Goal: Task Accomplishment & Management: Use online tool/utility

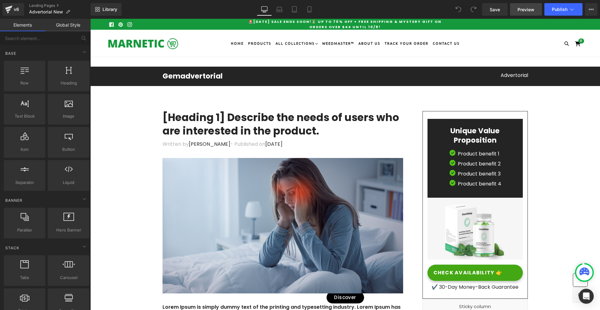
click at [525, 9] on span "Preview" at bounding box center [525, 9] width 17 height 7
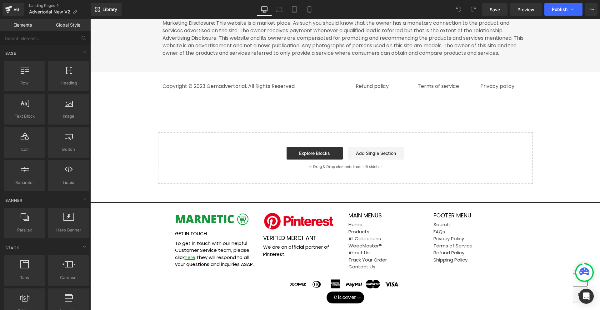
drag, startPoint x: 598, startPoint y: 35, endPoint x: 678, endPoint y: 321, distance: 297.0
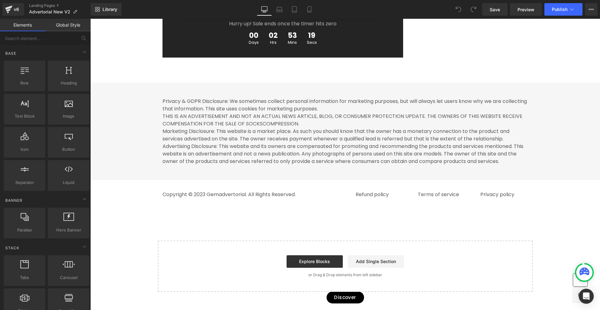
scroll to position [3490, 0]
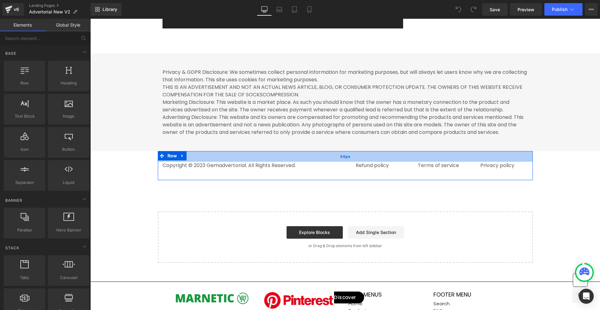
click at [323, 162] on div "34px" at bounding box center [345, 156] width 375 height 11
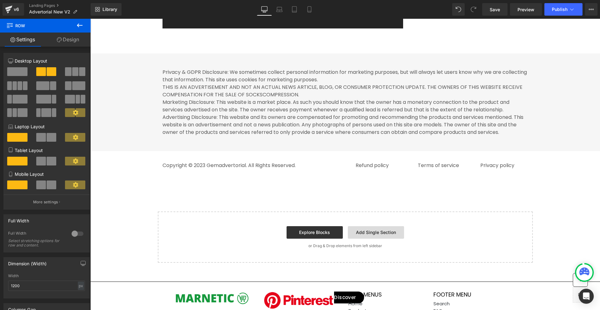
click at [372, 238] on link "Add Single Section" at bounding box center [376, 232] width 56 height 12
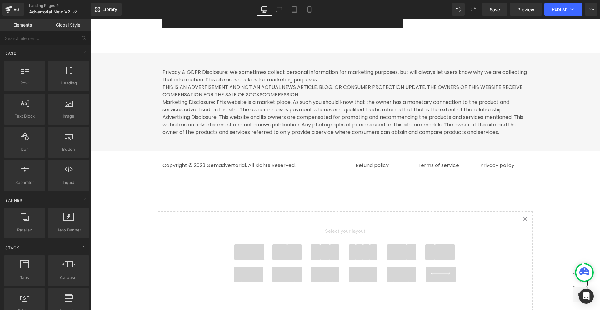
click at [257, 260] on span at bounding box center [249, 252] width 30 height 16
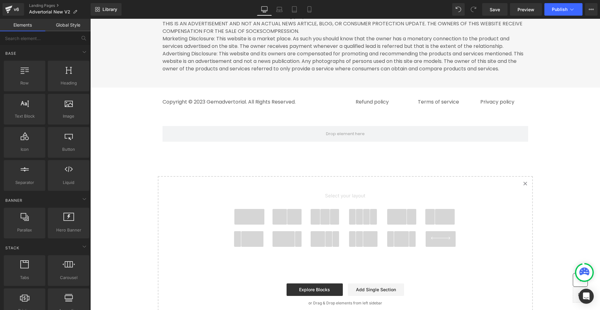
scroll to position [3548, 0]
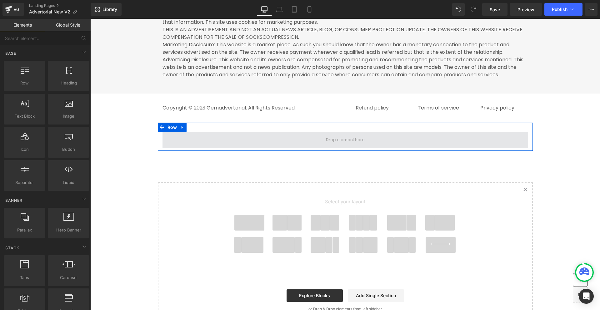
click at [202, 147] on span at bounding box center [345, 140] width 366 height 16
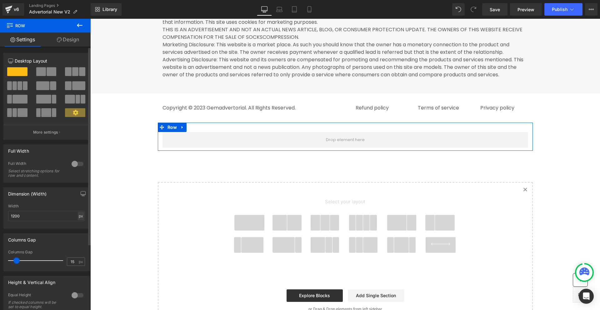
click at [79, 217] on div "px" at bounding box center [81, 215] width 6 height 8
click at [79, 224] on li "%" at bounding box center [81, 225] width 8 height 9
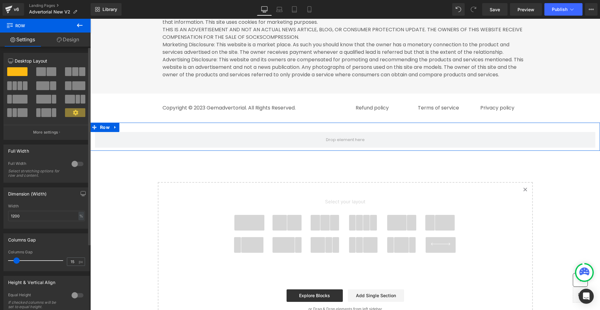
scroll to position [3443, 0]
click at [59, 41] on icon at bounding box center [59, 39] width 5 height 5
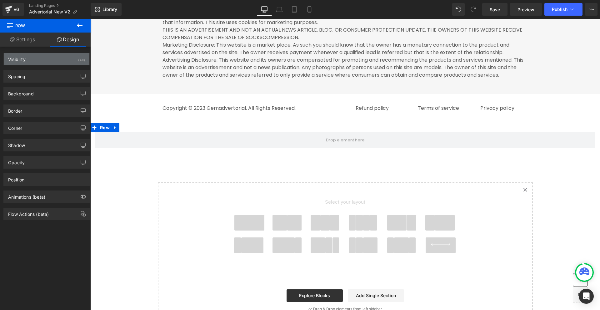
click at [52, 59] on div "Visibility (All)" at bounding box center [47, 59] width 86 height 12
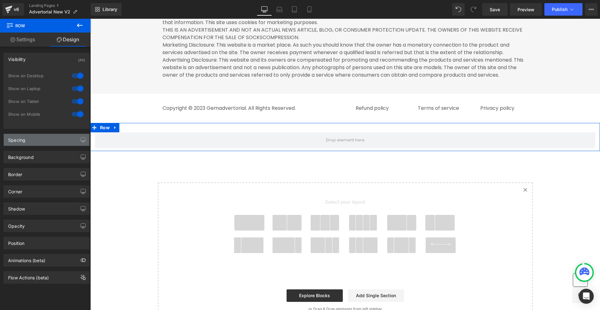
click at [46, 139] on div "Spacing" at bounding box center [47, 140] width 86 height 12
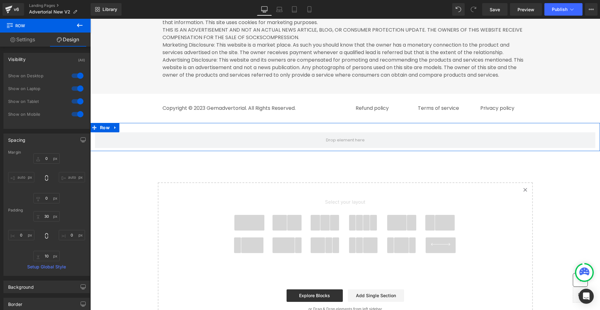
click at [225, 142] on div "Row" at bounding box center [345, 137] width 510 height 28
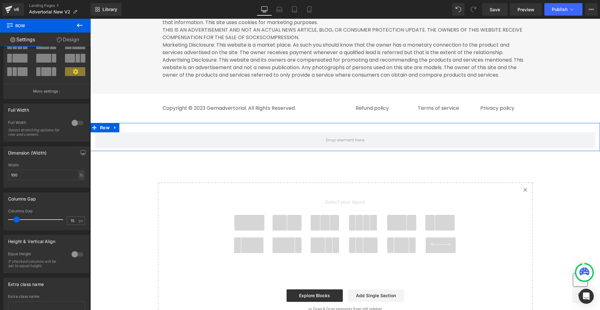
scroll to position [0, 0]
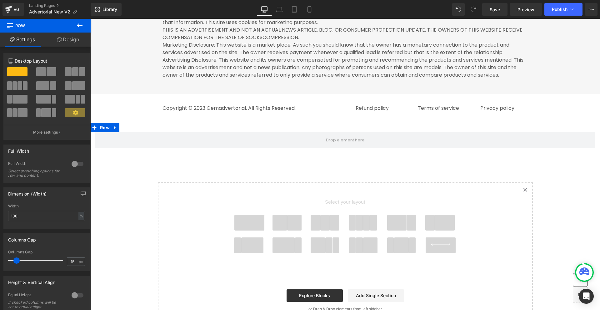
click at [55, 37] on link "Design" at bounding box center [67, 39] width 45 height 14
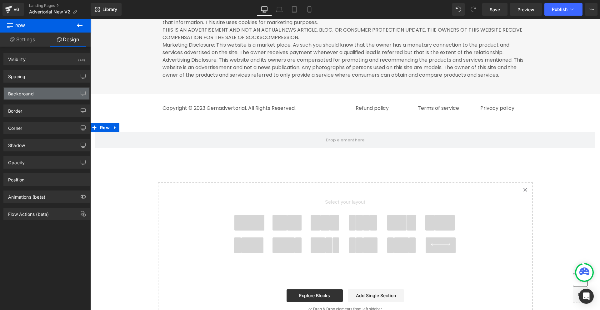
click at [33, 94] on div "Background" at bounding box center [21, 91] width 26 height 9
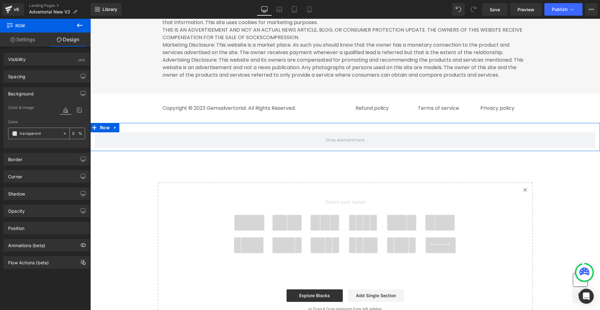
click at [48, 134] on input "text" at bounding box center [40, 133] width 40 height 7
paste input "#FFFFFF"
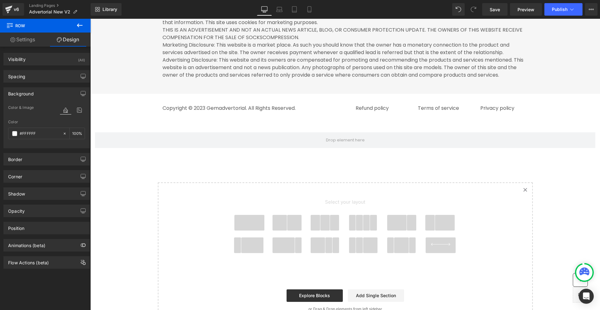
type input "#ffffff"
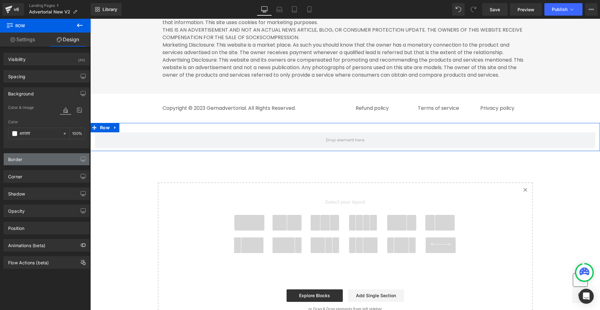
click at [57, 162] on div "Border" at bounding box center [47, 159] width 86 height 12
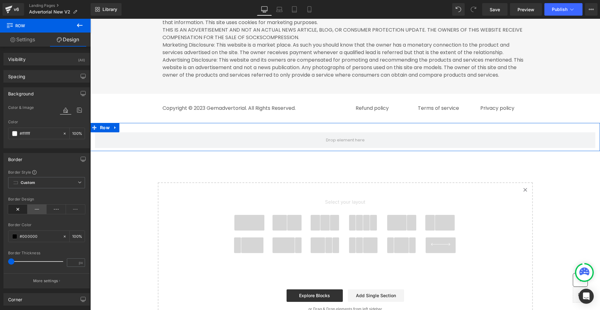
click at [37, 209] on icon at bounding box center [36, 208] width 19 height 9
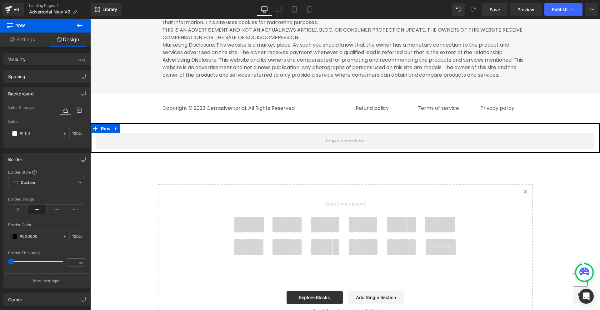
scroll to position [31, 0]
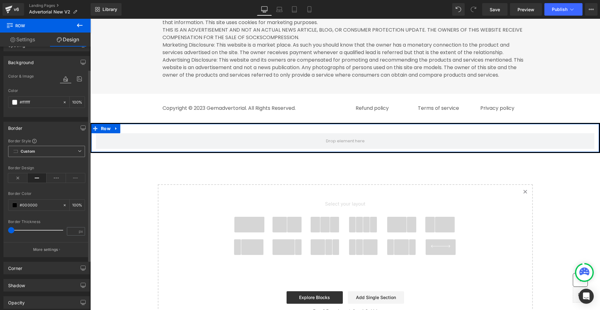
click at [61, 149] on span "Custom Setup Global Style" at bounding box center [46, 151] width 77 height 11
click at [51, 150] on span "Custom Setup Global Style" at bounding box center [46, 151] width 77 height 11
click at [54, 250] on p "More settings" at bounding box center [45, 249] width 25 height 6
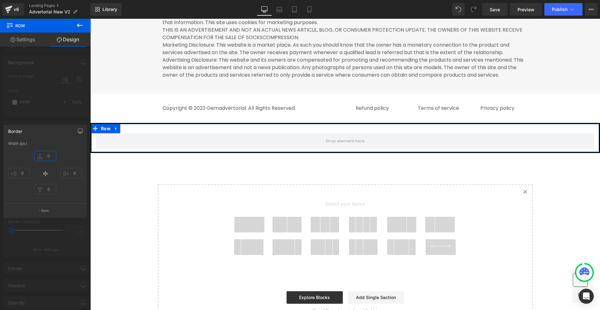
click at [52, 155] on input "text" at bounding box center [45, 156] width 22 height 10
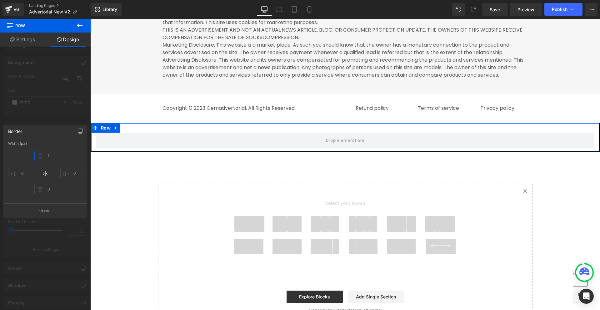
type input "1"
click at [48, 127] on div "Border" at bounding box center [45, 131] width 83 height 12
click at [27, 107] on div at bounding box center [45, 166] width 91 height 294
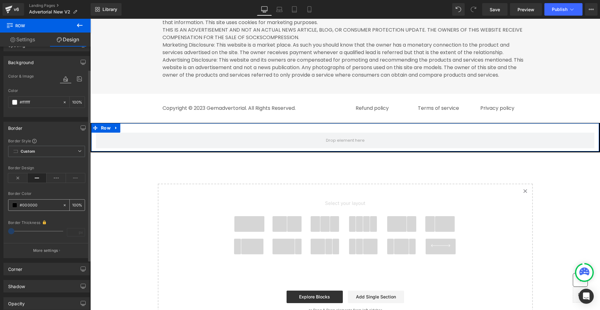
click at [72, 206] on input "number" at bounding box center [75, 204] width 6 height 7
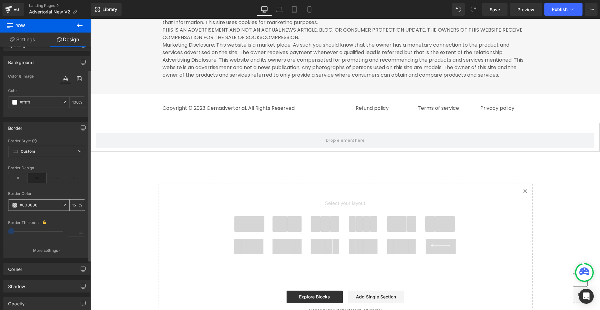
type input "15"
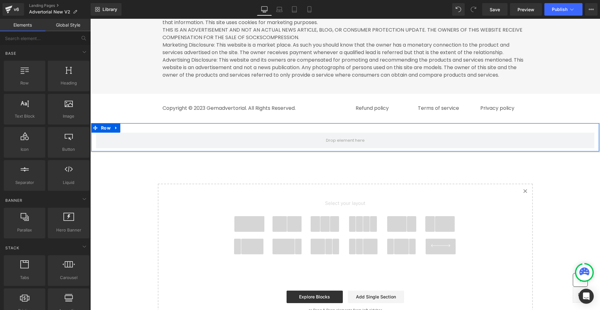
click at [161, 152] on div "Row" at bounding box center [345, 137] width 510 height 29
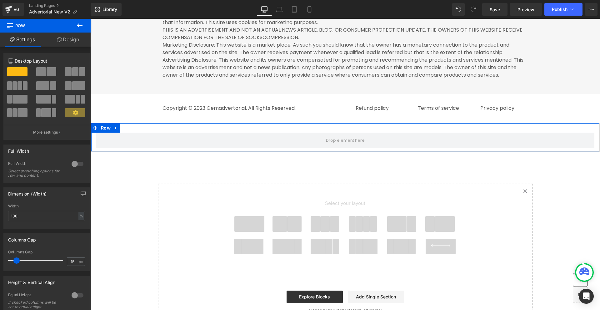
click at [50, 39] on link "Design" at bounding box center [67, 39] width 45 height 14
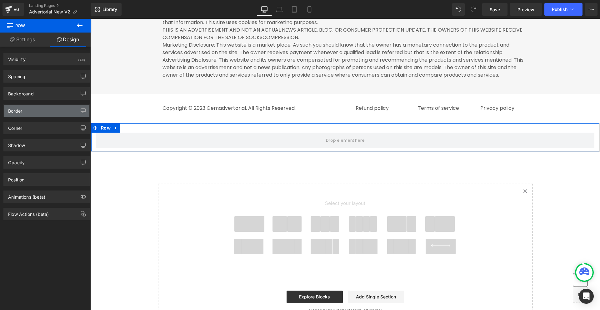
click at [19, 111] on div "Border" at bounding box center [15, 109] width 14 height 9
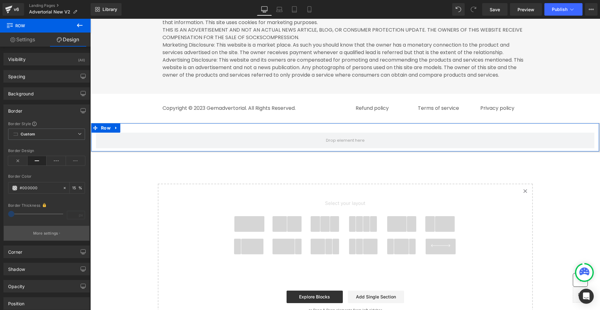
click at [46, 234] on p "More settings" at bounding box center [45, 233] width 25 height 6
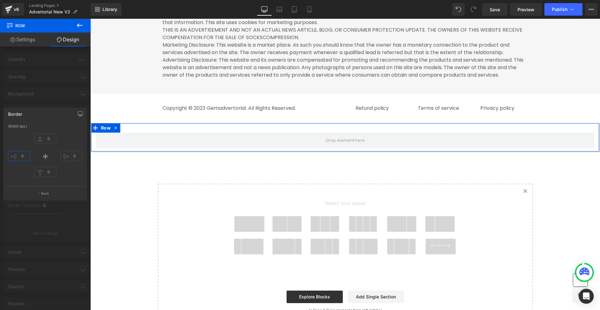
click at [26, 157] on input "text" at bounding box center [19, 156] width 22 height 10
type input "0"
click at [48, 173] on input "text" at bounding box center [45, 172] width 22 height 10
type input "0"
click at [70, 157] on input "text" at bounding box center [71, 156] width 22 height 10
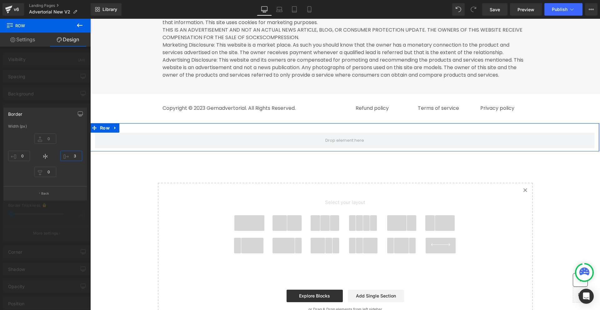
type input "0"
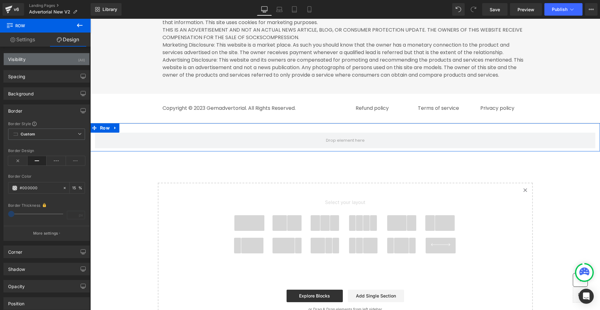
click at [35, 62] on div "Visibility (All)" at bounding box center [47, 59] width 86 height 12
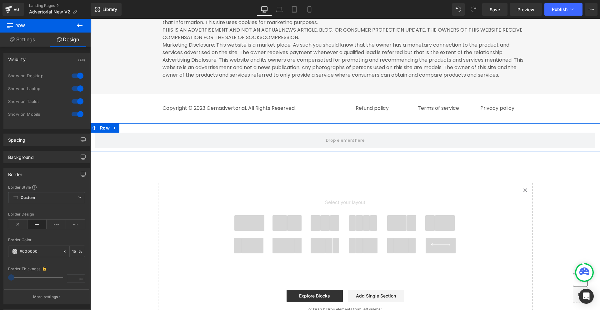
click at [38, 147] on div "Background Color & Image color Color % Image Replace Image Upload image or Brow…" at bounding box center [46, 154] width 93 height 17
click at [40, 142] on div "Spacing" at bounding box center [47, 140] width 86 height 12
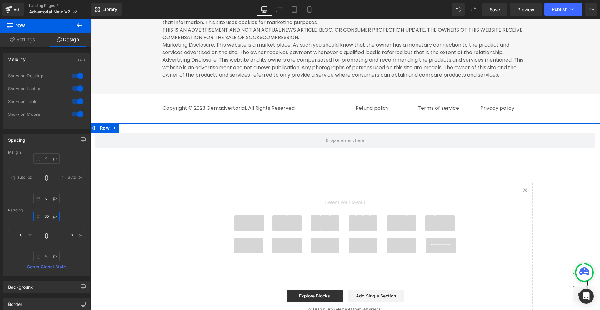
click at [47, 213] on input "text" at bounding box center [46, 216] width 26 height 10
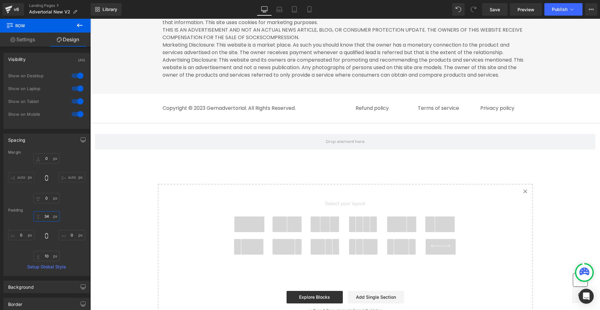
type input "34"
type input "0"
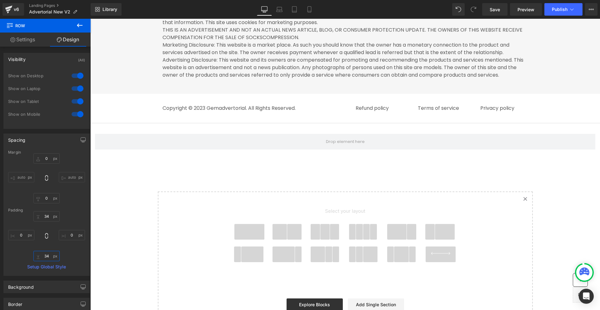
type input "34"
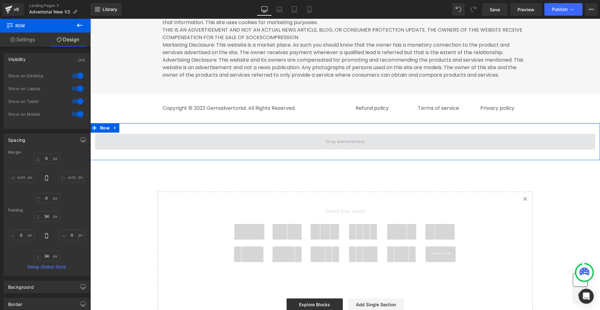
click at [286, 149] on span at bounding box center [345, 142] width 500 height 16
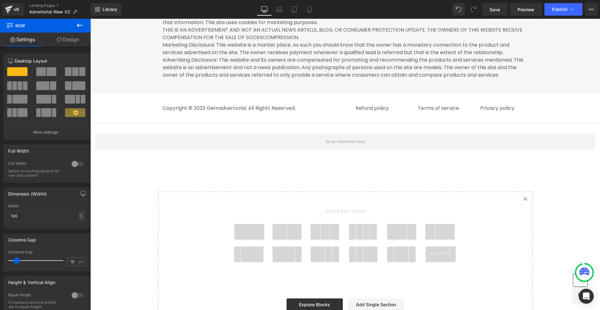
click at [82, 26] on icon at bounding box center [80, 25] width 6 height 4
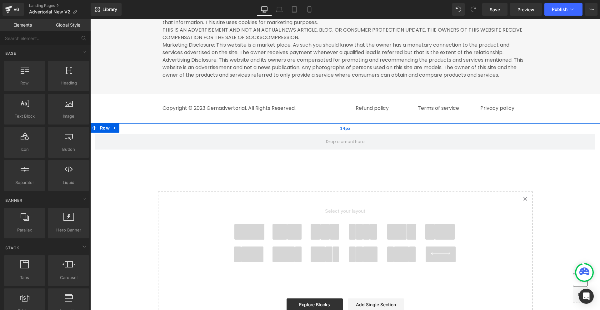
click at [199, 134] on div "34px" at bounding box center [345, 128] width 510 height 11
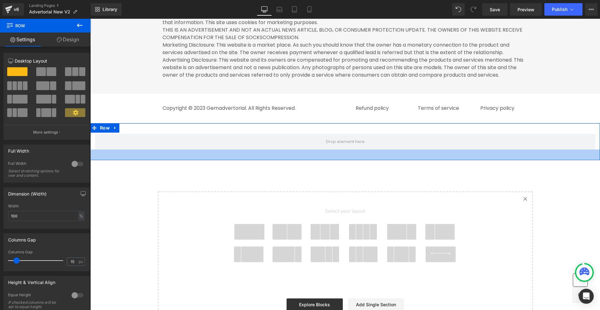
click at [212, 160] on div "34px" at bounding box center [345, 154] width 510 height 11
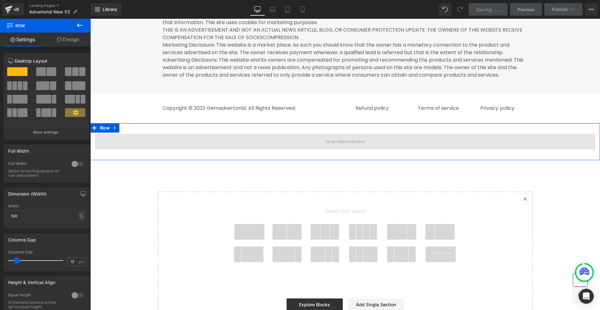
drag, startPoint x: 112, startPoint y: 90, endPoint x: 233, endPoint y: 157, distance: 138.4
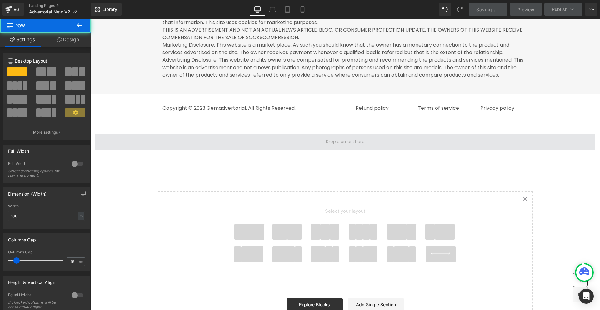
click at [251, 149] on span at bounding box center [345, 142] width 500 height 16
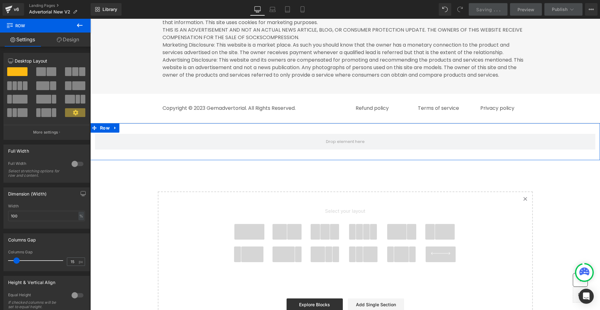
drag, startPoint x: 22, startPoint y: 70, endPoint x: 88, endPoint y: 102, distance: 73.2
click at [88, 102] on div "Column Size Customizer 12 Desktop Layout Laptop Layout Tablet Layout Mobile Lay…" at bounding box center [46, 94] width 93 height 92
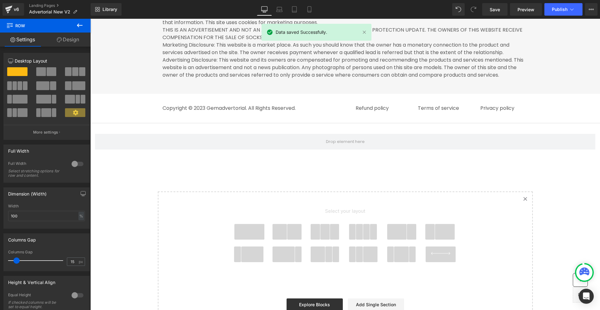
click at [75, 27] on button at bounding box center [80, 26] width 22 height 14
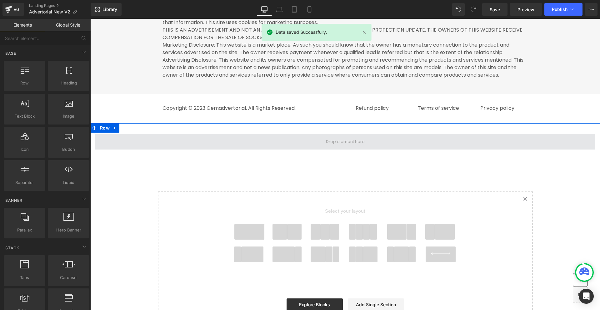
click at [174, 149] on span at bounding box center [345, 142] width 500 height 16
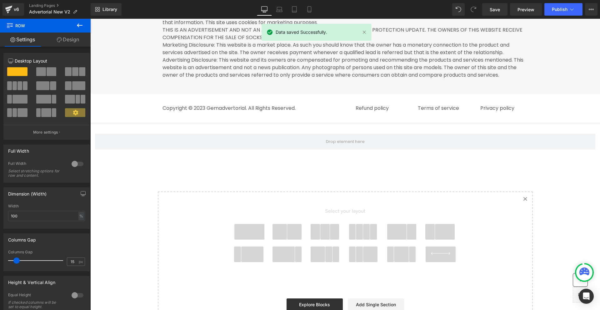
click at [77, 23] on icon at bounding box center [79, 25] width 7 height 7
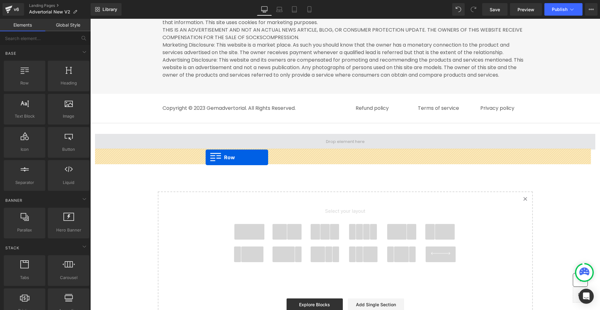
drag, startPoint x: 140, startPoint y: 118, endPoint x: 206, endPoint y: 157, distance: 76.5
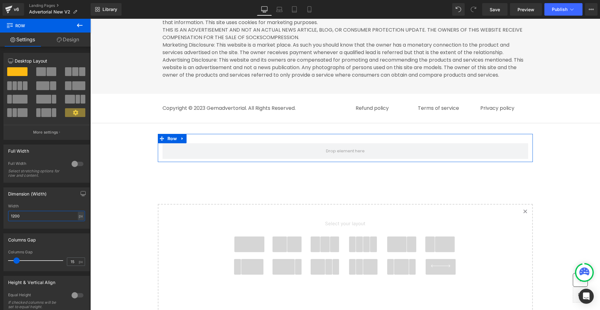
click at [47, 217] on input "1200" at bounding box center [46, 216] width 77 height 10
type input "1280"
click at [67, 36] on link "Design" at bounding box center [67, 39] width 45 height 14
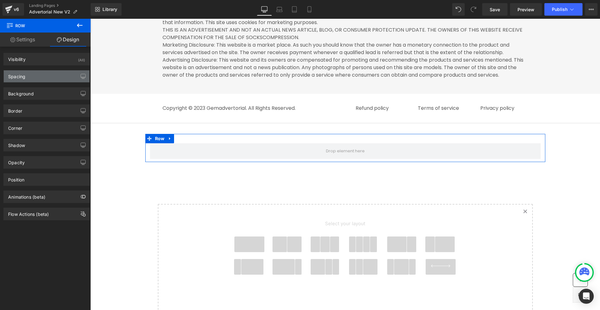
click at [26, 78] on div "Spacing" at bounding box center [47, 76] width 86 height 12
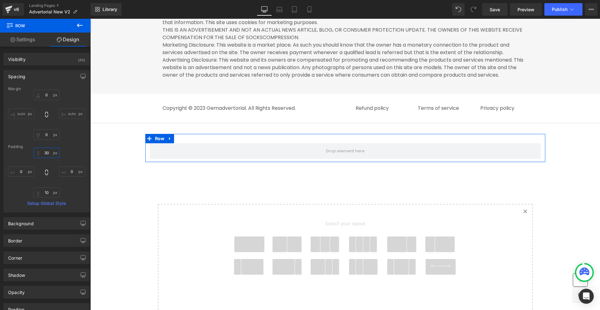
click at [42, 153] on input "30" at bounding box center [46, 152] width 26 height 10
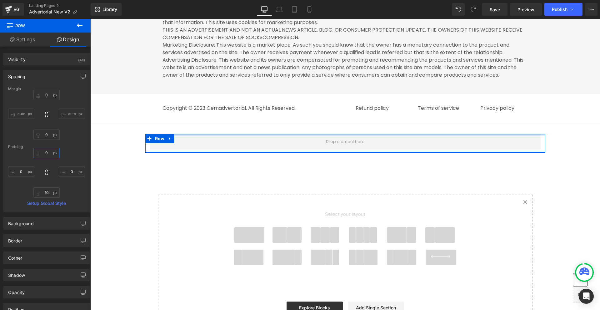
type input "0"
type input "20"
type input "0"
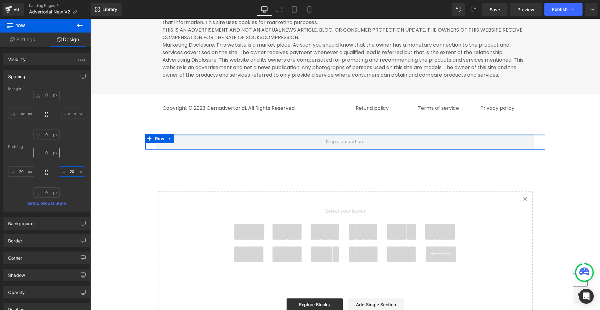
type input "20"
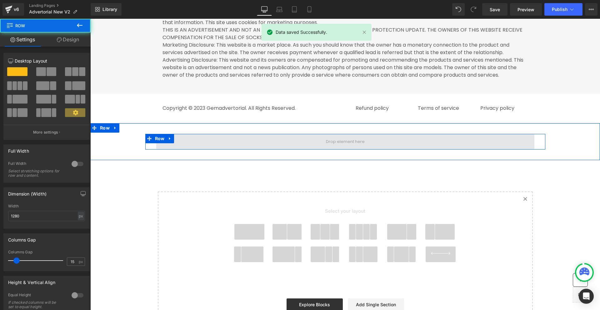
click at [302, 149] on span at bounding box center [345, 142] width 378 height 16
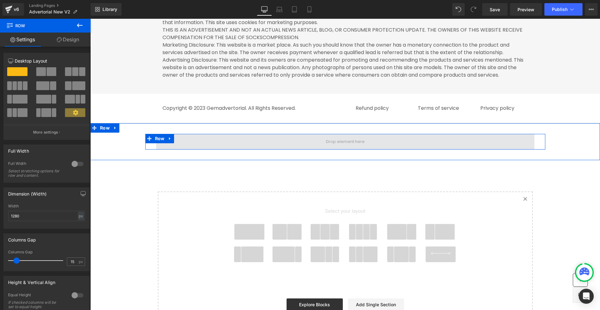
drag, startPoint x: 168, startPoint y: 91, endPoint x: 188, endPoint y: 156, distance: 68.4
drag, startPoint x: 166, startPoint y: 90, endPoint x: 177, endPoint y: 156, distance: 66.7
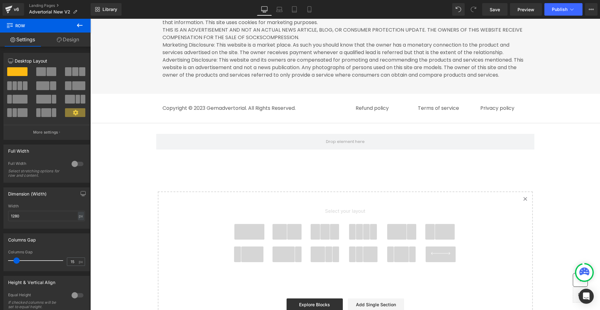
click at [82, 28] on icon at bounding box center [79, 25] width 7 height 7
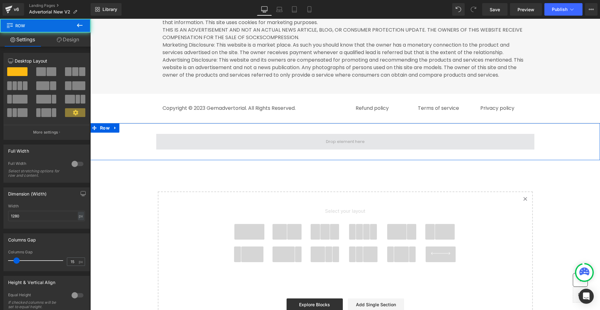
click at [300, 149] on span at bounding box center [345, 142] width 378 height 16
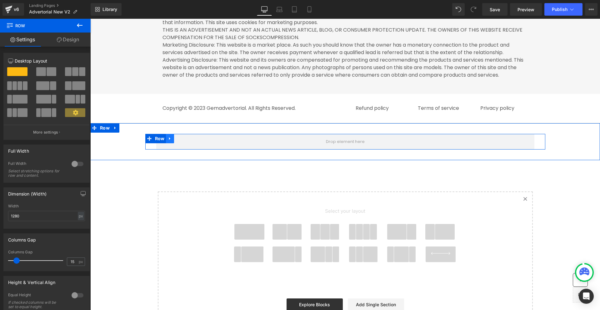
click at [170, 143] on link at bounding box center [170, 138] width 8 height 9
click at [185, 141] on icon at bounding box center [186, 138] width 4 height 4
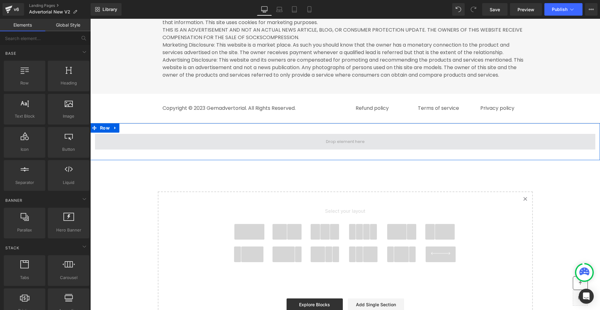
click at [250, 149] on span at bounding box center [345, 142] width 500 height 16
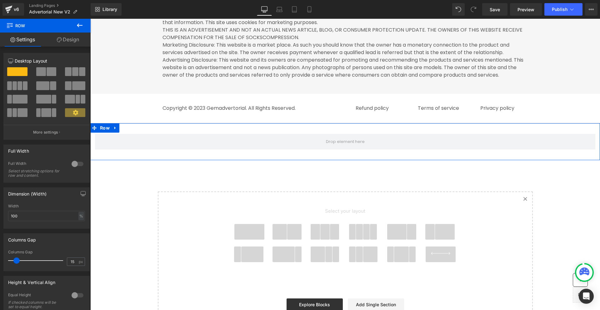
drag, startPoint x: 76, startPoint y: 73, endPoint x: 74, endPoint y: 92, distance: 18.5
click at [74, 97] on div at bounding box center [46, 94] width 77 height 54
click at [68, 68] on span at bounding box center [68, 71] width 6 height 9
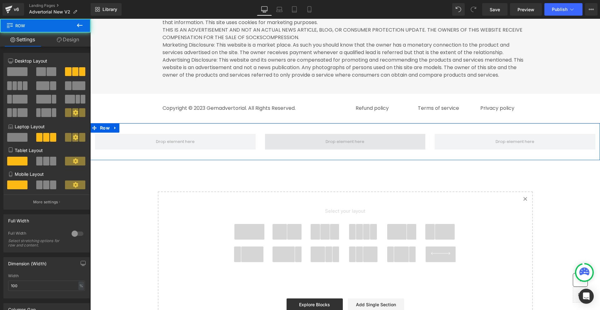
click at [265, 149] on span at bounding box center [345, 142] width 161 height 16
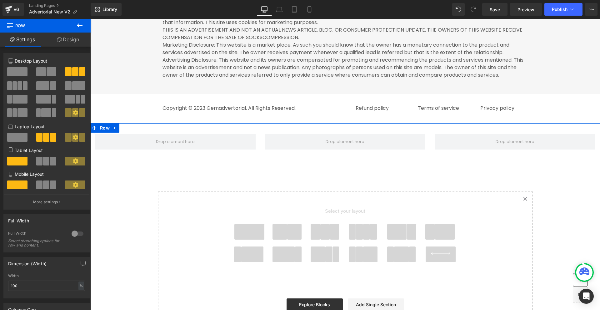
click at [65, 41] on link "Design" at bounding box center [67, 39] width 45 height 14
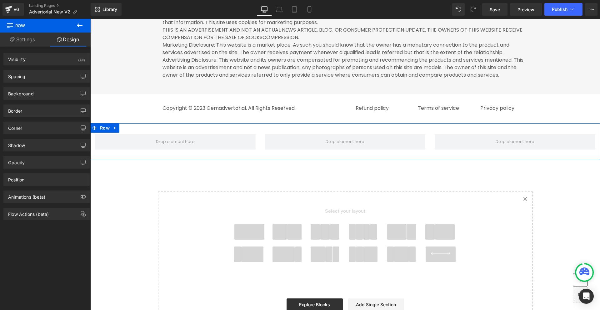
click at [22, 37] on link "Settings" at bounding box center [22, 39] width 45 height 14
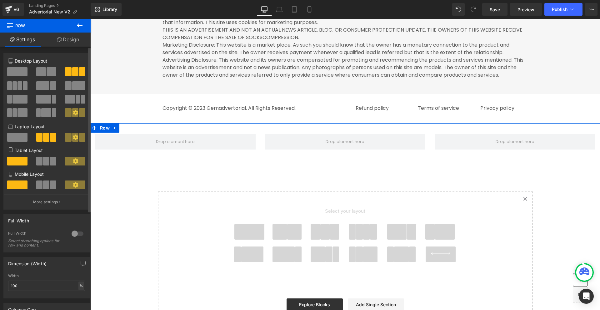
click at [78, 284] on div "%" at bounding box center [81, 285] width 6 height 8
click at [79, 301] on li "px" at bounding box center [81, 304] width 8 height 9
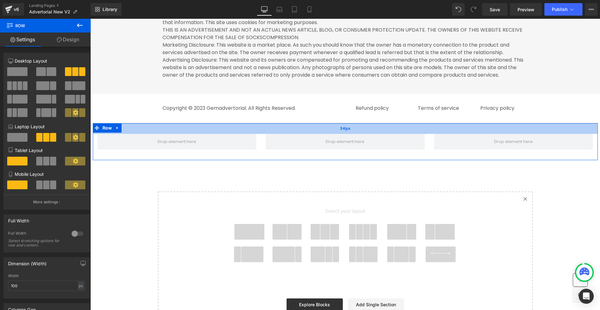
click at [238, 134] on div "34px" at bounding box center [345, 128] width 505 height 11
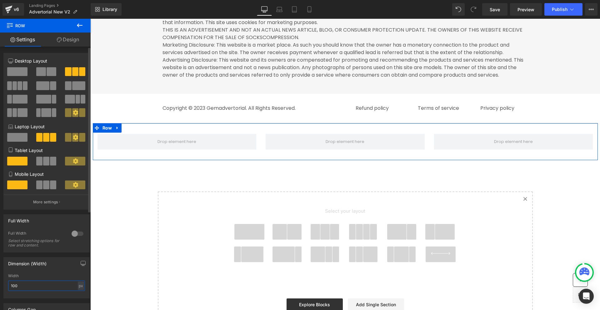
click at [49, 283] on input "100" at bounding box center [46, 285] width 77 height 10
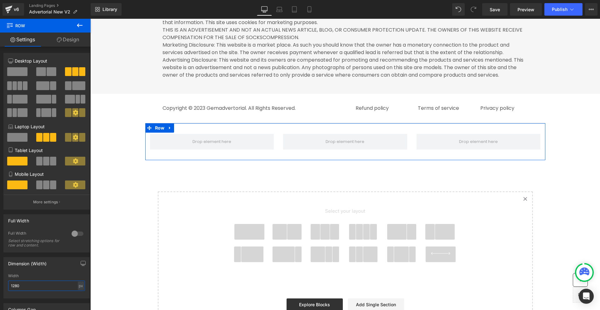
type input "1280"
click at [72, 45] on link "Design" at bounding box center [67, 39] width 45 height 14
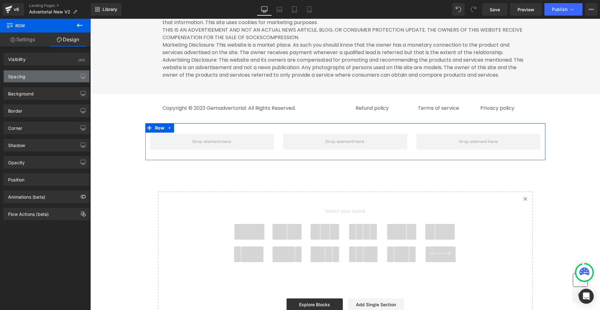
click at [37, 79] on div "Spacing" at bounding box center [47, 76] width 86 height 12
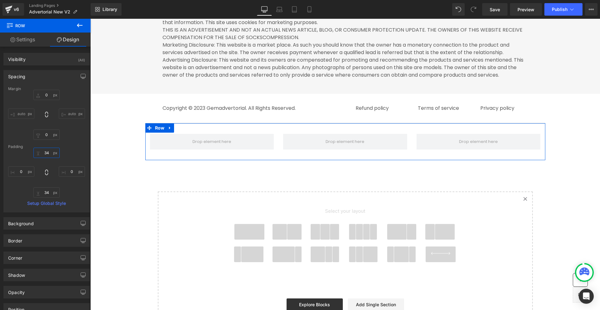
click at [49, 155] on input "34" at bounding box center [46, 152] width 26 height 10
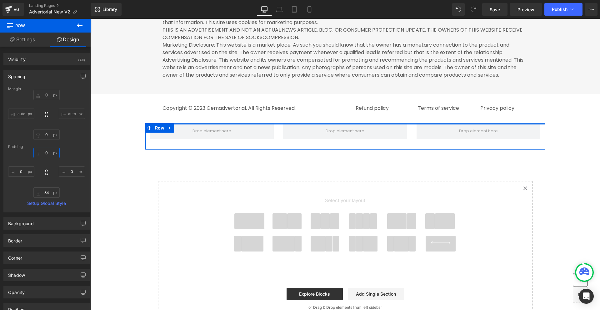
type input "0"
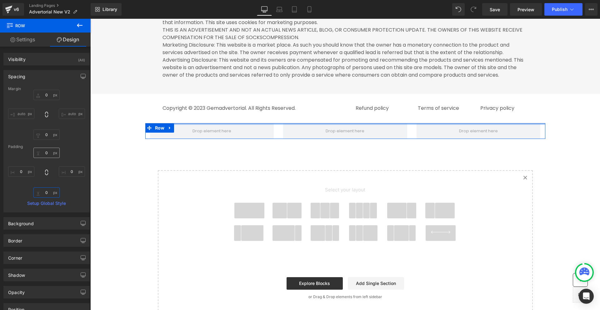
type input "0"
type input "20"
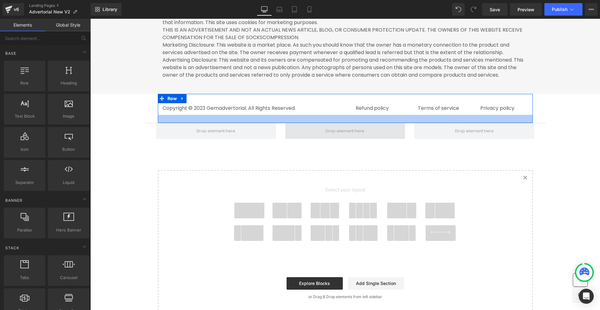
click at [327, 136] on span at bounding box center [344, 130] width 43 height 9
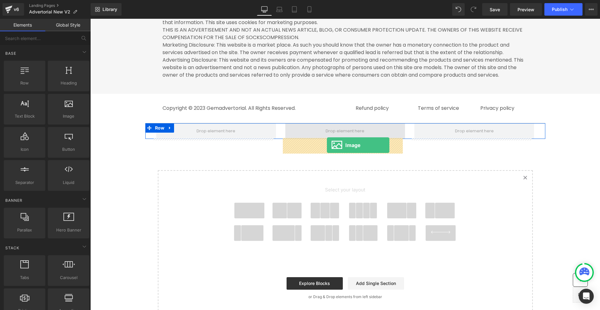
drag, startPoint x: 160, startPoint y: 130, endPoint x: 327, endPoint y: 145, distance: 167.5
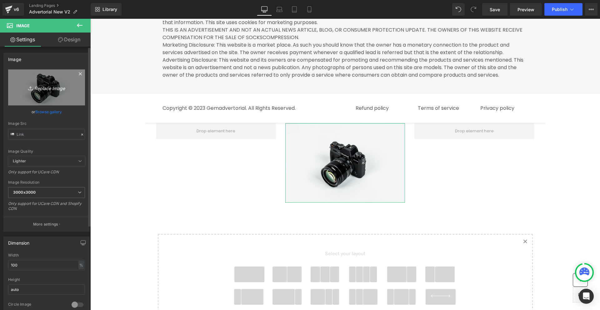
click at [59, 90] on icon "Replace Image" at bounding box center [47, 87] width 50 height 8
type input "C:\fakepath\Footer Logo.png"
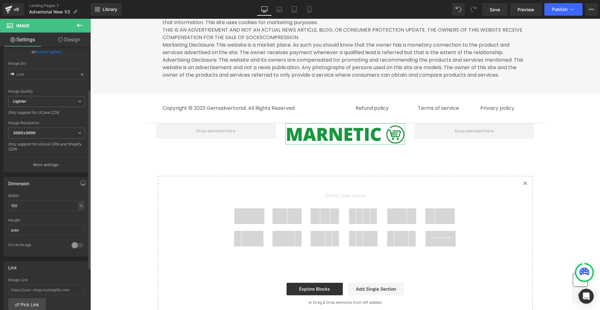
scroll to position [62, 0]
click at [78, 201] on div "%" at bounding box center [81, 203] width 6 height 8
click at [82, 219] on li "px" at bounding box center [81, 221] width 8 height 9
click at [25, 207] on input "100" at bounding box center [46, 203] width 77 height 10
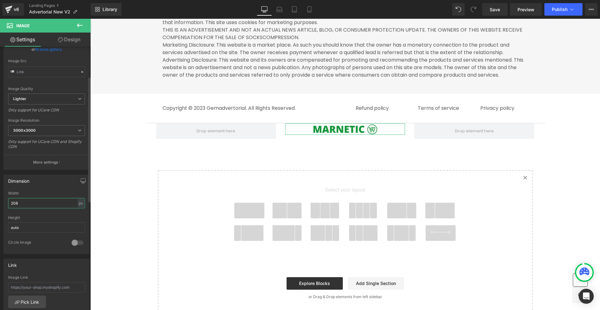
type input "208"
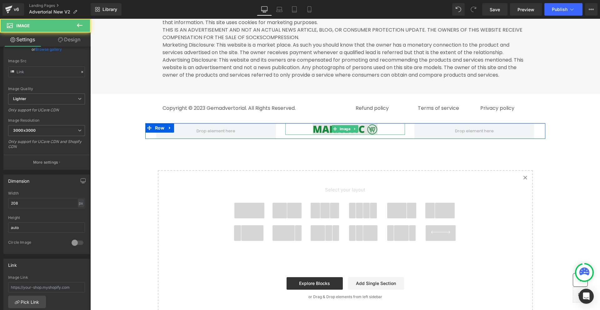
click at [315, 135] on img at bounding box center [344, 129] width 65 height 12
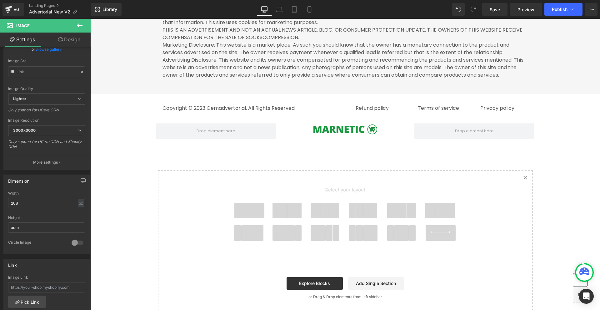
click at [82, 22] on icon at bounding box center [79, 25] width 7 height 7
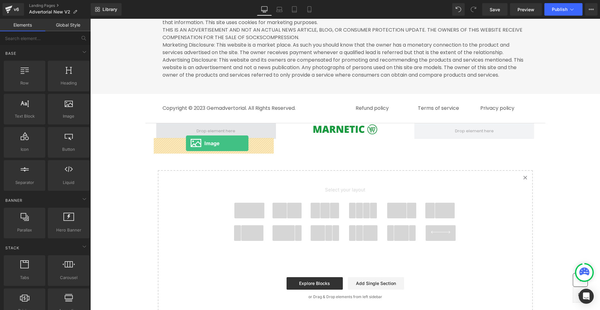
drag, startPoint x: 162, startPoint y: 133, endPoint x: 186, endPoint y: 143, distance: 25.6
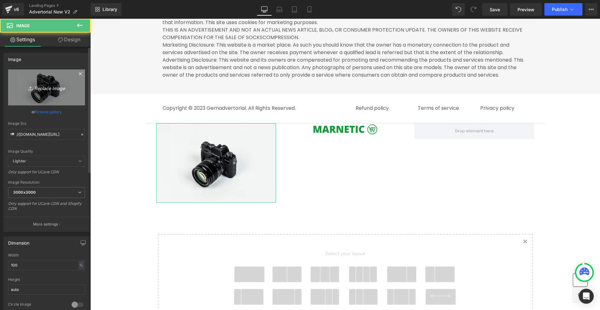
click at [67, 92] on link "Replace Image" at bounding box center [46, 87] width 77 height 36
type input "C:\fakepath\Payment Icon.png"
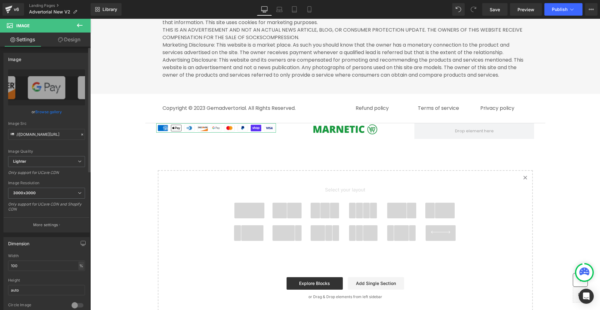
click at [78, 264] on div "%" at bounding box center [81, 265] width 6 height 8
click at [77, 282] on li "px" at bounding box center [81, 284] width 8 height 9
click at [36, 264] on input "100" at bounding box center [46, 265] width 77 height 10
type input "430"
click at [77, 26] on icon at bounding box center [79, 25] width 7 height 7
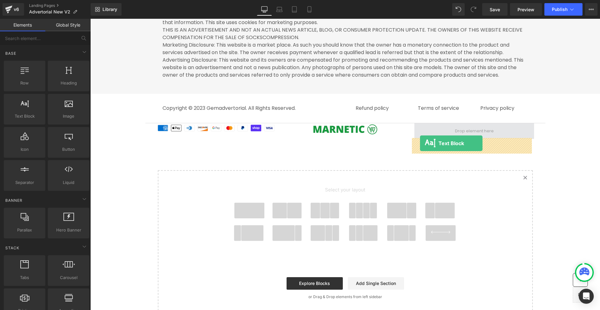
drag, startPoint x: 121, startPoint y: 132, endPoint x: 420, endPoint y: 143, distance: 298.9
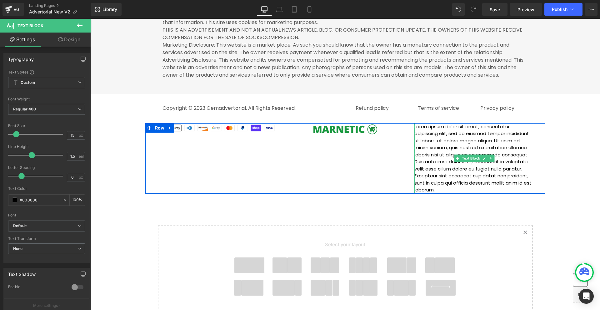
click at [472, 155] on p "Lorem ipsum dolor sit amet, consectetur adipiscing elit, sed do eiusmod tempor …" at bounding box center [474, 158] width 120 height 70
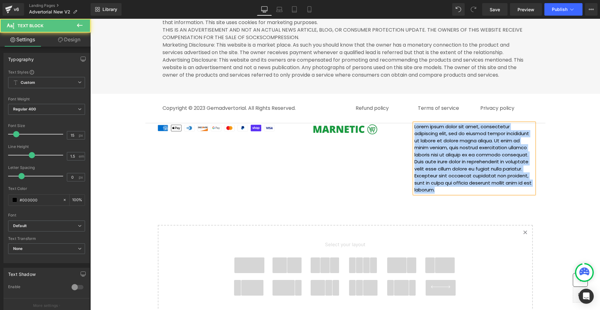
paste div
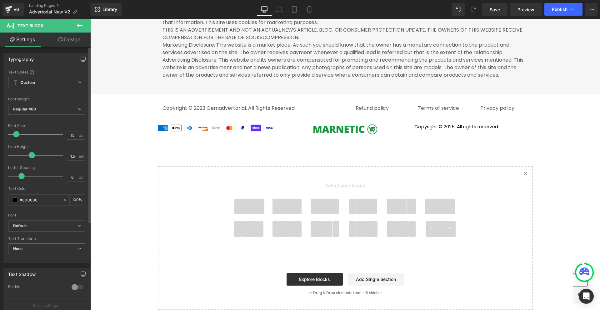
click at [45, 183] on div at bounding box center [46, 184] width 77 height 4
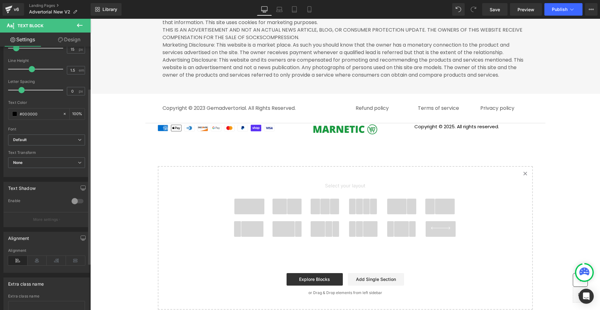
scroll to position [94, 0]
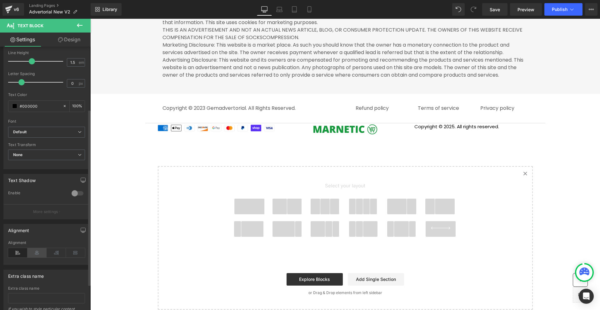
click at [40, 252] on icon at bounding box center [36, 252] width 19 height 9
click at [37, 107] on input "#000000" at bounding box center [40, 105] width 40 height 7
paste input "20912"
type input "#020912"
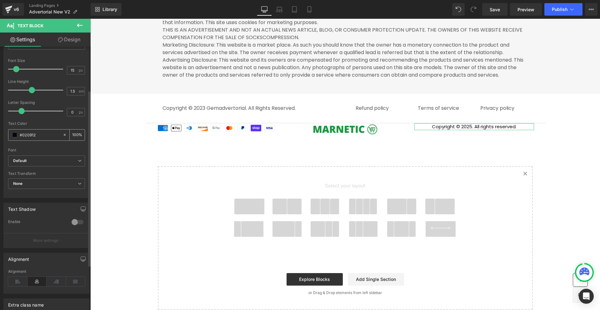
scroll to position [31, 0]
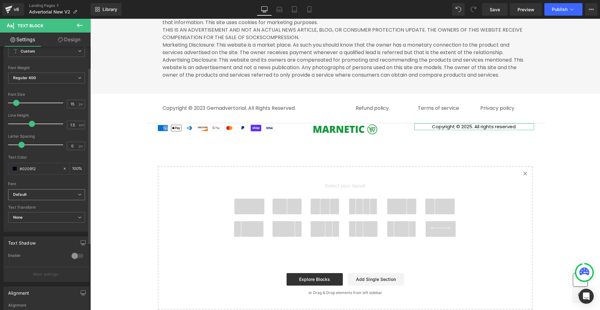
click at [27, 201] on div "Default Default Poppins Montserrat Nunito Sans Inter Open Font Manager" at bounding box center [46, 196] width 77 height 14
click at [29, 198] on span "Default" at bounding box center [46, 194] width 77 height 11
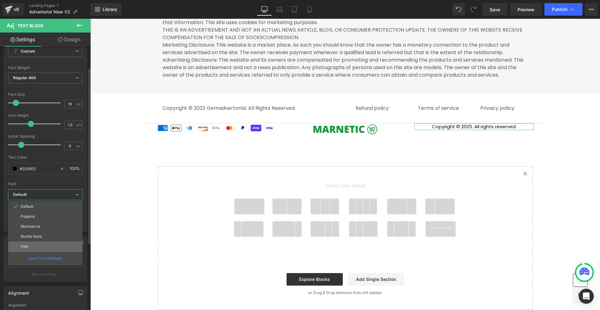
click at [31, 245] on li "Inter" at bounding box center [45, 246] width 74 height 10
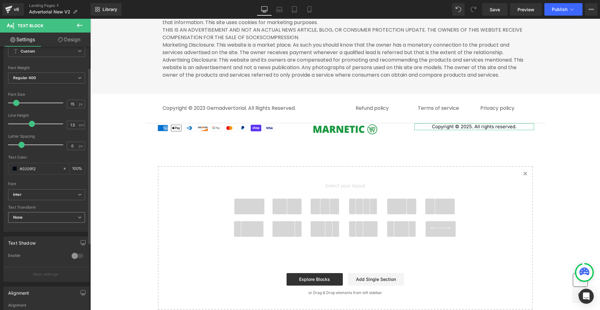
click at [34, 218] on span "None" at bounding box center [46, 217] width 77 height 11
click at [37, 199] on span "Inter" at bounding box center [45, 194] width 74 height 11
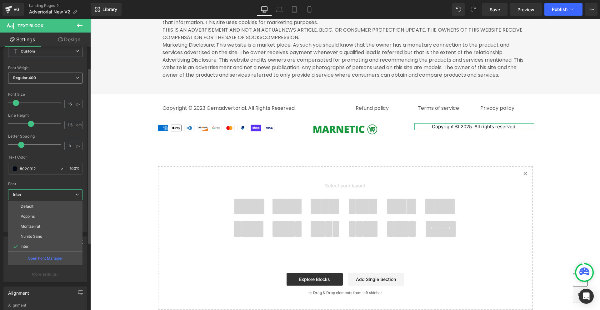
click at [49, 80] on span "Regular 400" at bounding box center [45, 77] width 74 height 11
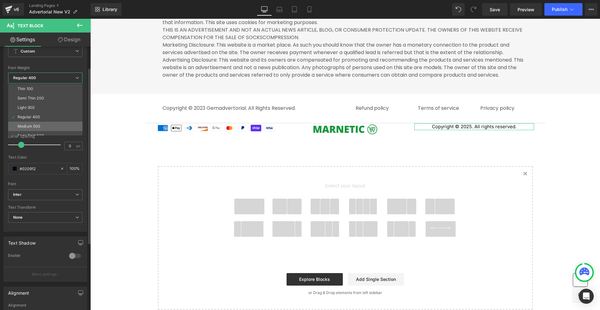
click at [48, 126] on li "Medium 500" at bounding box center [46, 126] width 77 height 9
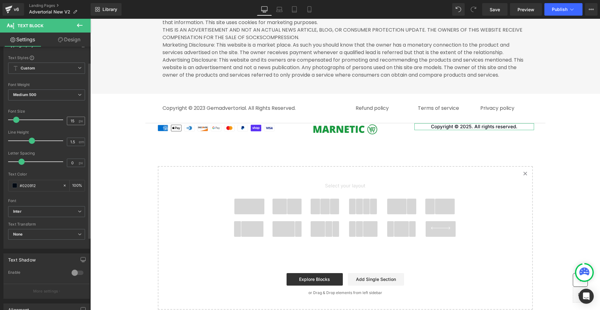
scroll to position [0, 0]
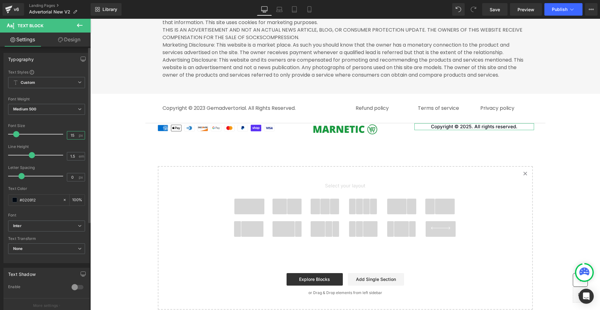
click at [72, 132] on input "15" at bounding box center [72, 135] width 11 height 8
paste input "6"
type input "16"
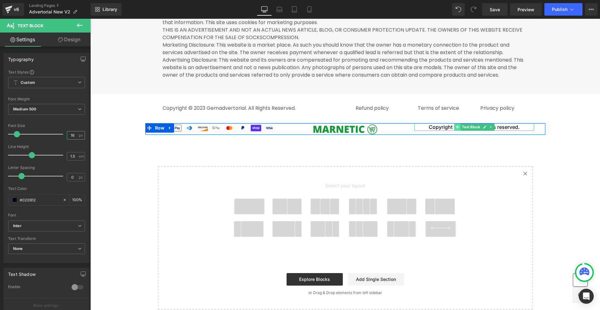
click at [457, 131] on span at bounding box center [457, 126] width 7 height 7
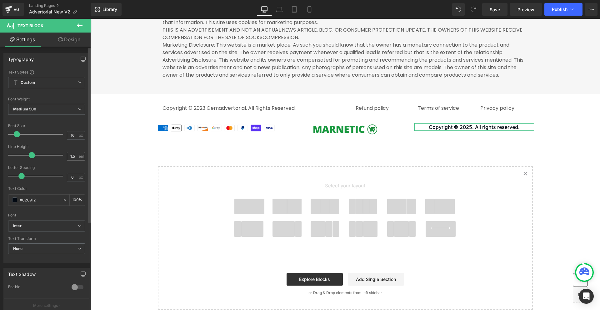
click at [79, 157] on span "em" at bounding box center [81, 156] width 5 height 4
click at [73, 157] on input "1.5" at bounding box center [72, 156] width 11 height 8
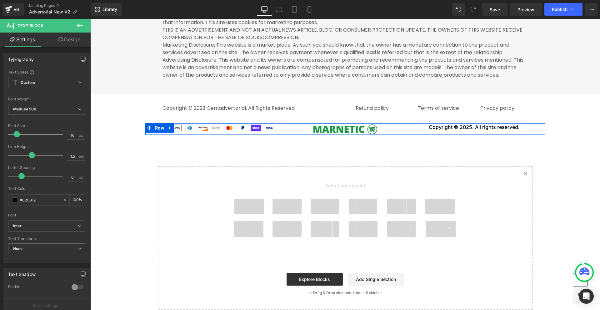
click at [281, 135] on div "Image" at bounding box center [345, 129] width 129 height 12
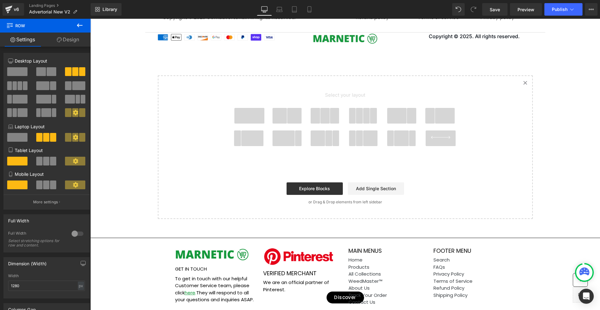
scroll to position [3536, 0]
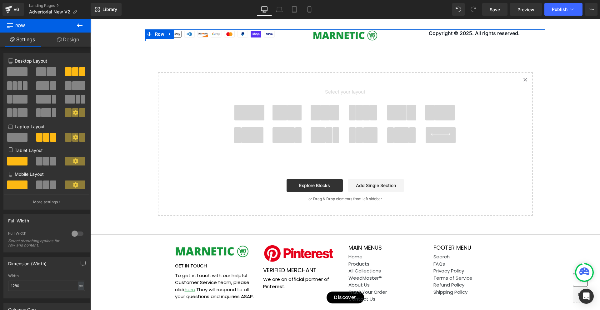
click at [71, 37] on link "Design" at bounding box center [67, 39] width 45 height 14
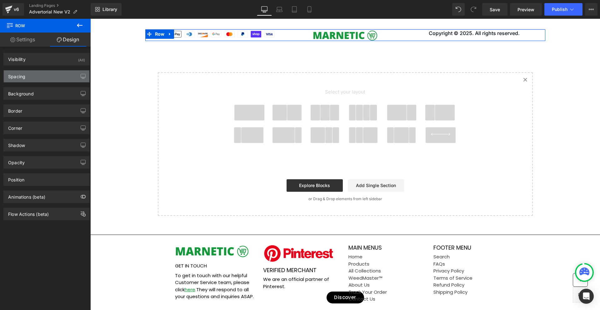
click at [33, 78] on div "Spacing" at bounding box center [47, 76] width 86 height 12
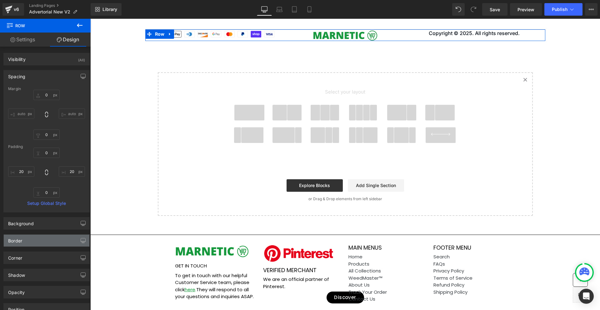
click at [33, 240] on div "Border" at bounding box center [47, 240] width 86 height 12
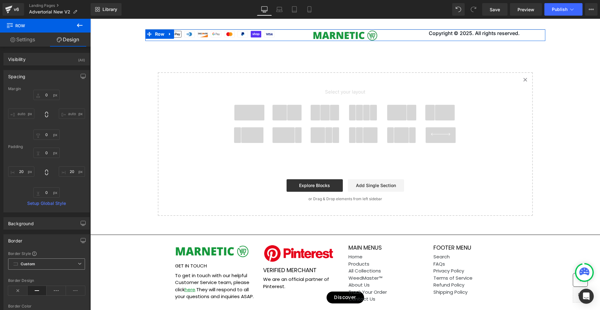
click at [53, 262] on span "Custom Setup Global Style" at bounding box center [46, 263] width 77 height 11
click at [44, 260] on span "Custom Setup Global Style" at bounding box center [46, 263] width 77 height 11
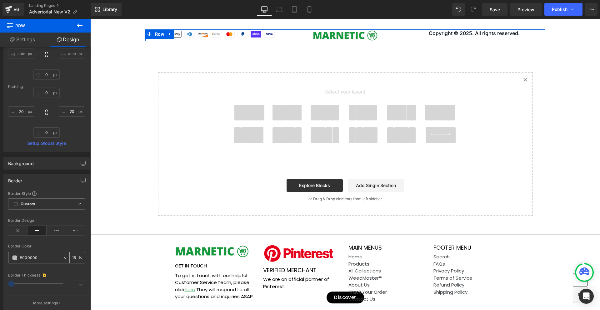
scroll to position [62, 0]
click at [22, 232] on div "Border Design" at bounding box center [46, 228] width 77 height 24
click at [64, 253] on div at bounding box center [65, 254] width 7 height 11
click at [21, 228] on icon at bounding box center [17, 227] width 19 height 9
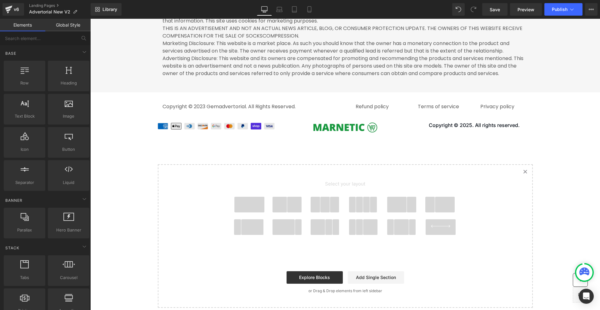
scroll to position [3443, 0]
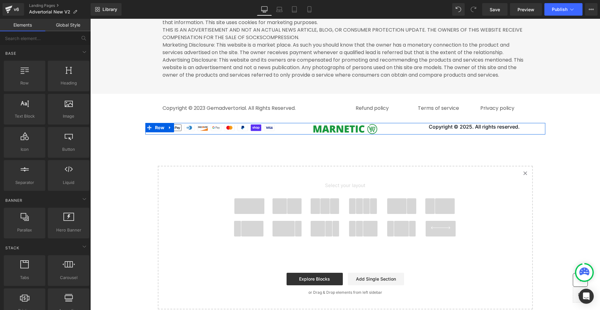
click at [285, 134] on div at bounding box center [345, 129] width 120 height 12
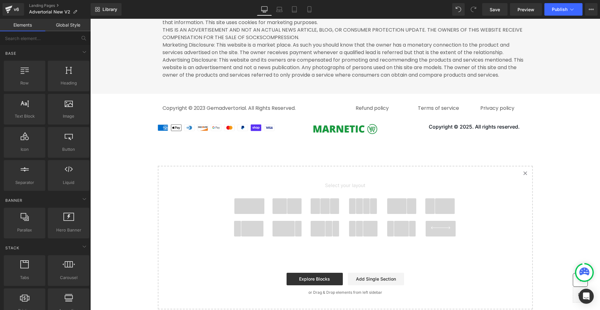
click at [252, 214] on span at bounding box center [249, 206] width 30 height 16
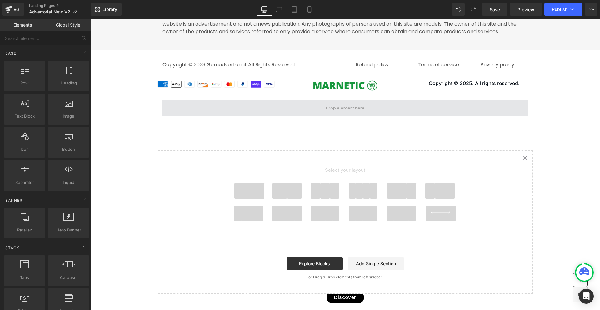
scroll to position [3485, 0]
click at [164, 117] on span at bounding box center [345, 109] width 366 height 16
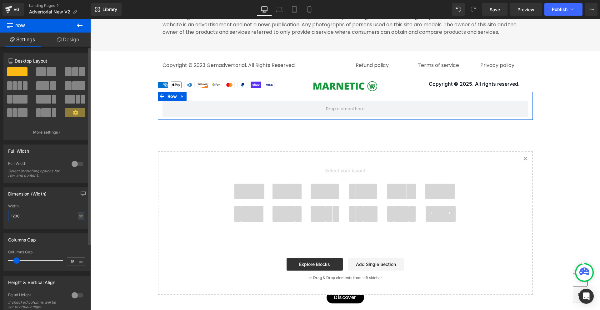
click at [56, 214] on input "1200" at bounding box center [46, 216] width 77 height 10
click at [82, 215] on div "1200px Width 1200 px % px" at bounding box center [47, 216] width 86 height 24
click at [78, 216] on div "px" at bounding box center [81, 215] width 6 height 8
click at [77, 228] on li "%" at bounding box center [81, 225] width 8 height 9
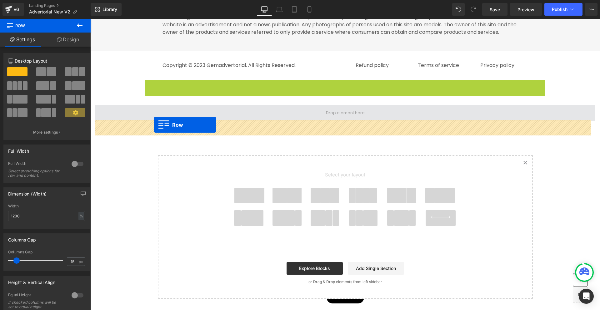
drag, startPoint x: 146, startPoint y: 97, endPoint x: 154, endPoint y: 125, distance: 28.2
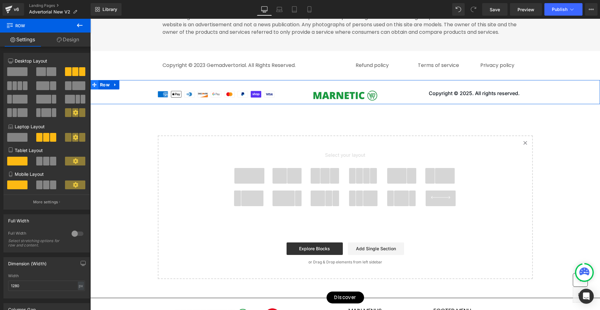
click at [95, 87] on icon at bounding box center [94, 84] width 4 height 4
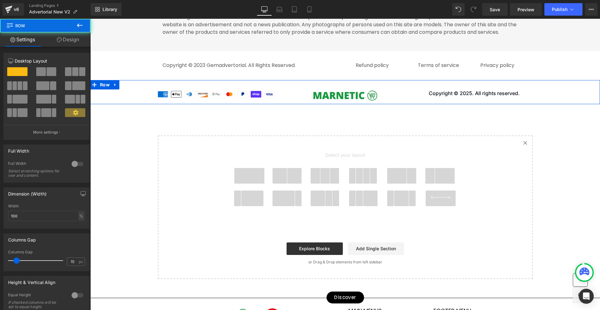
click at [46, 36] on link "Design" at bounding box center [67, 39] width 45 height 14
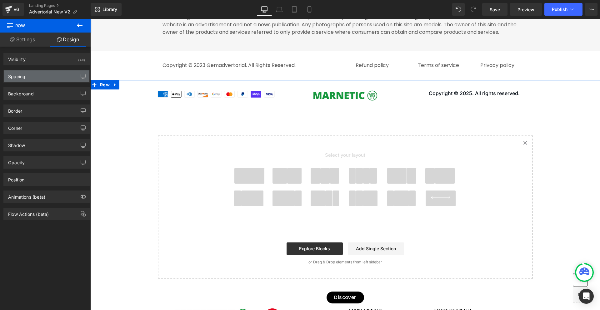
click at [41, 79] on div "Spacing" at bounding box center [47, 76] width 86 height 12
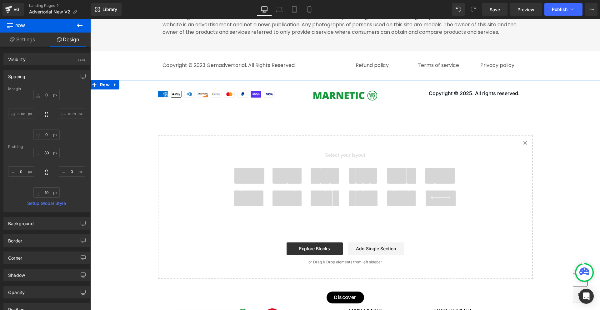
click at [48, 148] on div "Padding" at bounding box center [46, 146] width 77 height 4
click at [50, 153] on input "30" at bounding box center [46, 152] width 26 height 10
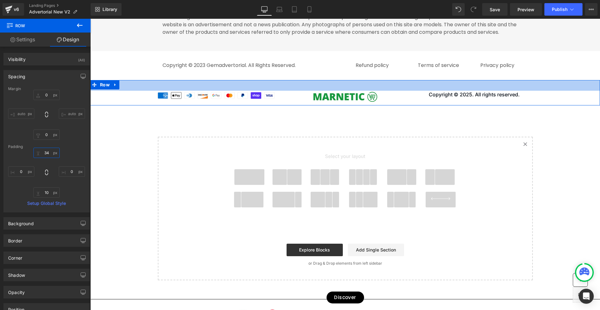
type input "34"
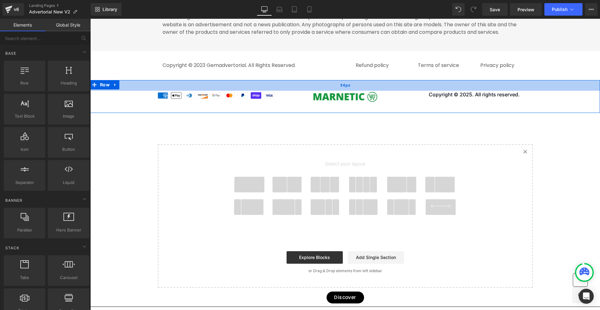
click at [200, 91] on div "34px" at bounding box center [345, 85] width 510 height 11
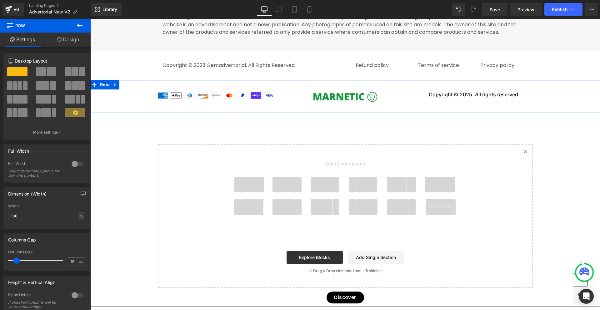
click at [68, 41] on link "Design" at bounding box center [67, 39] width 45 height 14
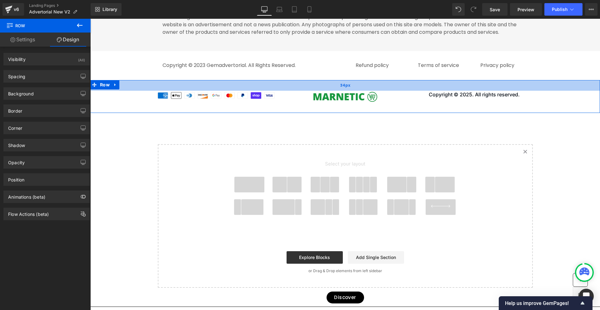
click at [299, 91] on div "34px" at bounding box center [345, 85] width 510 height 11
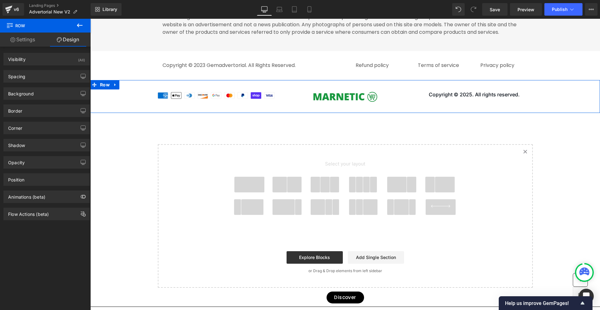
click at [126, 102] on div "Image Image Copyright © 2025. All rights reserved. Text Block Row" at bounding box center [345, 97] width 510 height 12
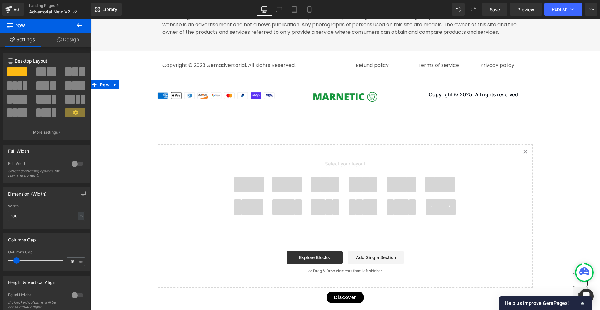
click at [71, 38] on link "Design" at bounding box center [67, 39] width 45 height 14
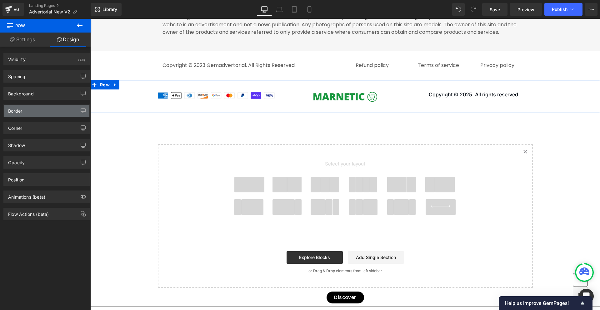
click at [42, 110] on div "Border" at bounding box center [47, 111] width 86 height 12
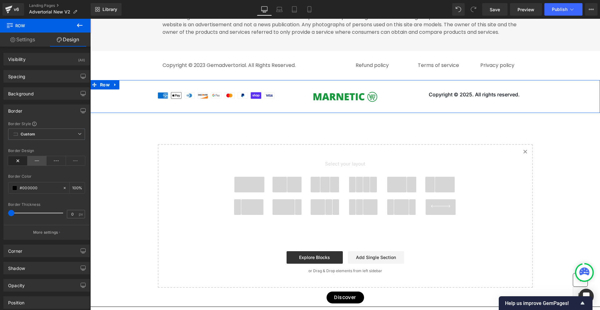
click at [36, 158] on icon at bounding box center [36, 160] width 19 height 9
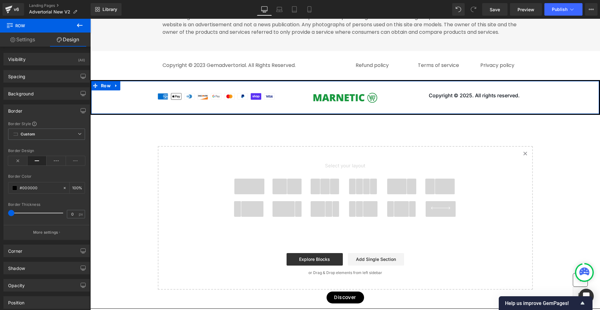
click at [53, 228] on button "More settings" at bounding box center [47, 232] width 86 height 15
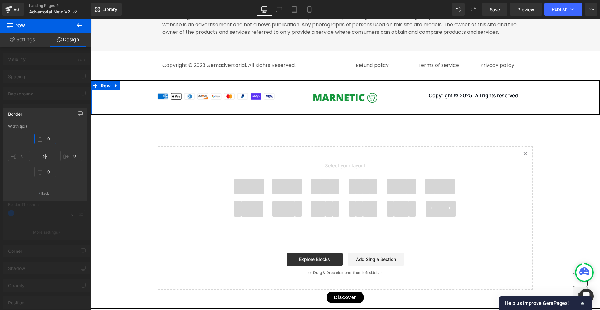
click at [51, 138] on input "0" at bounding box center [45, 138] width 22 height 10
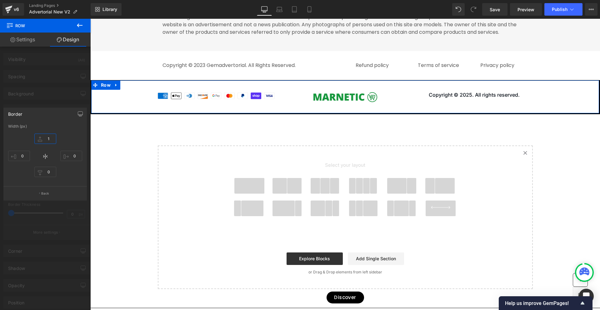
type input "1"
click at [42, 109] on div "Border" at bounding box center [45, 114] width 83 height 12
click at [62, 105] on div at bounding box center [45, 166] width 91 height 294
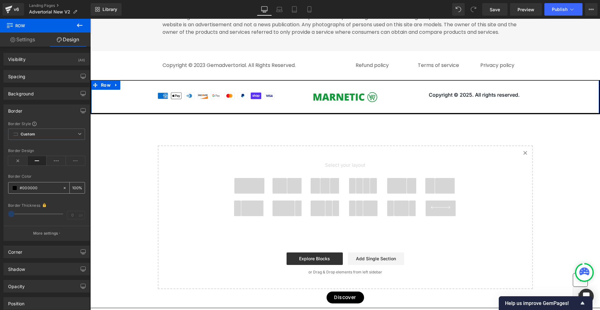
click at [75, 186] on input "100" at bounding box center [75, 187] width 6 height 7
type input "15"
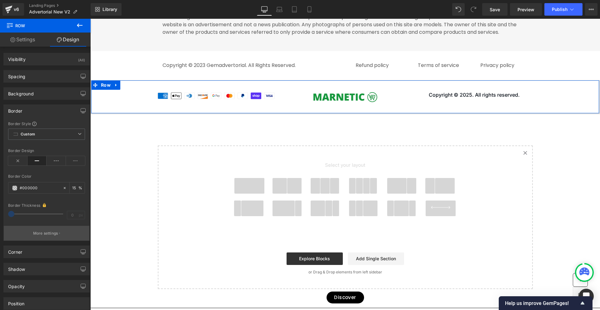
click at [59, 227] on button "More settings" at bounding box center [47, 233] width 86 height 15
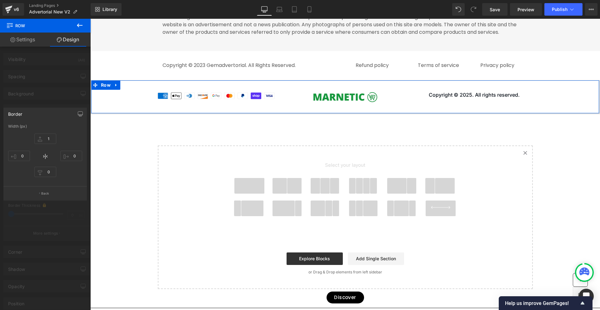
click at [49, 83] on div at bounding box center [45, 166] width 91 height 294
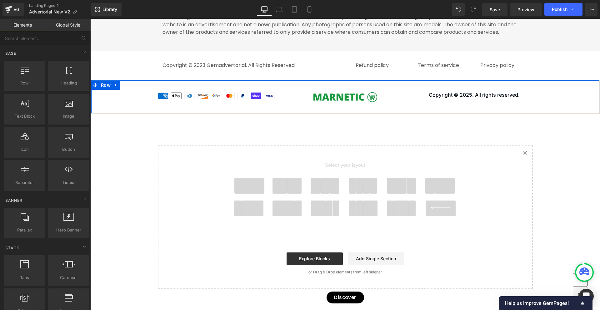
click at [135, 102] on div "Image Image Copyright © 2025. All rights reserved. Text Block Row" at bounding box center [345, 97] width 508 height 12
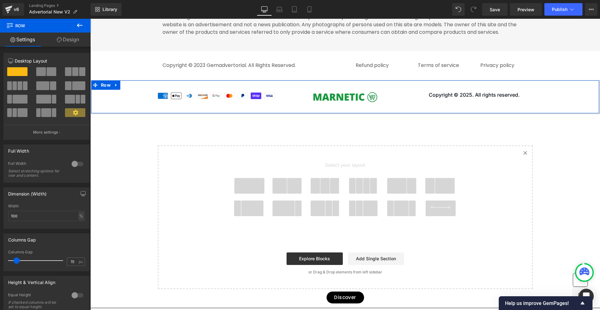
click at [66, 50] on div "Column Size Customizer 12 Desktop Layout Laptop Layout Tablet Layout Mobile Lay…" at bounding box center [46, 94] width 93 height 92
click at [66, 41] on link "Design" at bounding box center [67, 39] width 45 height 14
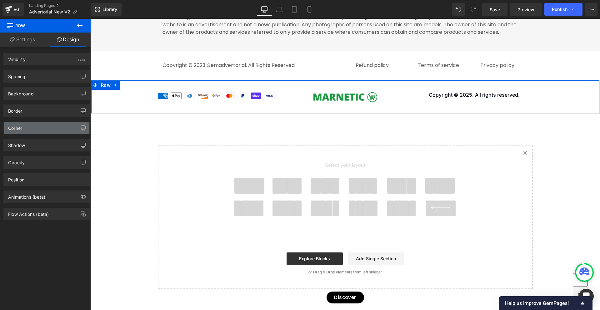
click at [28, 130] on div "Corner" at bounding box center [47, 128] width 86 height 12
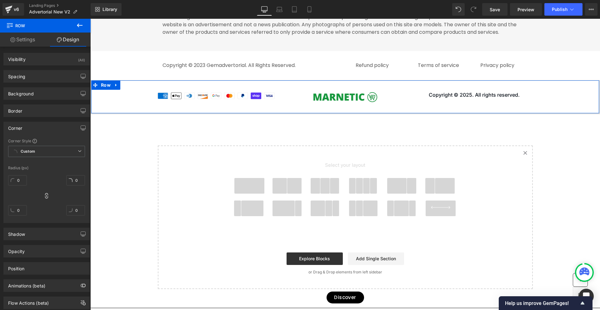
click at [29, 119] on div "Corner Corner Style Custom Custom Setup Global Style Custom Setup Global Style …" at bounding box center [46, 170] width 93 height 106
click at [29, 116] on div "Border" at bounding box center [47, 111] width 86 height 12
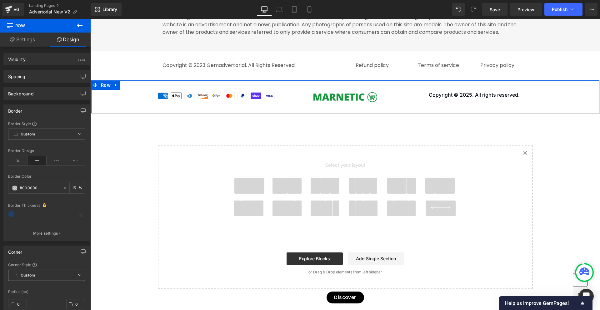
scroll to position [62, 0]
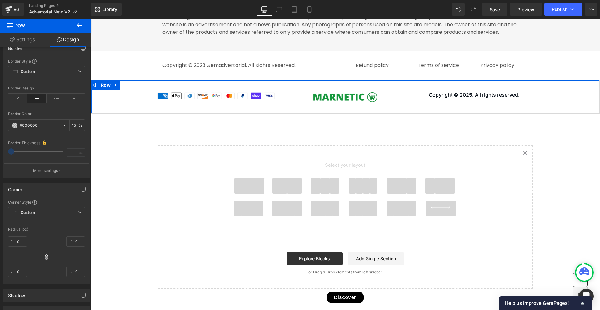
click at [51, 164] on button "More settings" at bounding box center [47, 170] width 86 height 15
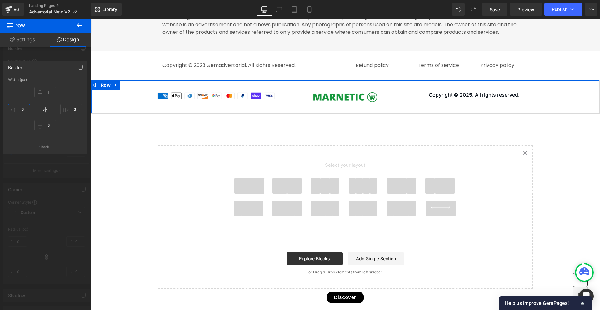
click at [23, 111] on input "3" at bounding box center [19, 109] width 22 height 10
type input "0"
click at [73, 112] on input "3" at bounding box center [71, 109] width 22 height 10
type input "0"
click at [48, 124] on input "3" at bounding box center [45, 125] width 22 height 10
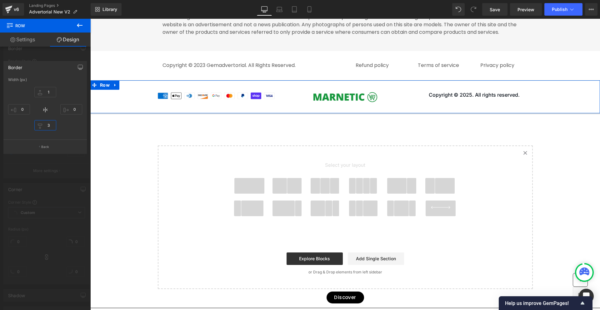
click at [48, 124] on input "3" at bounding box center [45, 125] width 22 height 10
type input "0"
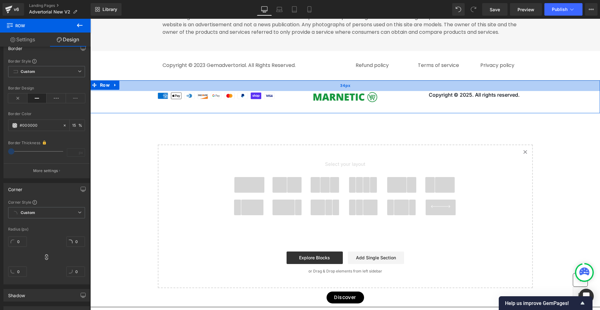
click at [125, 91] on div "34px" at bounding box center [345, 85] width 510 height 11
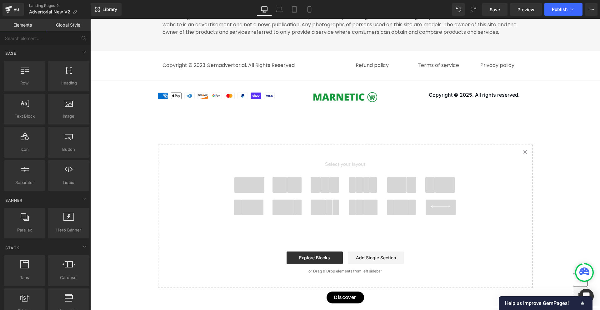
click at [499, 8] on span "Save" at bounding box center [495, 9] width 10 height 7
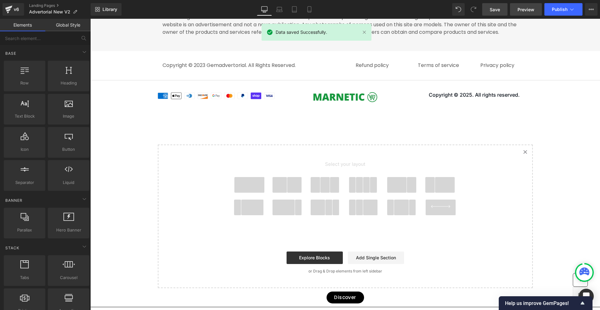
click at [524, 13] on link "Preview" at bounding box center [526, 9] width 32 height 12
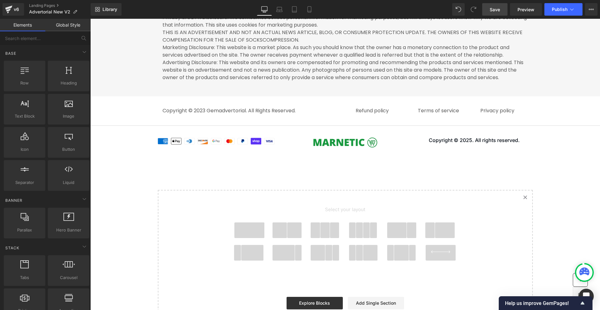
scroll to position [3392, 0]
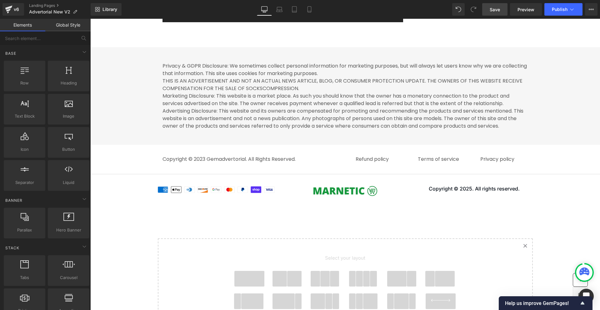
click at [134, 97] on div "Privacy & GDPR Disclosure: We sometimes collect personal information for market…" at bounding box center [345, 99] width 510 height 85
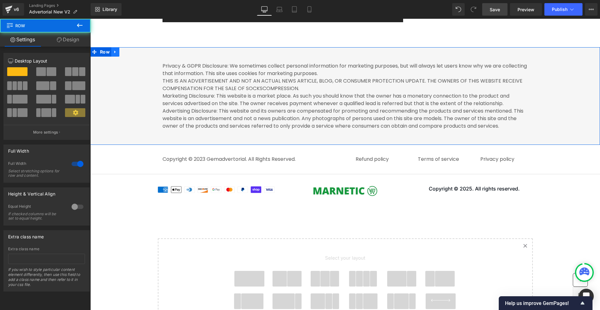
click at [113, 54] on icon at bounding box center [115, 51] width 4 height 5
click at [129, 54] on icon at bounding box center [131, 52] width 4 height 4
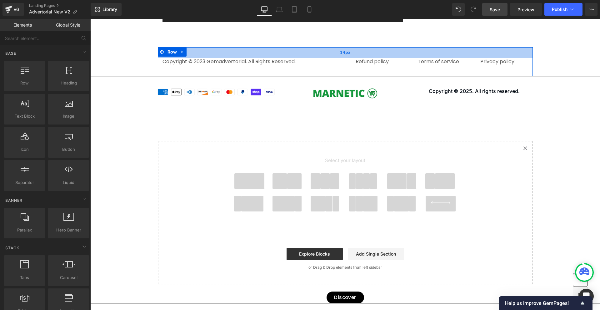
click at [311, 58] on div "34px" at bounding box center [345, 52] width 375 height 11
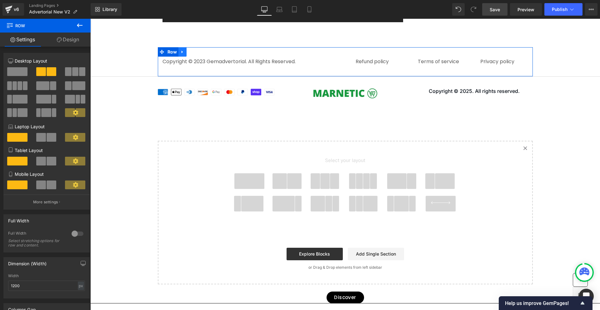
click at [182, 53] on icon at bounding box center [182, 52] width 1 height 3
click at [197, 54] on icon at bounding box center [199, 51] width 4 height 5
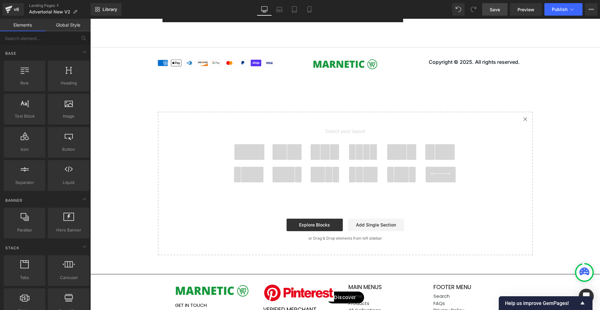
click at [495, 10] on span "Save" at bounding box center [495, 9] width 10 height 7
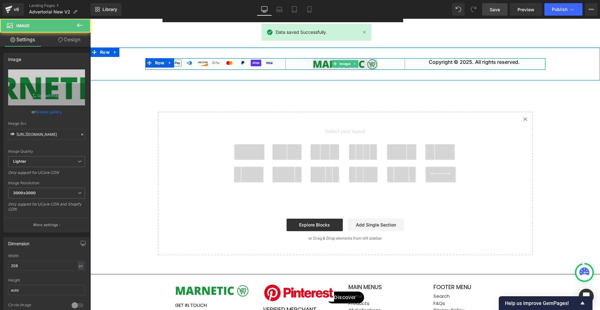
click at [367, 70] on img at bounding box center [344, 64] width 65 height 12
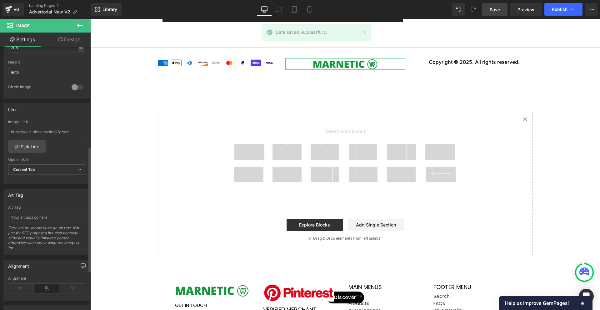
scroll to position [219, 0]
click at [52, 130] on input "text" at bounding box center [46, 131] width 77 height 10
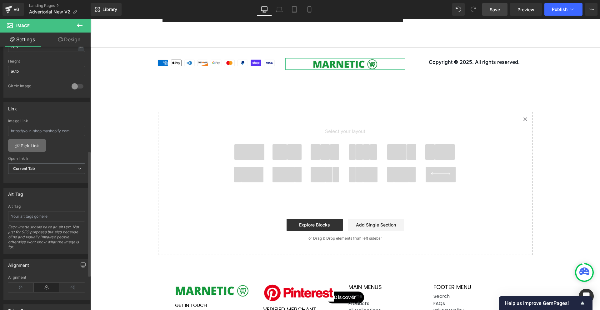
click at [36, 143] on link "Pick Link" at bounding box center [27, 145] width 38 height 12
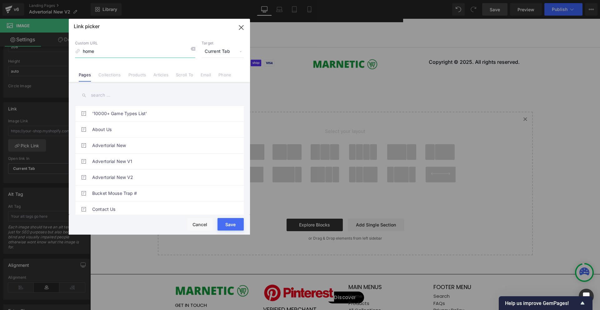
click at [164, 54] on input "home" at bounding box center [135, 52] width 120 height 12
paste input "ttps://marnetic.com/"
type input "[URL][DOMAIN_NAME]"
click at [229, 221] on button "Save" at bounding box center [230, 224] width 26 height 12
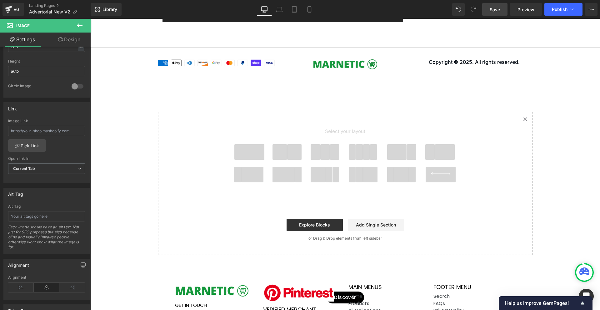
click at [497, 10] on span "Save" at bounding box center [495, 9] width 10 height 7
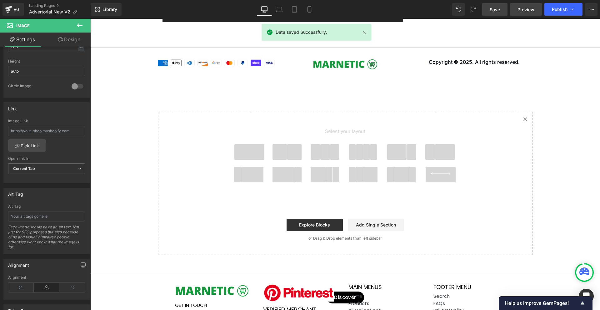
click at [530, 8] on span "Preview" at bounding box center [525, 9] width 17 height 7
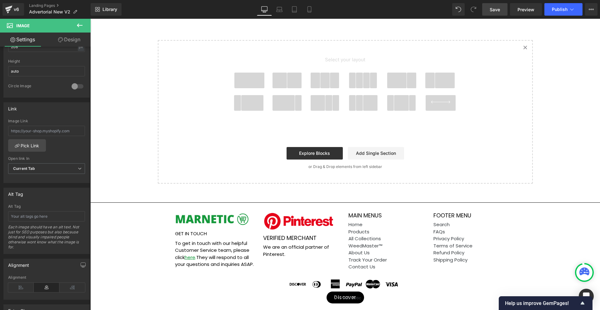
scroll to position [3478, 0]
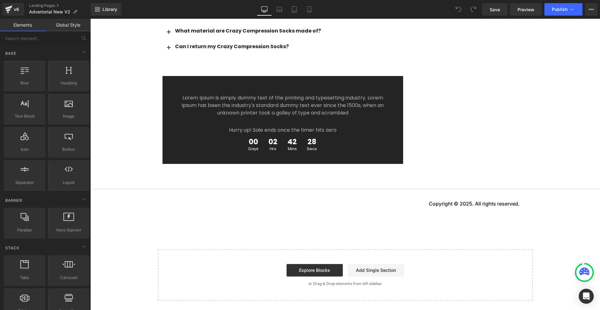
scroll to position [1722, 0]
drag, startPoint x: 599, startPoint y: 126, endPoint x: 275, endPoint y: 20, distance: 341.9
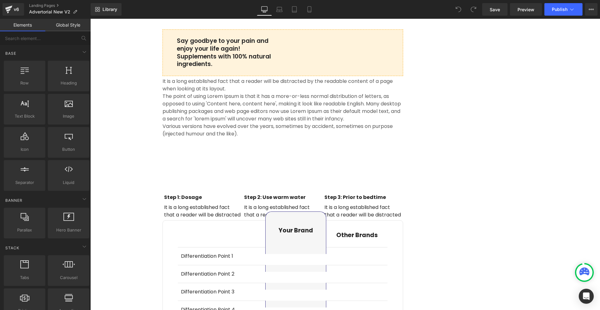
scroll to position [1003, 0]
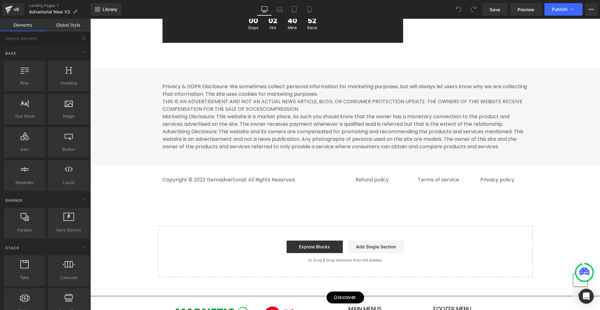
scroll to position [3584, 0]
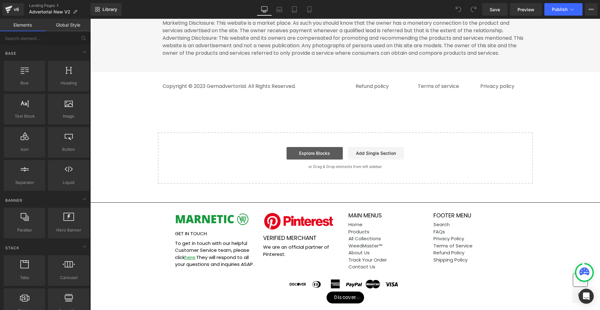
click at [336, 152] on link "Explore Blocks" at bounding box center [314, 153] width 56 height 12
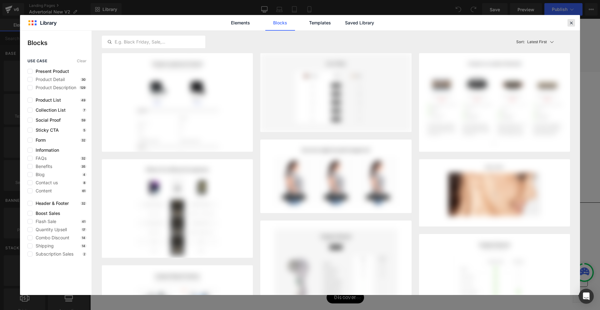
drag, startPoint x: 570, startPoint y: 26, endPoint x: 324, endPoint y: 138, distance: 269.9
click at [570, 26] on div at bounding box center [570, 22] width 7 height 7
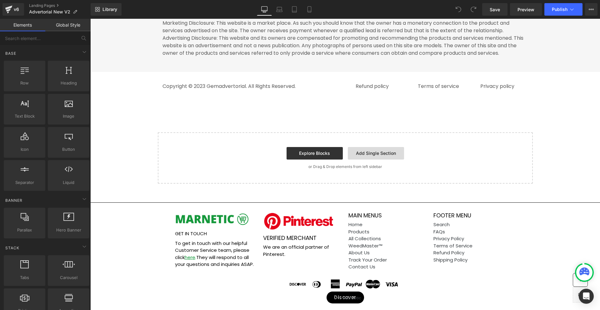
click at [374, 154] on link "Add Single Section" at bounding box center [376, 153] width 56 height 12
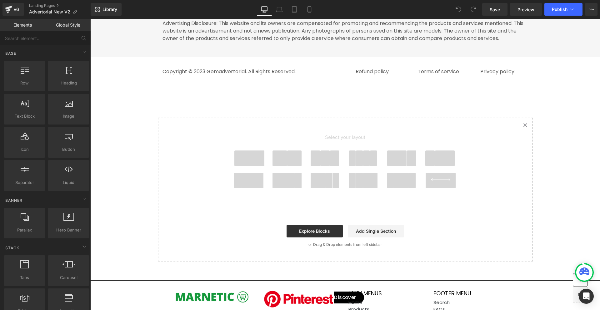
click at [324, 166] on span at bounding box center [325, 158] width 10 height 16
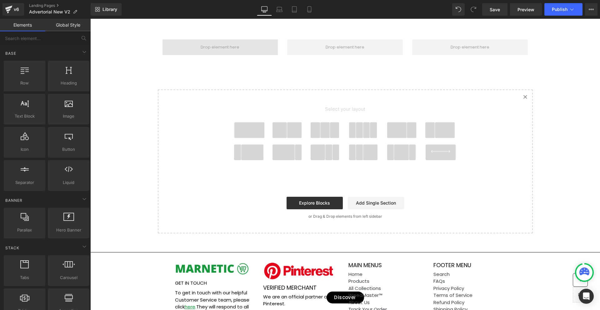
scroll to position [3641, 0]
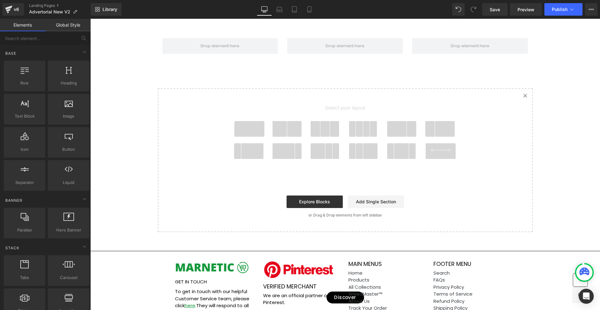
click at [280, 54] on div at bounding box center [220, 46] width 125 height 16
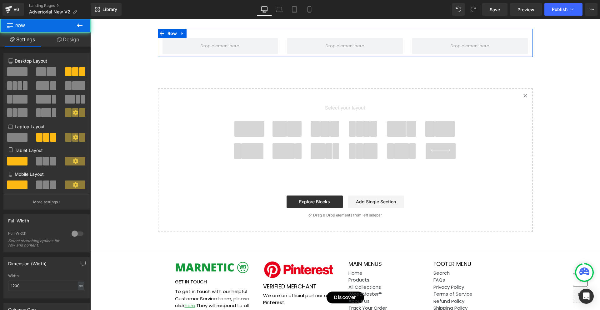
scroll to position [3579, 0]
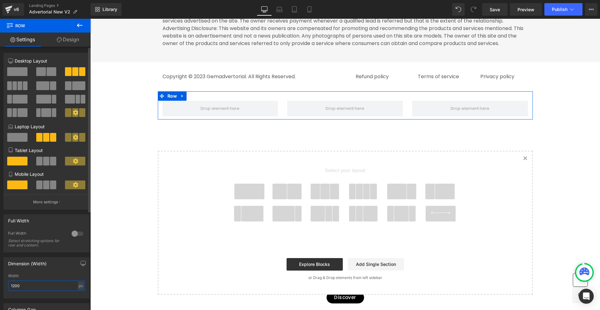
click at [45, 282] on input "1200" at bounding box center [46, 285] width 77 height 10
type input "1280"
click at [72, 38] on link "Design" at bounding box center [67, 39] width 45 height 14
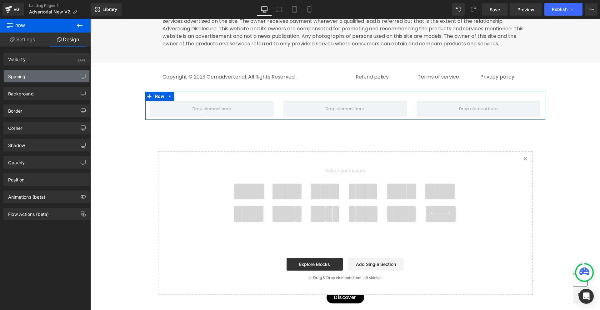
click at [36, 77] on div "Spacing" at bounding box center [47, 76] width 86 height 12
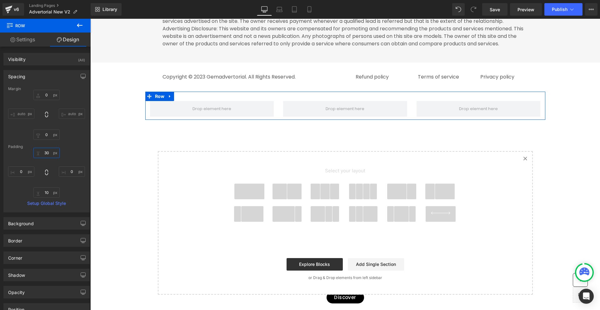
click at [45, 150] on input "30" at bounding box center [46, 152] width 26 height 10
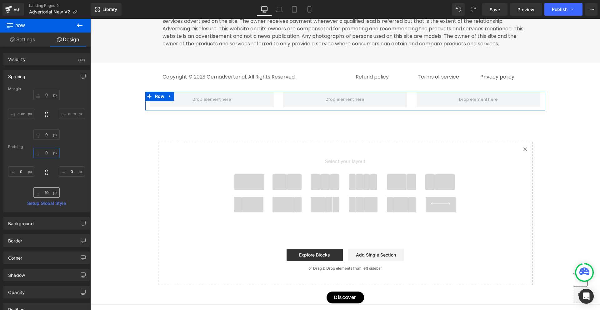
type input "0"
click at [47, 189] on input "10" at bounding box center [46, 192] width 26 height 10
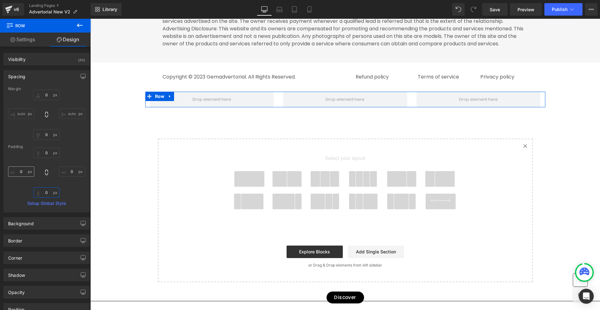
type input "0"
click at [26, 171] on input "0" at bounding box center [21, 171] width 26 height 10
type input "20"
click at [63, 172] on input "0" at bounding box center [72, 171] width 26 height 10
type input "20"
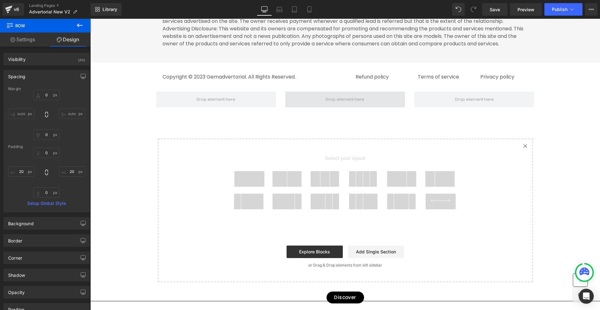
click at [339, 104] on span at bounding box center [344, 99] width 43 height 9
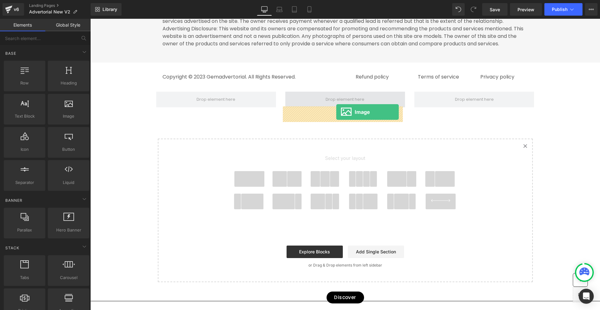
drag, startPoint x: 156, startPoint y: 129, endPoint x: 336, endPoint y: 112, distance: 180.8
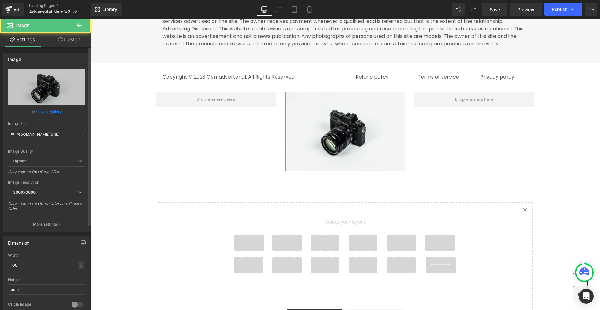
click at [44, 108] on link "Browse gallery" at bounding box center [48, 111] width 27 height 11
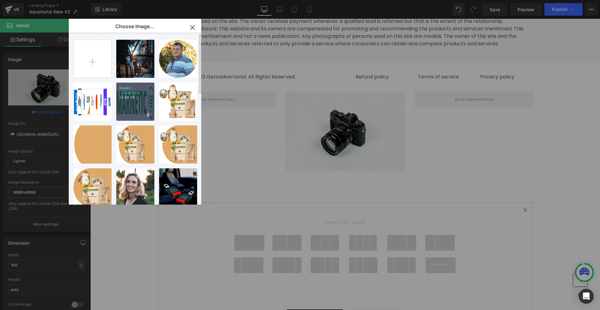
click at [133, 108] on div "Footer ...Logo.png 23.88 KB" at bounding box center [135, 101] width 38 height 38
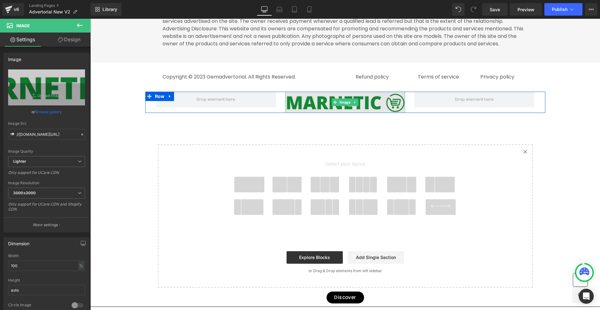
click at [347, 106] on span "Image" at bounding box center [344, 101] width 13 height 7
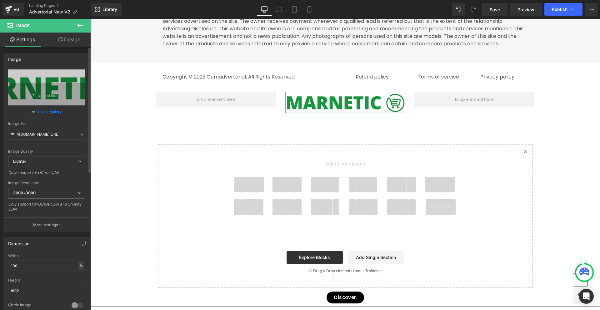
click at [78, 267] on div "%" at bounding box center [81, 265] width 6 height 8
click at [81, 284] on li "px" at bounding box center [81, 284] width 8 height 9
click at [54, 264] on input "100" at bounding box center [46, 265] width 77 height 10
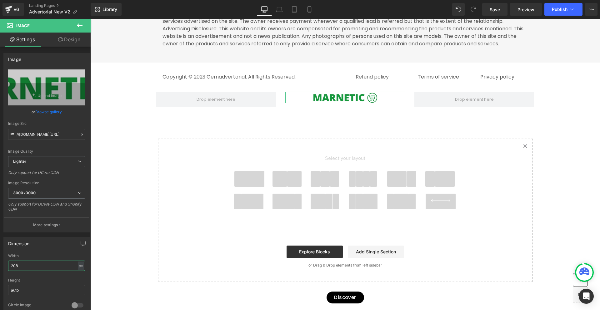
scroll to position [156, 0]
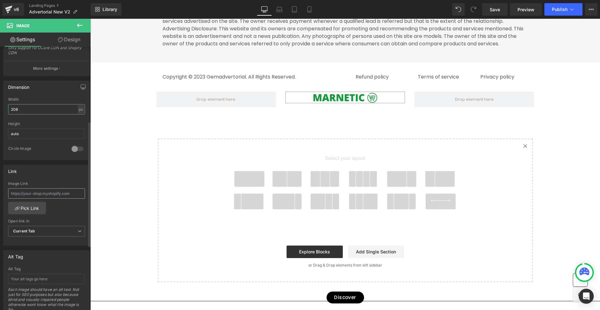
type input "208"
click at [35, 196] on input "text" at bounding box center [46, 193] width 77 height 10
paste input "[URL][DOMAIN_NAME]"
type input "[URL][DOMAIN_NAME]"
click at [57, 181] on div "Link Image Link https://marnetic.com/ Pick Link Current Tab New Tab Open link I…" at bounding box center [46, 205] width 86 height 81
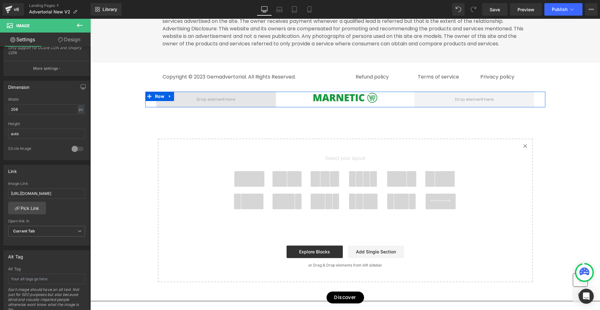
click at [215, 104] on span at bounding box center [215, 99] width 43 height 9
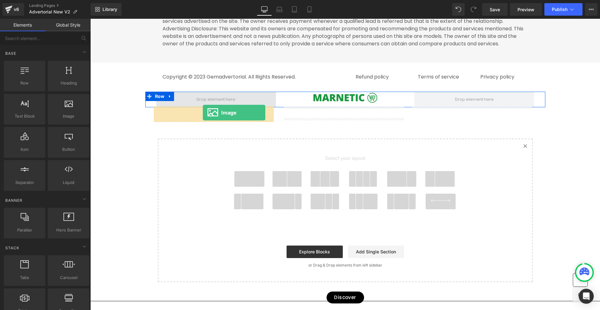
drag, startPoint x: 155, startPoint y: 128, endPoint x: 203, endPoint y: 112, distance: 50.3
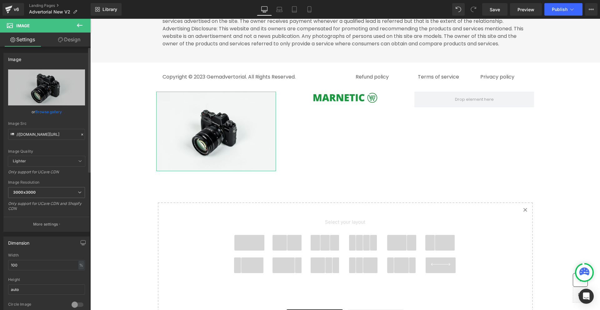
click at [55, 109] on link "Browse gallery" at bounding box center [48, 111] width 27 height 11
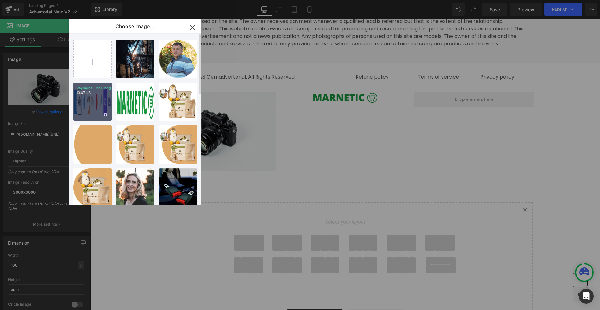
click at [97, 96] on div "Payment...Icon.png 10.87 KB" at bounding box center [92, 101] width 38 height 38
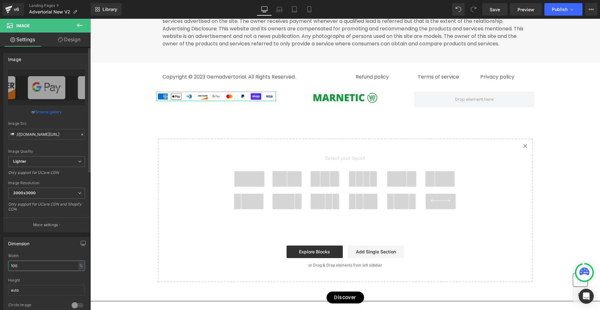
click at [35, 267] on input "100" at bounding box center [46, 265] width 77 height 10
click at [77, 266] on div "100 % % px" at bounding box center [46, 265] width 77 height 10
click at [78, 266] on div "%" at bounding box center [81, 265] width 6 height 8
click at [77, 282] on li "px" at bounding box center [81, 284] width 8 height 9
click at [44, 269] on input "100" at bounding box center [46, 265] width 77 height 10
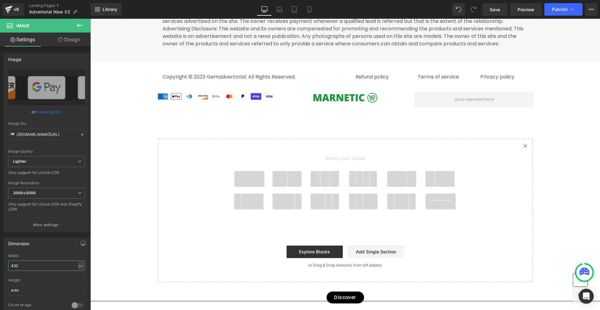
type input "430"
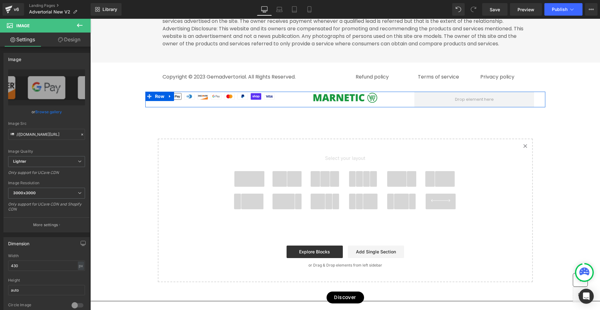
click at [292, 107] on div "Image Image Row" at bounding box center [345, 100] width 400 height 16
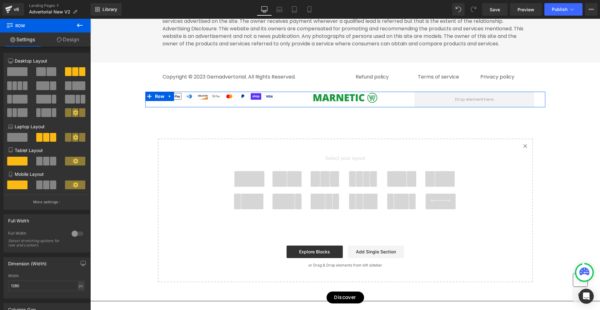
click at [72, 39] on link "Design" at bounding box center [67, 39] width 45 height 14
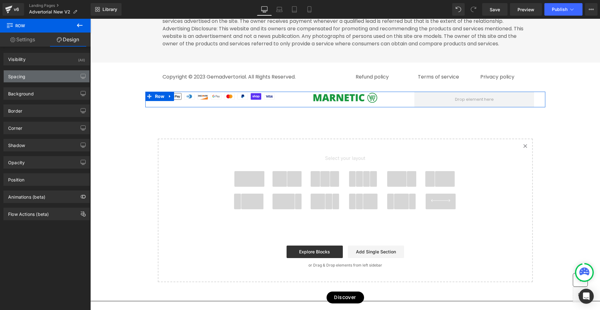
click at [37, 78] on div "Spacing" at bounding box center [47, 76] width 86 height 12
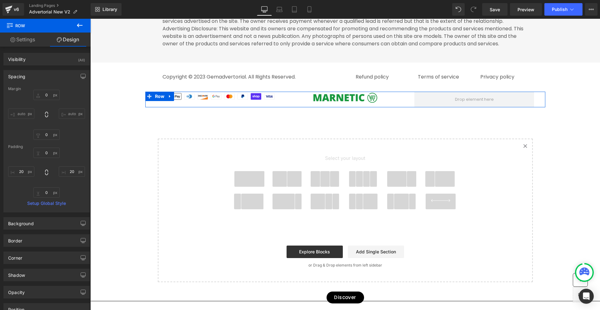
click at [295, 103] on link at bounding box center [345, 98] width 120 height 12
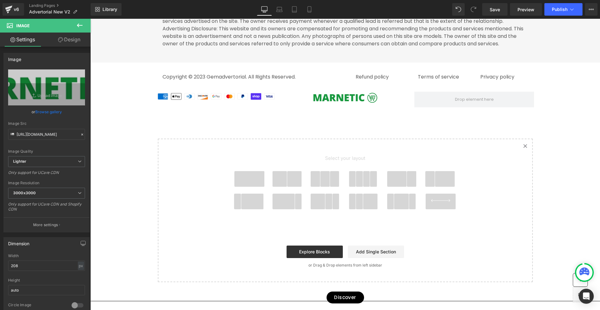
click at [76, 25] on icon at bounding box center [79, 25] width 7 height 7
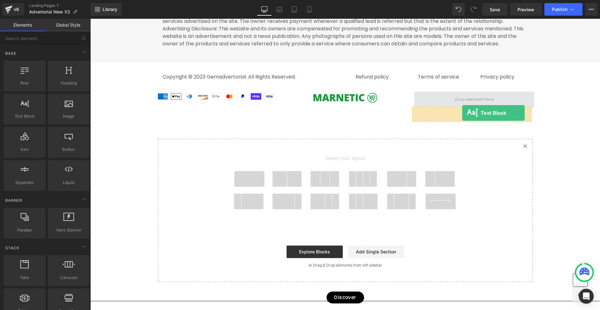
drag, startPoint x: 110, startPoint y: 132, endPoint x: 462, endPoint y: 113, distance: 352.6
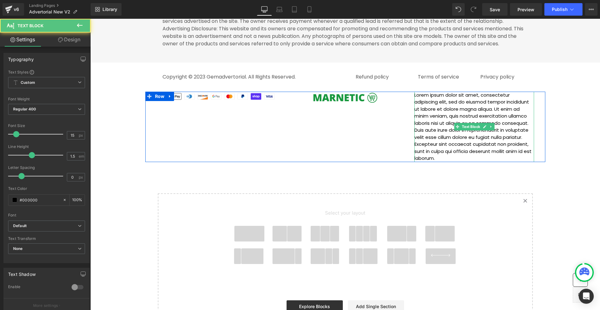
click at [465, 126] on p "Lorem ipsum dolor sit amet, consectetur adipiscing elit, sed do eiusmod tempor …" at bounding box center [474, 127] width 120 height 70
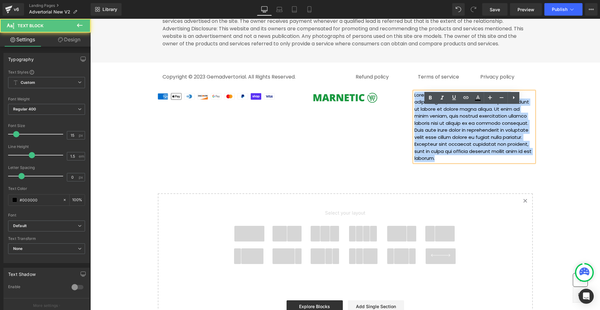
paste div
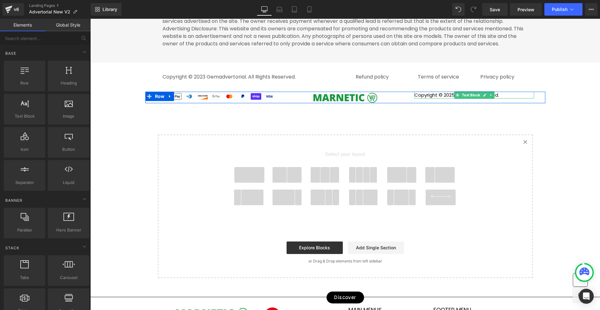
click at [460, 99] on span "Text Block" at bounding box center [470, 94] width 21 height 7
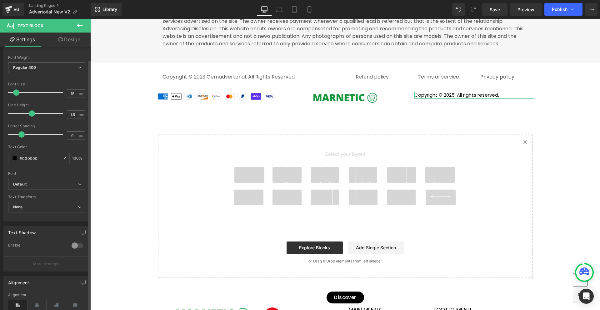
scroll to position [132, 0]
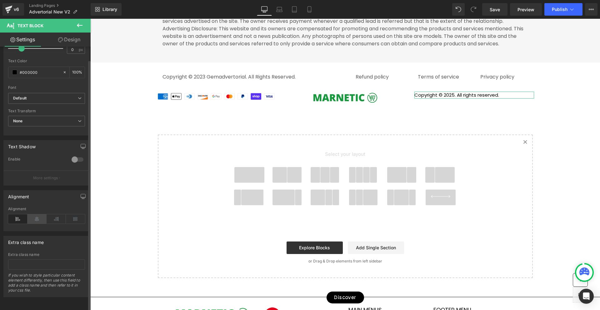
click at [40, 215] on icon at bounding box center [36, 218] width 19 height 9
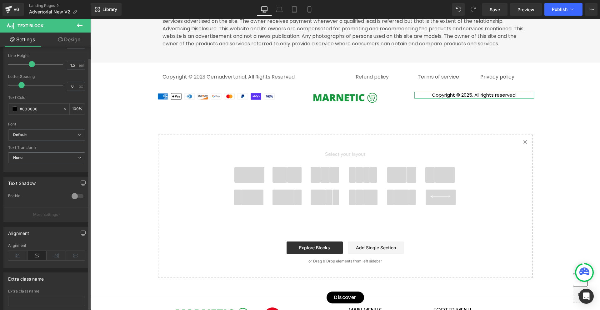
scroll to position [7, 0]
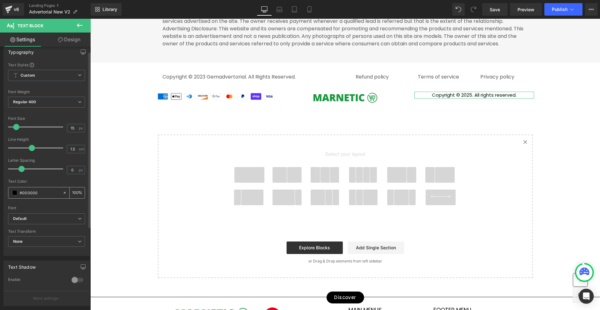
click at [34, 194] on input "#000000" at bounding box center [40, 192] width 40 height 7
paste input "#020912"
paste input "text"
type input "#020912"
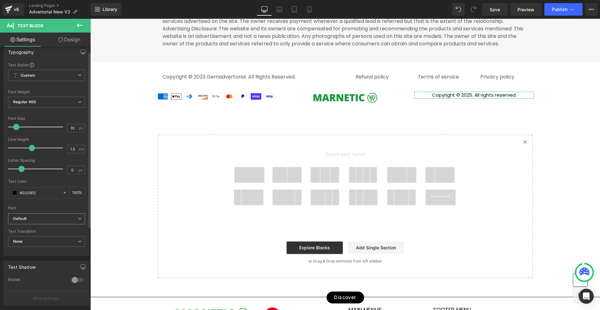
click at [51, 218] on b "Default" at bounding box center [45, 218] width 65 height 5
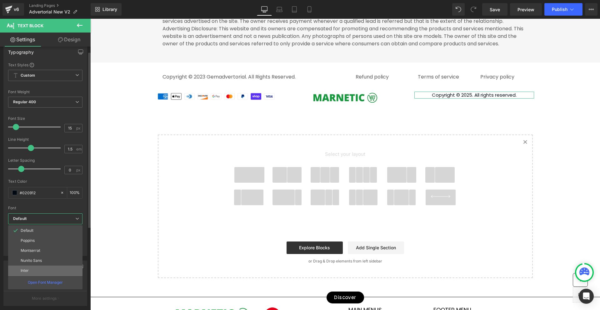
click at [40, 271] on li "Inter" at bounding box center [45, 270] width 74 height 10
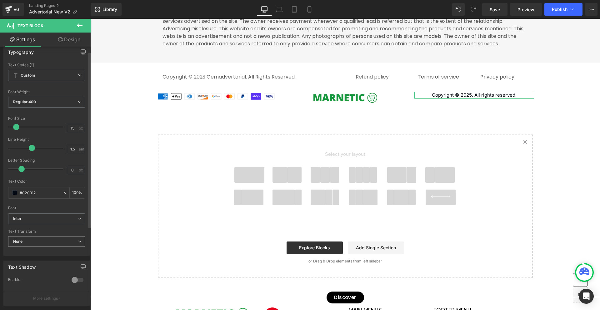
click at [34, 236] on span "None" at bounding box center [46, 241] width 77 height 11
click at [37, 104] on span "Regular 400" at bounding box center [45, 102] width 74 height 11
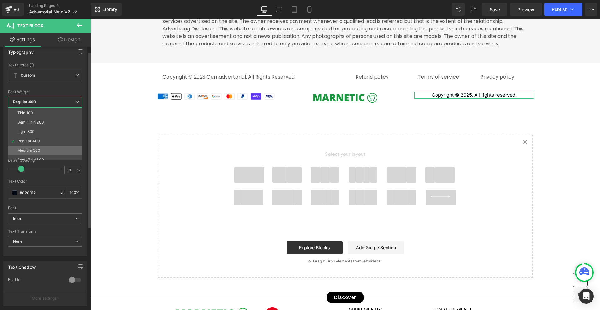
click at [41, 152] on li "Medium 500" at bounding box center [46, 150] width 77 height 9
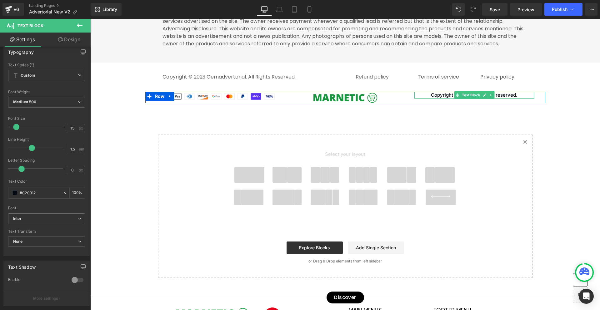
click at [414, 99] on p "Copyright © 2025. All rights reserved." at bounding box center [474, 95] width 120 height 7
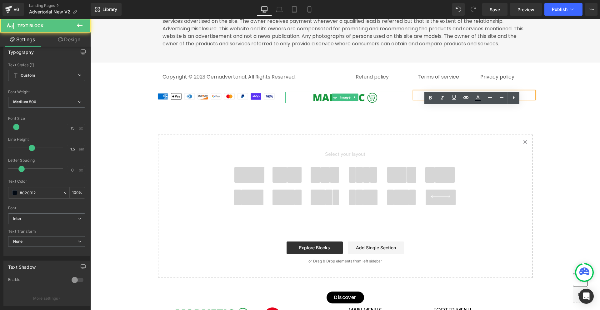
click at [392, 103] on link at bounding box center [345, 98] width 120 height 12
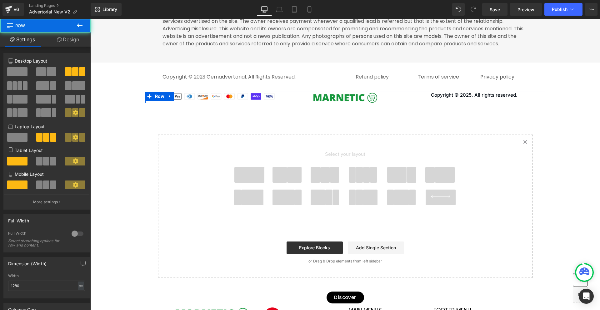
click at [407, 103] on div "Image Image Copyright © 2025. All rights reserved. Text Block Row" at bounding box center [345, 98] width 400 height 12
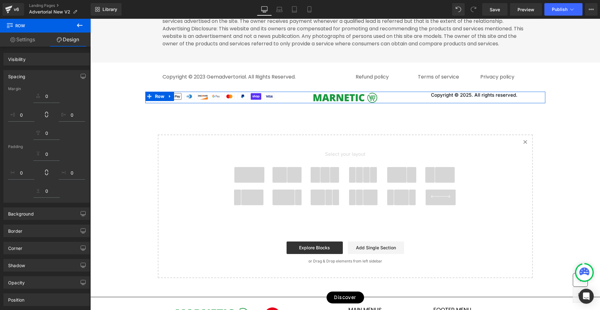
click at [408, 103] on div "Image Image Copyright © 2025. All rights reserved. Text Block Row" at bounding box center [345, 98] width 400 height 12
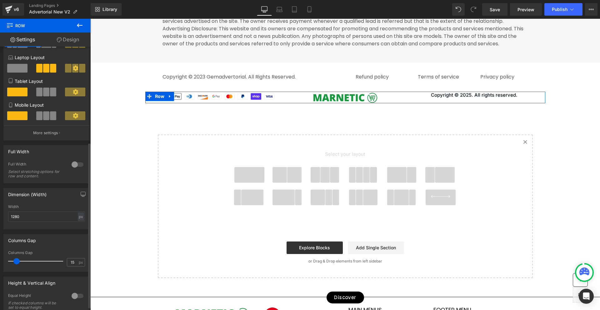
scroll to position [157, 0]
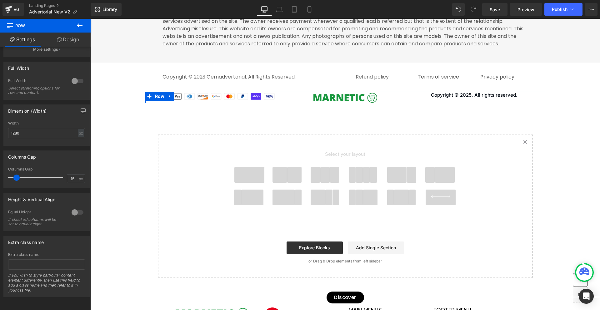
click at [52, 36] on link "Design" at bounding box center [67, 39] width 45 height 14
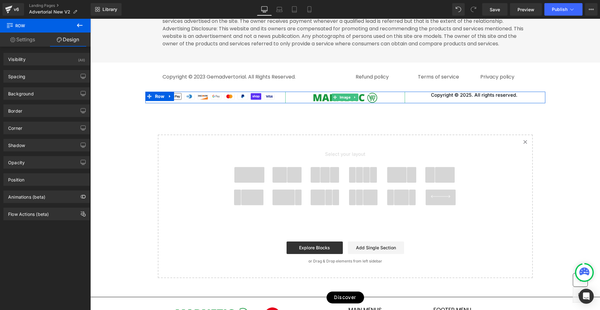
click at [292, 103] on link at bounding box center [345, 98] width 120 height 12
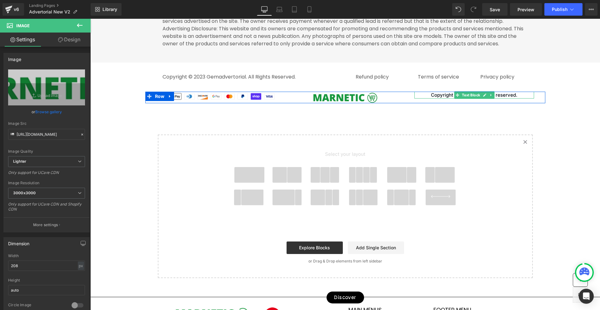
click at [460, 99] on span "Text Block" at bounding box center [470, 94] width 21 height 7
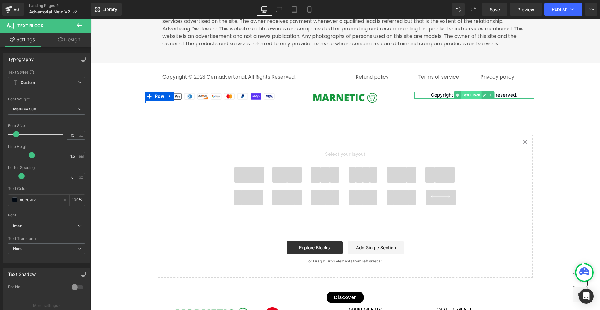
click at [473, 99] on span "Text Block" at bounding box center [470, 94] width 21 height 7
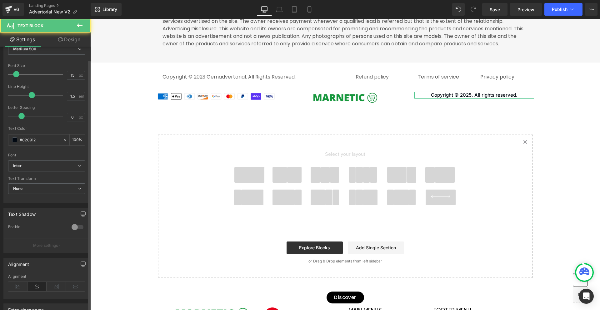
scroll to position [132, 0]
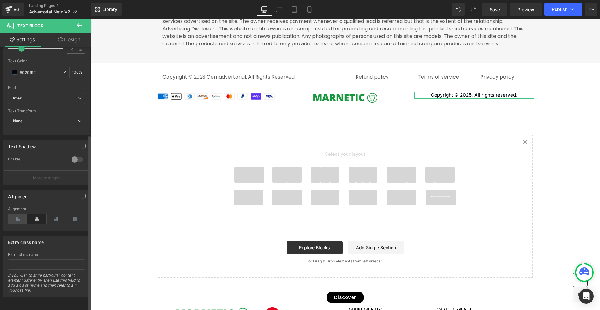
click at [17, 216] on icon at bounding box center [17, 218] width 19 height 9
click at [30, 216] on icon at bounding box center [36, 218] width 19 height 9
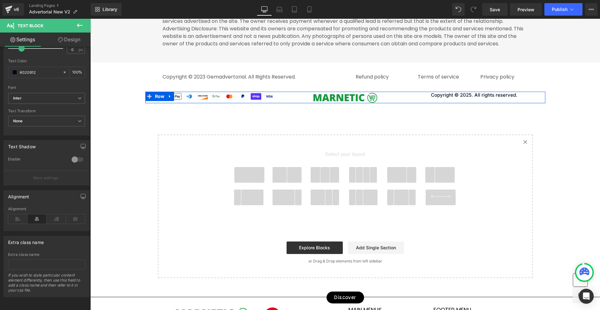
click at [405, 103] on div "Image" at bounding box center [345, 98] width 129 height 12
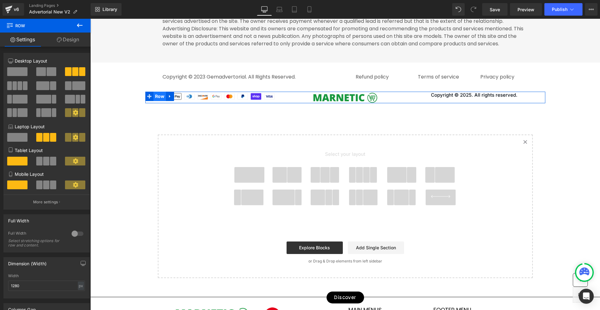
click at [158, 101] on span "Row" at bounding box center [159, 96] width 13 height 9
click at [147, 98] on icon at bounding box center [149, 96] width 4 height 5
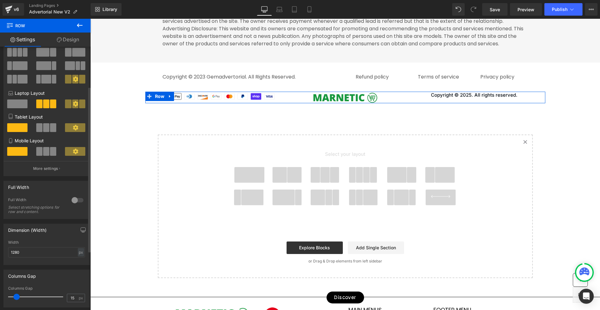
scroll to position [0, 0]
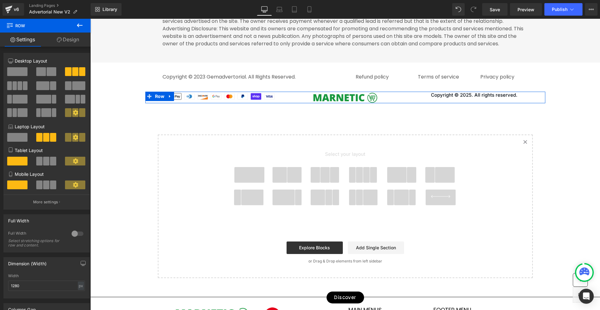
click at [72, 46] on link "Design" at bounding box center [67, 39] width 45 height 14
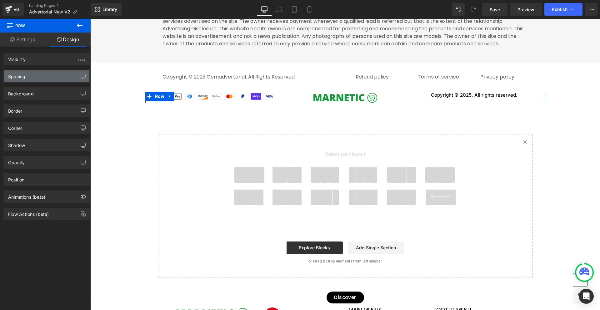
click at [33, 78] on div "Spacing" at bounding box center [47, 76] width 86 height 12
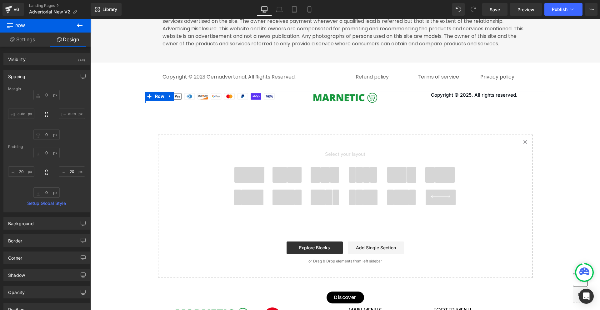
click at [18, 74] on div "Spacing" at bounding box center [16, 74] width 17 height 9
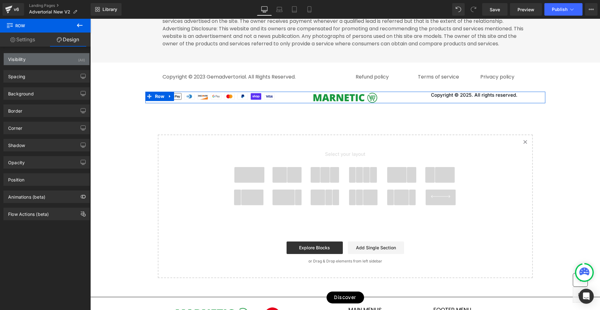
click at [26, 55] on div "Visibility" at bounding box center [16, 57] width 17 height 9
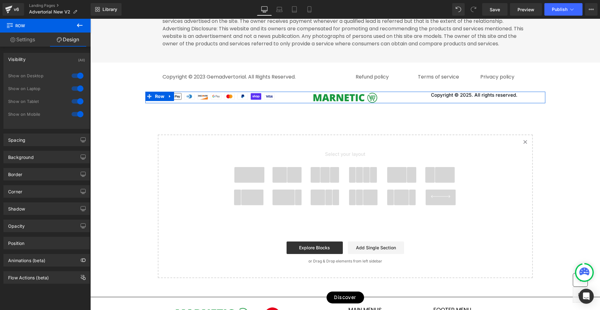
click at [26, 55] on div "Visibility" at bounding box center [16, 57] width 17 height 9
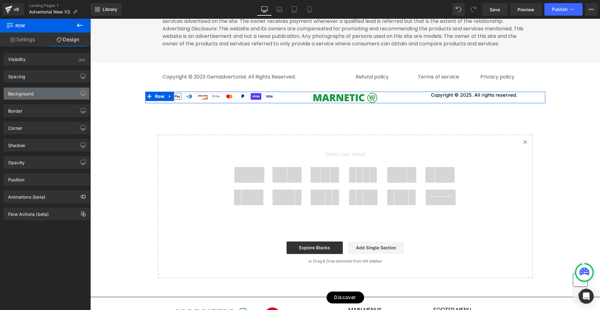
click at [25, 91] on div "Background" at bounding box center [21, 91] width 26 height 9
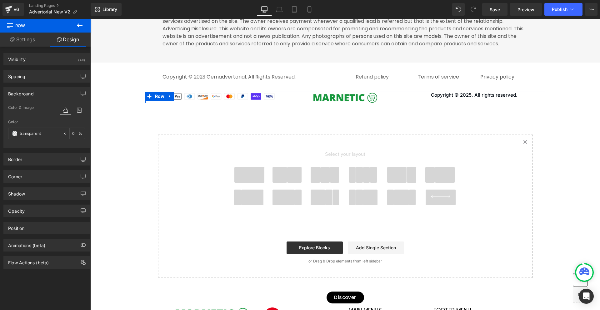
click at [25, 91] on div "Background" at bounding box center [21, 91] width 26 height 9
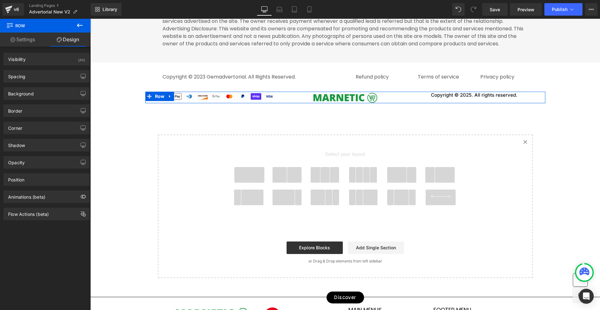
click at [25, 119] on div "Corner Corner Style Custom Custom Setup Global Style Custom Setup Global Style …" at bounding box center [46, 125] width 93 height 17
click at [25, 114] on div "Border" at bounding box center [47, 111] width 86 height 12
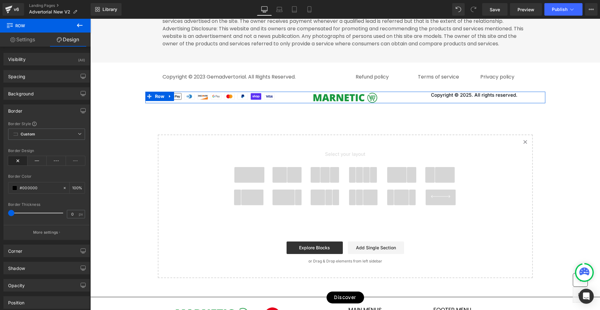
click at [25, 114] on div "Border" at bounding box center [47, 111] width 86 height 12
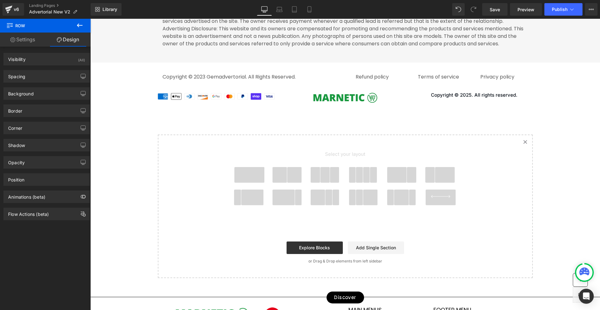
click at [245, 182] on span at bounding box center [249, 175] width 30 height 16
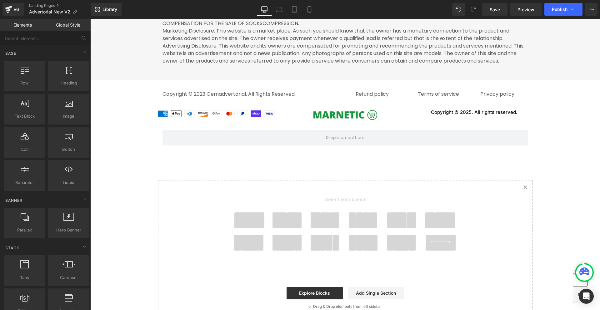
scroll to position [3454, 0]
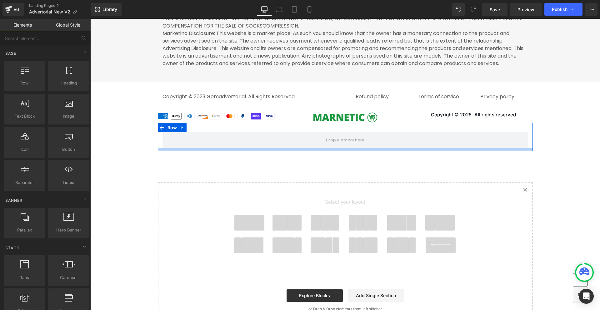
click at [177, 151] on div at bounding box center [345, 149] width 375 height 3
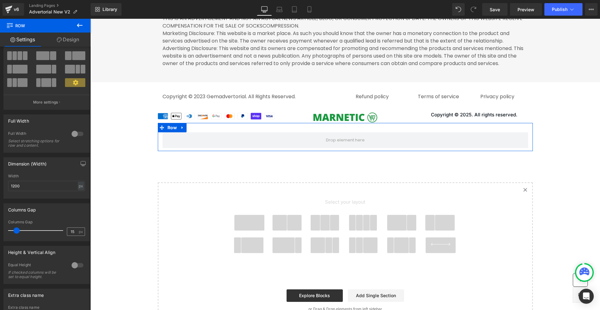
scroll to position [87, 0]
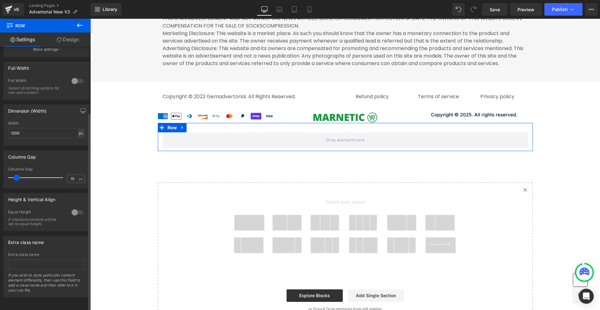
click at [78, 130] on div "px" at bounding box center [81, 133] width 6 height 8
click at [79, 138] on li "%" at bounding box center [81, 142] width 8 height 9
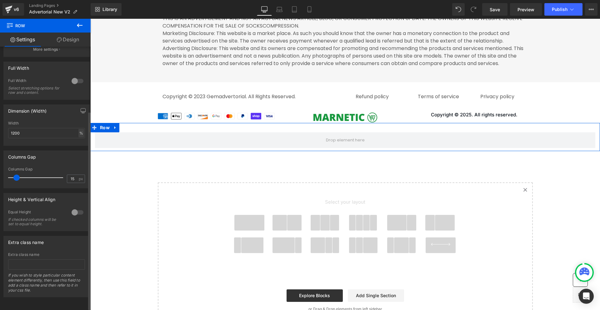
scroll to position [0, 0]
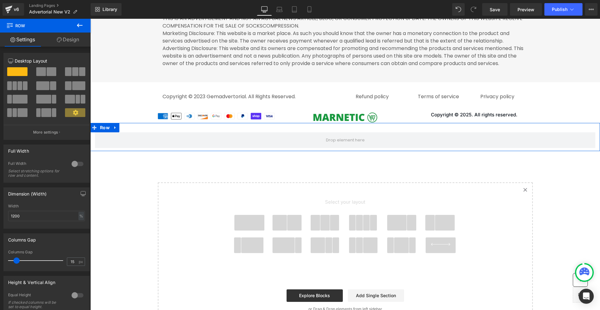
click at [75, 39] on link "Design" at bounding box center [67, 39] width 45 height 14
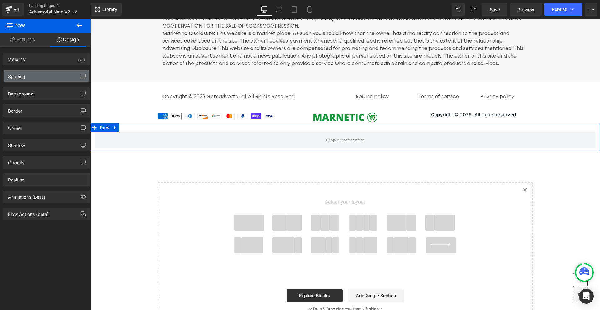
click at [38, 70] on div "Spacing" at bounding box center [47, 76] width 86 height 12
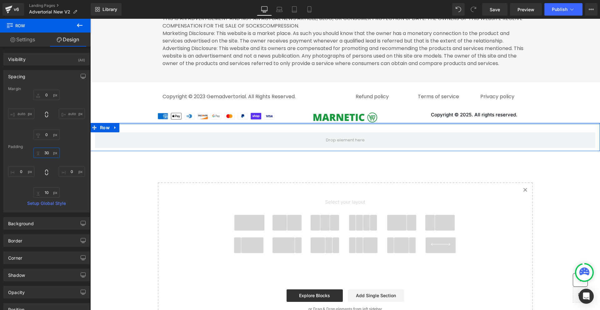
click at [46, 153] on input "30" at bounding box center [46, 152] width 26 height 10
type input "34"
click at [45, 190] on input "10" at bounding box center [46, 192] width 26 height 10
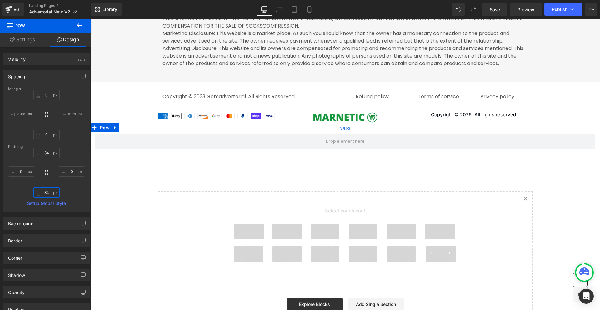
click at [181, 133] on div "34px" at bounding box center [345, 128] width 510 height 11
type input "34"
click at [30, 238] on div "Border" at bounding box center [47, 240] width 86 height 12
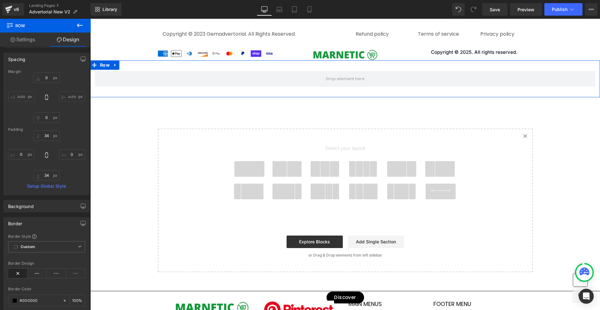
scroll to position [31, 0]
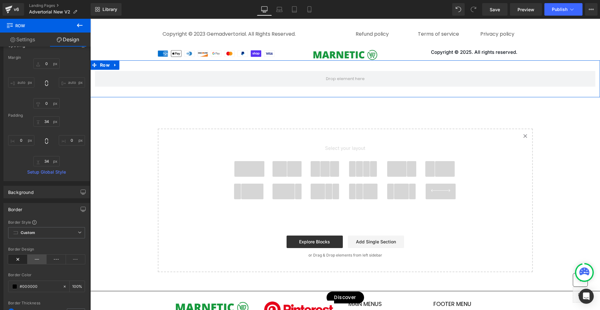
click at [40, 260] on icon at bounding box center [36, 258] width 19 height 9
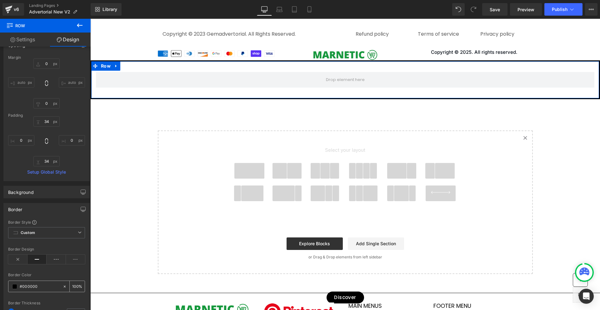
click at [37, 285] on input "#000000" at bounding box center [40, 286] width 40 height 7
click at [76, 287] on input "100" at bounding box center [75, 285] width 6 height 7
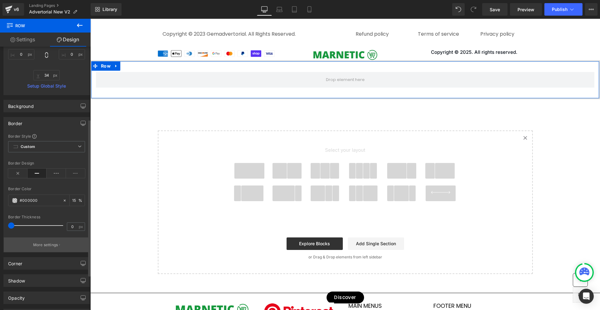
scroll to position [125, 0]
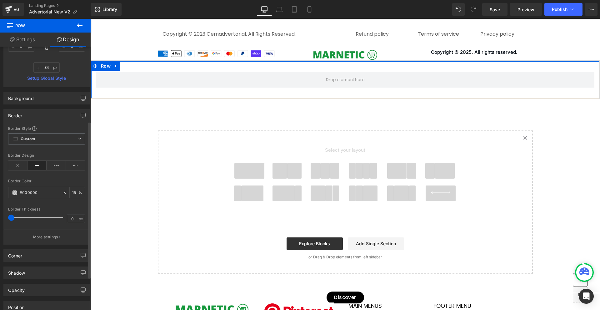
type input "15"
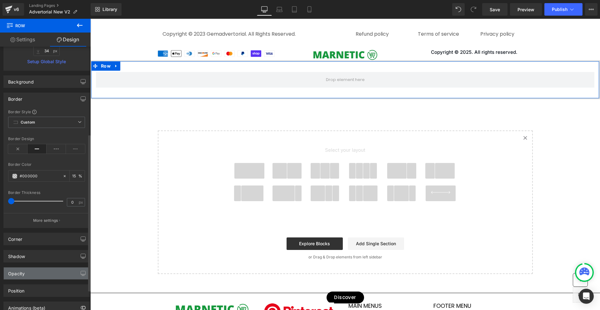
scroll to position [180, 0]
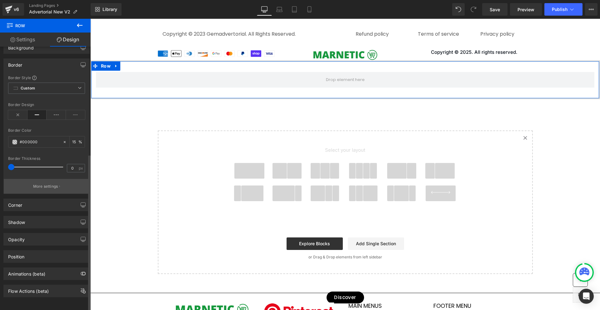
click at [52, 179] on button "More settings" at bounding box center [47, 186] width 86 height 15
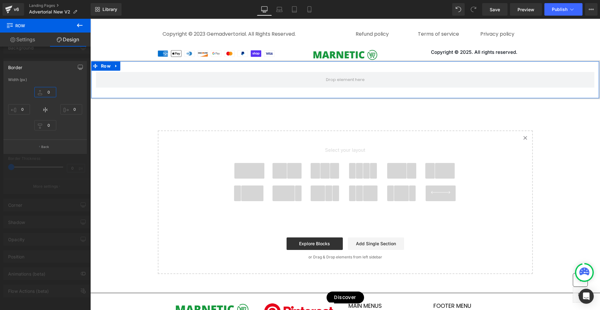
click at [50, 93] on input "0" at bounding box center [45, 92] width 22 height 10
type input "1"
click at [49, 127] on input "0" at bounding box center [45, 125] width 22 height 10
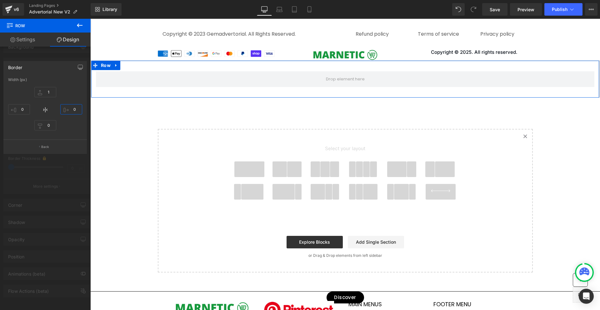
click at [75, 110] on input "0" at bounding box center [71, 109] width 22 height 10
click at [25, 109] on input "0" at bounding box center [19, 109] width 22 height 10
click at [37, 180] on div at bounding box center [45, 166] width 91 height 294
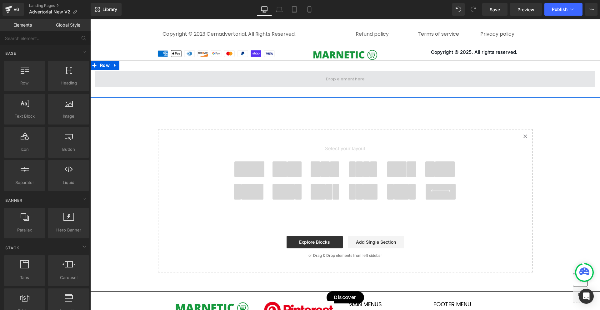
click at [145, 87] on span at bounding box center [345, 79] width 500 height 16
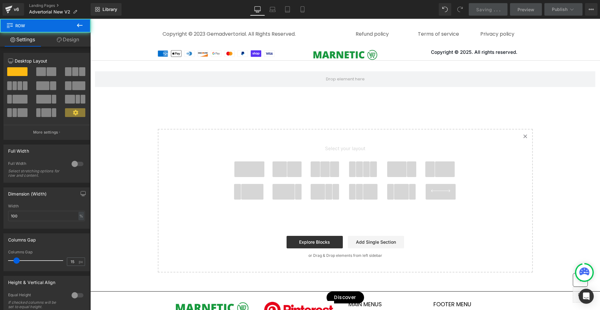
scroll to position [3485, 0]
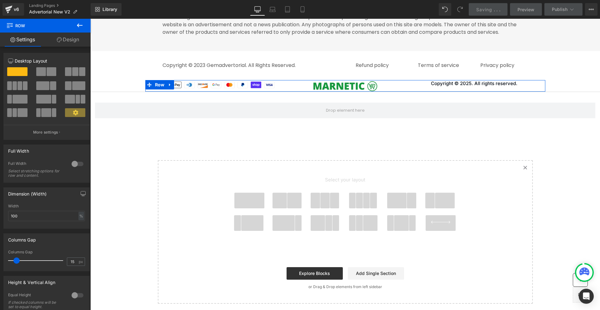
click at [281, 92] on div "Image" at bounding box center [345, 86] width 129 height 12
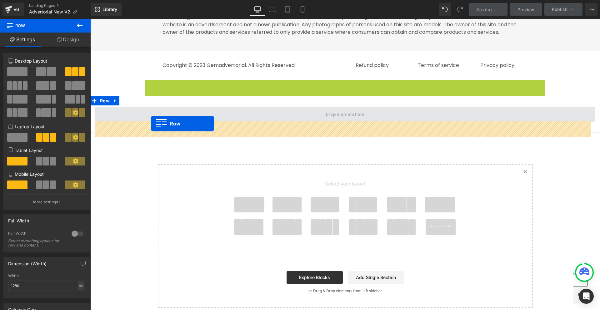
drag, startPoint x: 146, startPoint y: 100, endPoint x: 151, endPoint y: 123, distance: 24.3
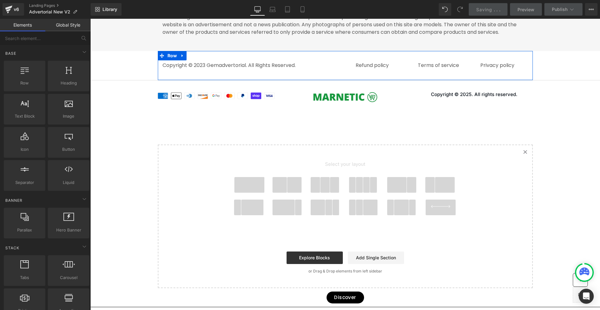
click at [317, 72] on div "Copyright © 2023 Gemadvertorial. All Rights Reserved. Text Block Row Icon Refun…" at bounding box center [345, 65] width 375 height 29
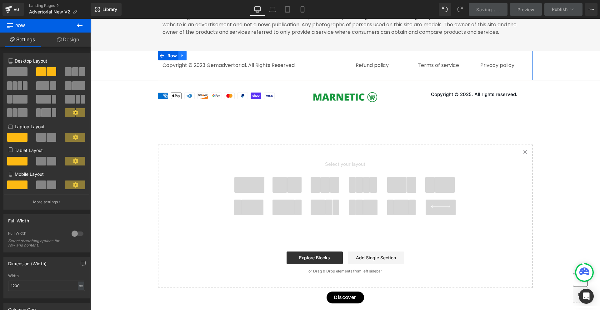
click at [182, 58] on icon at bounding box center [182, 55] width 4 height 5
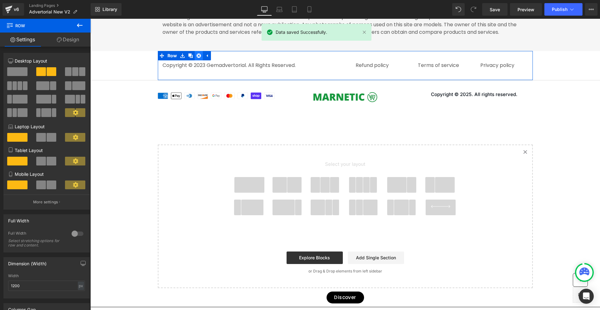
click at [197, 58] on icon at bounding box center [199, 55] width 4 height 4
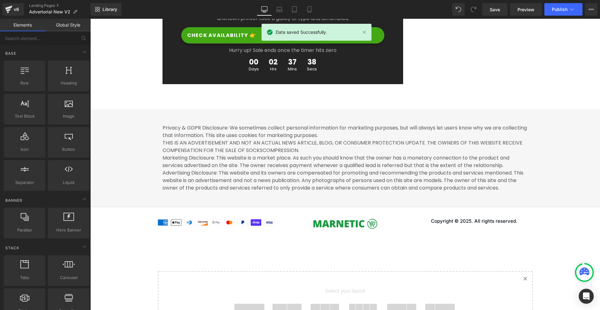
scroll to position [3329, 0]
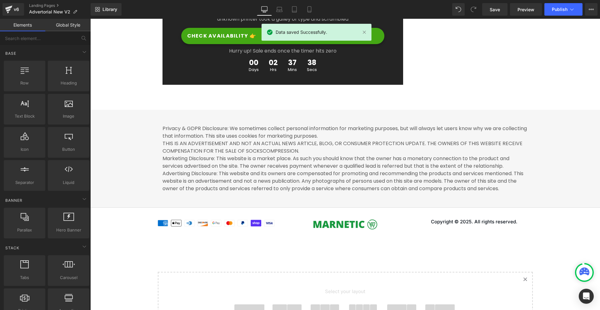
click at [122, 144] on div "Privacy & GDPR Disclosure: We sometimes collect personal information for market…" at bounding box center [345, 161] width 510 height 85
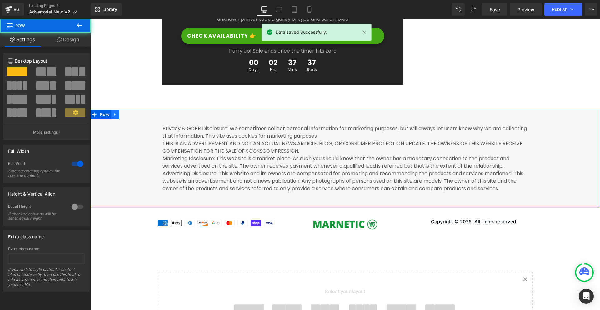
click at [113, 117] on icon at bounding box center [115, 114] width 4 height 5
click at [130, 117] on icon at bounding box center [131, 114] width 4 height 4
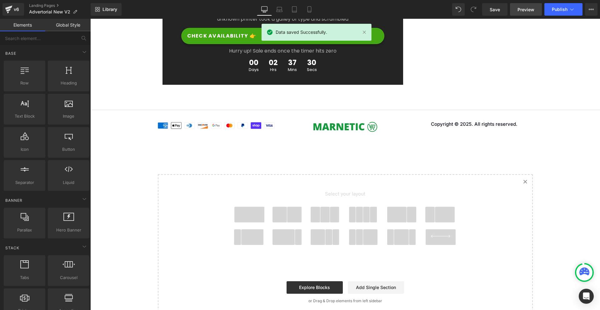
click at [522, 8] on span "Preview" at bounding box center [525, 9] width 17 height 7
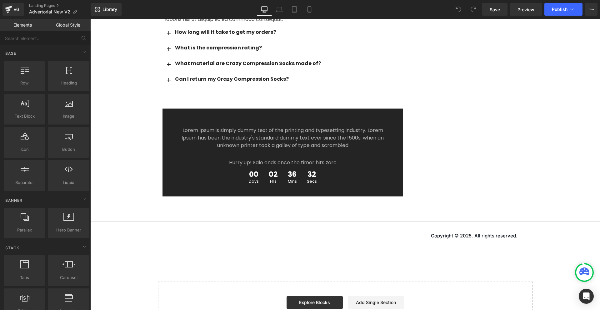
scroll to position [1721, 0]
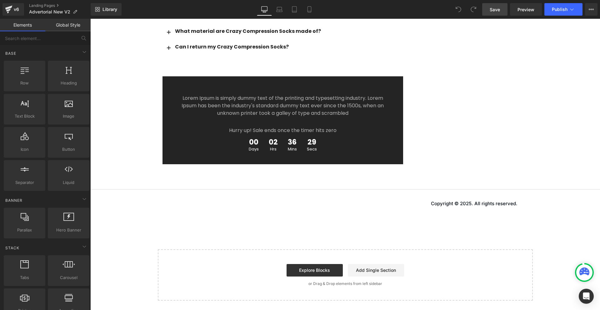
click at [497, 10] on span "Save" at bounding box center [495, 9] width 10 height 7
click at [528, 8] on span "Preview" at bounding box center [525, 9] width 17 height 7
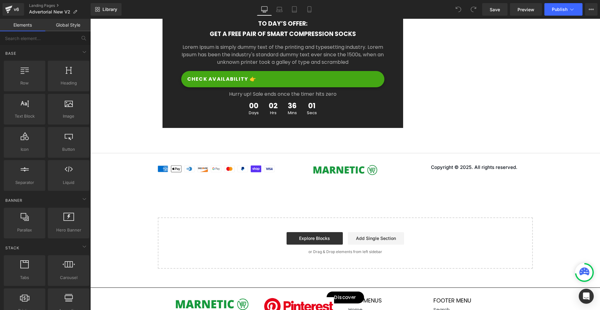
scroll to position [3490, 0]
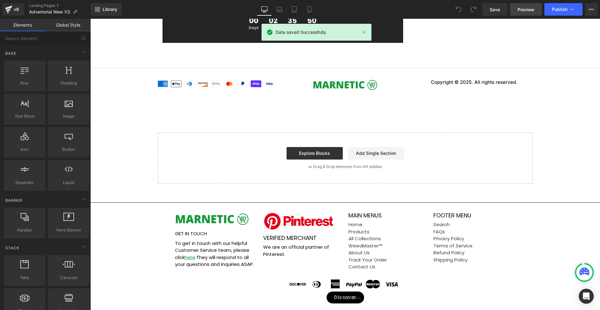
click at [530, 13] on link "Preview" at bounding box center [526, 9] width 32 height 12
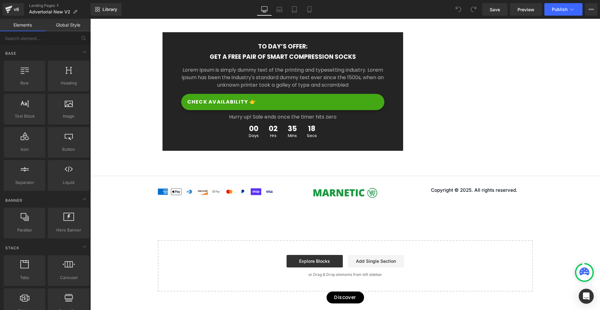
scroll to position [3398, 0]
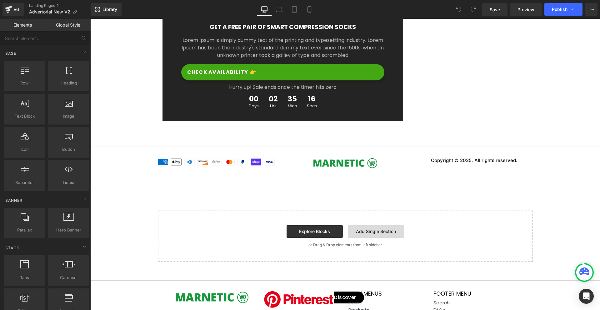
click at [358, 237] on link "Add Single Section" at bounding box center [376, 231] width 56 height 12
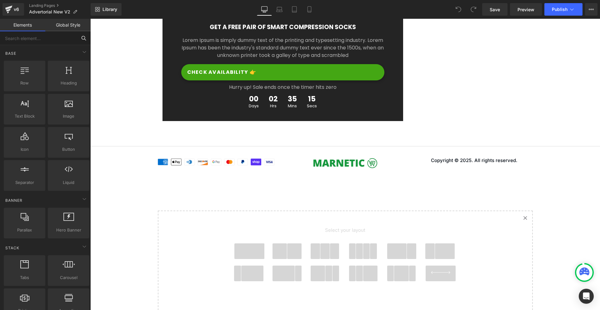
click at [43, 38] on input "text" at bounding box center [38, 38] width 77 height 14
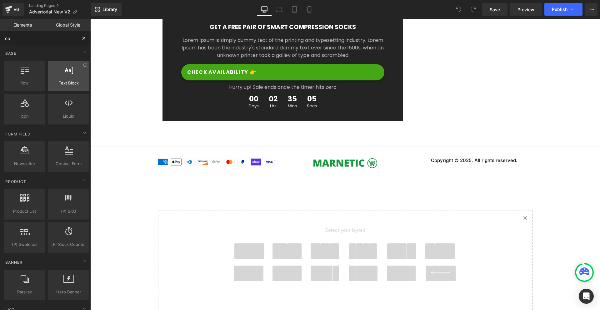
type input "cod"
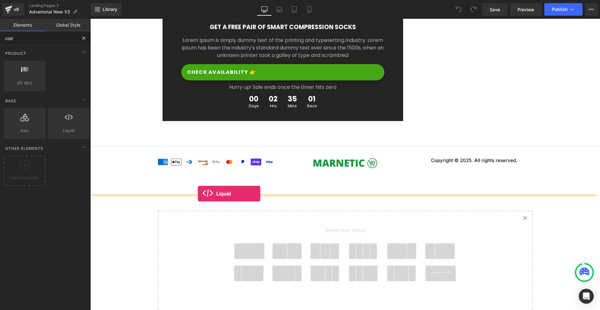
drag, startPoint x: 165, startPoint y: 143, endPoint x: 198, endPoint y: 193, distance: 60.1
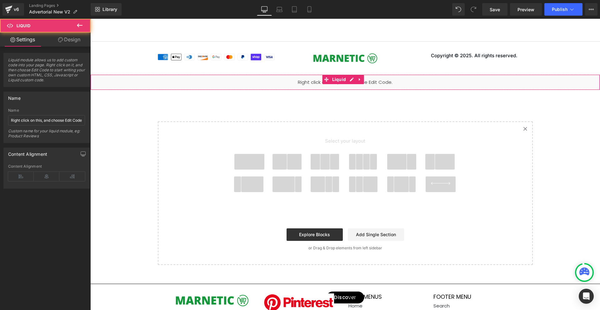
scroll to position [3293, 0]
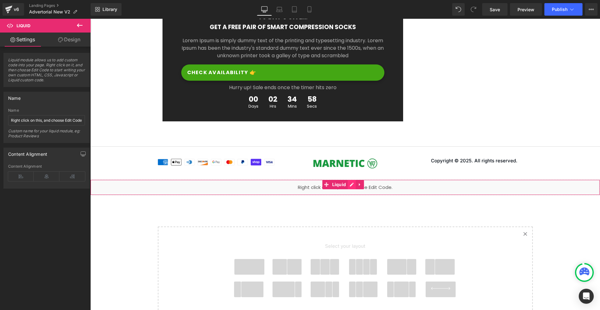
click at [349, 195] on div "Liquid" at bounding box center [345, 187] width 510 height 16
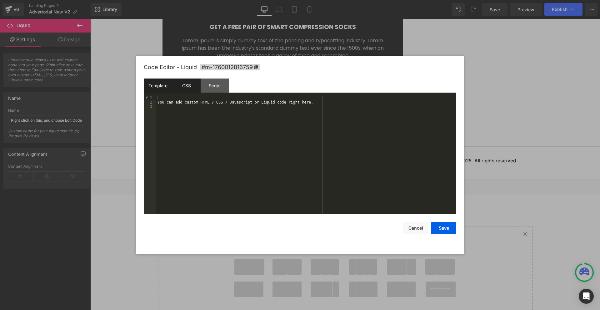
click at [189, 90] on div "CSS" at bounding box center [186, 85] width 28 height 14
click at [172, 112] on div "#m-1760012816759 { }" at bounding box center [306, 159] width 300 height 127
click at [166, 92] on div "Template" at bounding box center [158, 85] width 28 height 14
click at [179, 90] on div "CSS" at bounding box center [186, 85] width 28 height 14
click at [451, 223] on button "Save" at bounding box center [443, 227] width 25 height 12
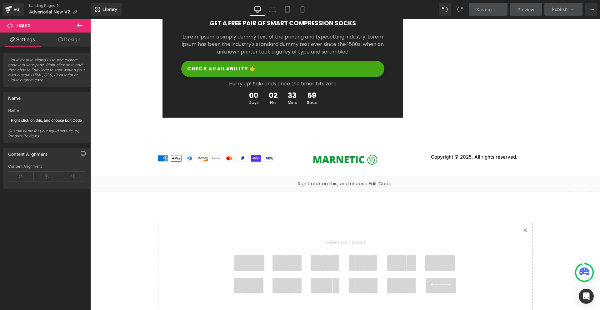
scroll to position [3355, 0]
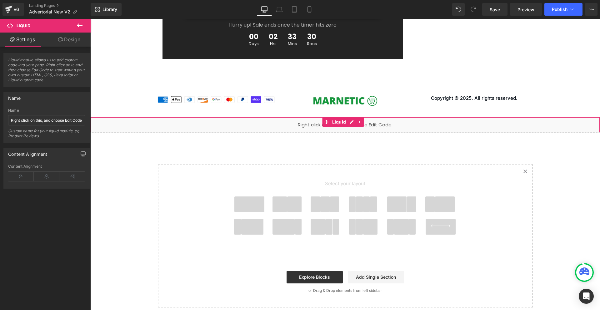
click at [313, 132] on div "Liquid" at bounding box center [345, 125] width 510 height 16
click at [350, 132] on div "Liquid" at bounding box center [345, 125] width 510 height 16
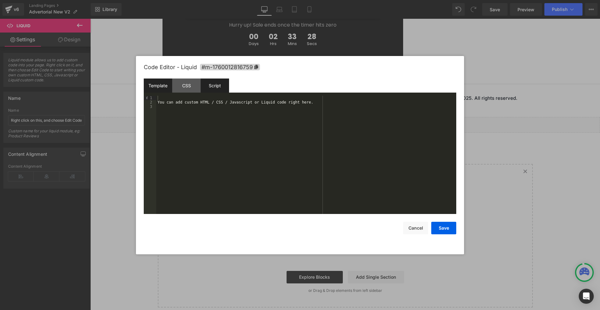
click at [201, 83] on div "Script" at bounding box center [215, 85] width 28 height 14
click at [196, 85] on div "CSS" at bounding box center [186, 85] width 28 height 14
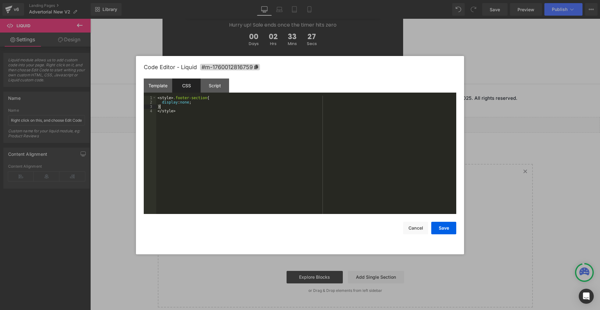
click at [176, 107] on div "< style > .footer-section { display : none ; } </ style >" at bounding box center [306, 159] width 300 height 127
click at [173, 98] on div "< style > .footer-section { display : none ; } </ style >" at bounding box center [306, 159] width 300 height 127
click at [159, 115] on div "< style > .footer-section { display : none ; } </ style >" at bounding box center [306, 159] width 300 height 127
click at [207, 121] on div "< style > .footer-section { display : none ; } div #shopify-section-header { di…" at bounding box center [306, 159] width 300 height 127
click at [452, 226] on button "Save" at bounding box center [443, 227] width 25 height 12
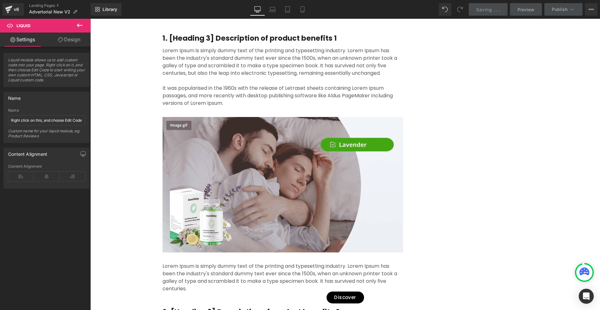
scroll to position [0, 0]
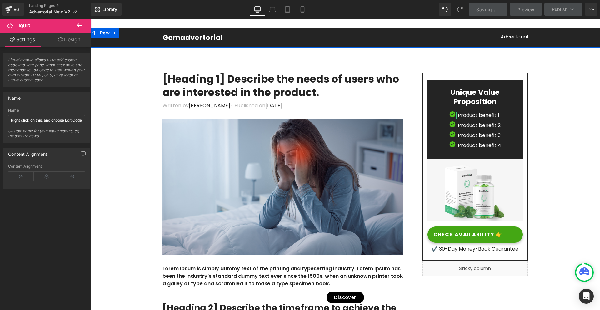
click at [299, 32] on div "Gemadvertorial Heading Advertorial Text Block Row Row" at bounding box center [345, 37] width 510 height 19
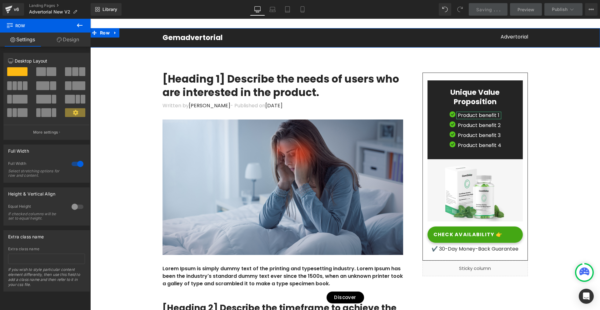
click at [60, 41] on icon at bounding box center [59, 39] width 5 height 5
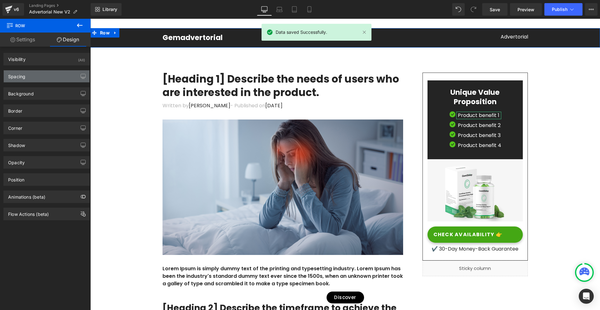
type input "0"
type input "16"
type input "0"
type input "16"
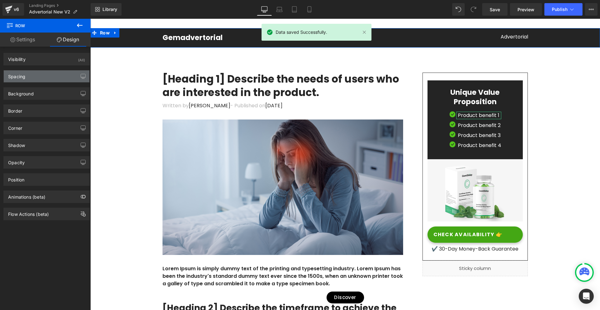
type input "0"
click at [43, 78] on div "Spacing" at bounding box center [47, 76] width 86 height 12
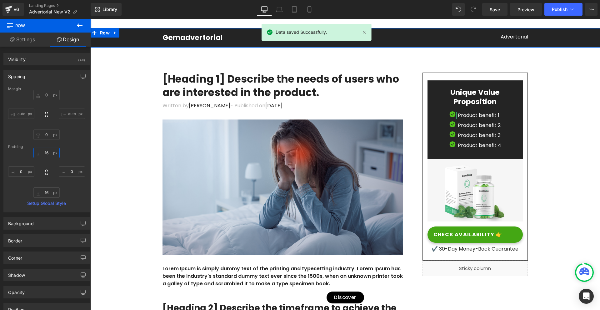
click at [42, 152] on input "16" at bounding box center [46, 152] width 26 height 10
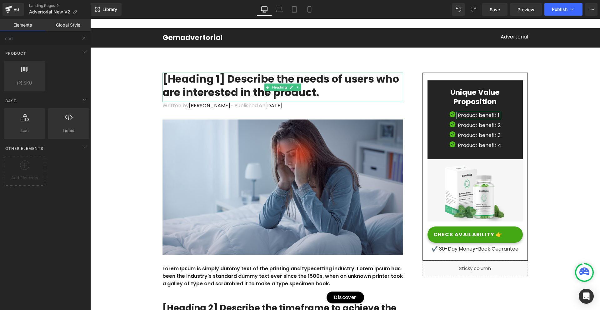
drag, startPoint x: 228, startPoint y: 24, endPoint x: 311, endPoint y: 23, distance: 82.5
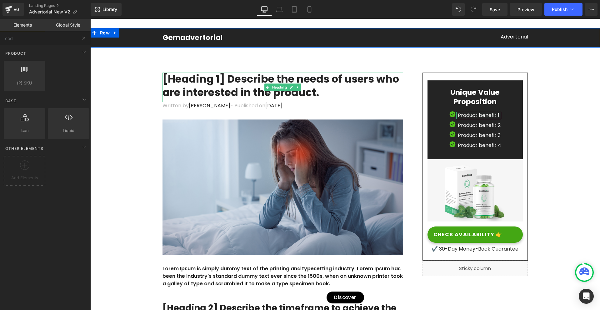
click at [65, 23] on link "Global Style" at bounding box center [67, 25] width 45 height 12
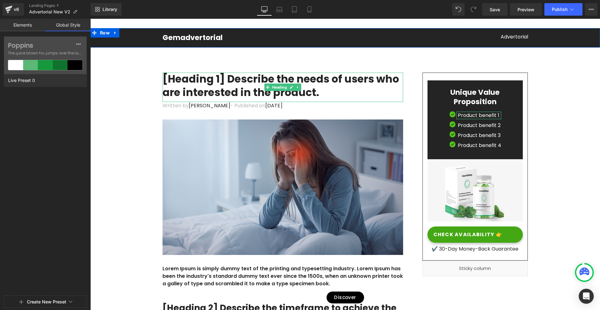
click at [30, 28] on link "Elements" at bounding box center [22, 25] width 45 height 12
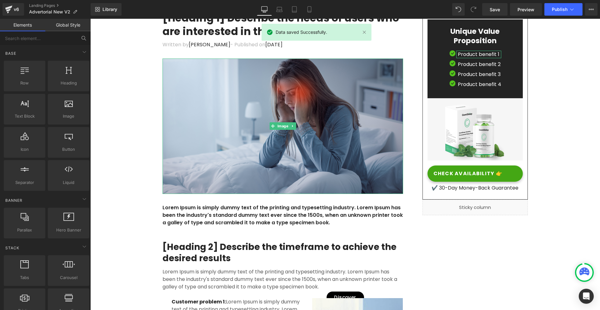
scroll to position [73, 0]
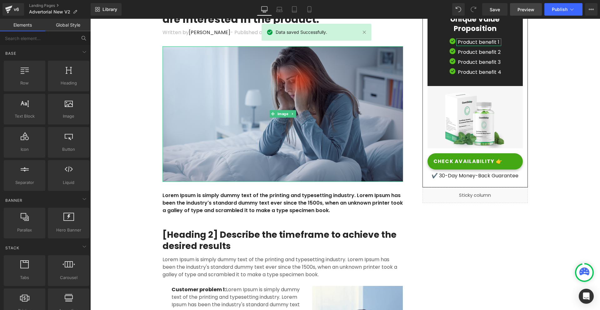
click at [525, 8] on span "Preview" at bounding box center [525, 9] width 17 height 7
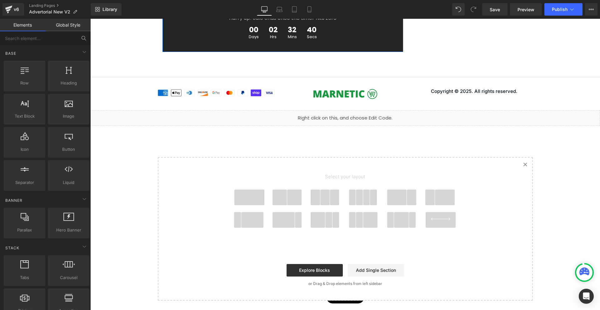
drag, startPoint x: 599, startPoint y: 40, endPoint x: 672, endPoint y: 310, distance: 279.4
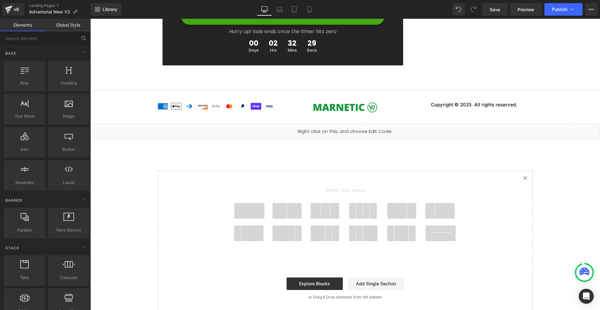
scroll to position [3339, 0]
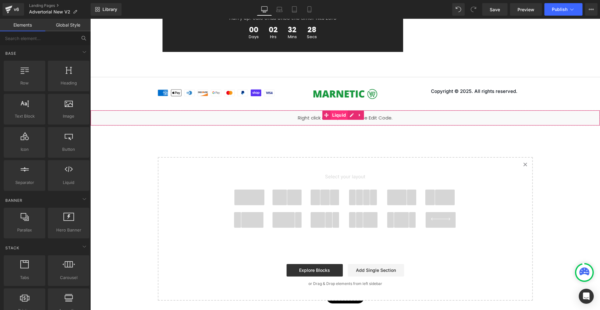
click at [341, 117] on span "Liquid" at bounding box center [339, 114] width 17 height 9
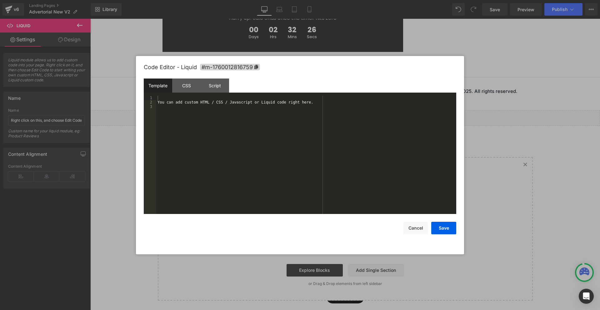
drag, startPoint x: 351, startPoint y: 112, endPoint x: 299, endPoint y: 107, distance: 52.8
click at [351, 112] on div "Liquid" at bounding box center [345, 118] width 510 height 16
click at [190, 85] on div "CSS" at bounding box center [186, 85] width 28 height 14
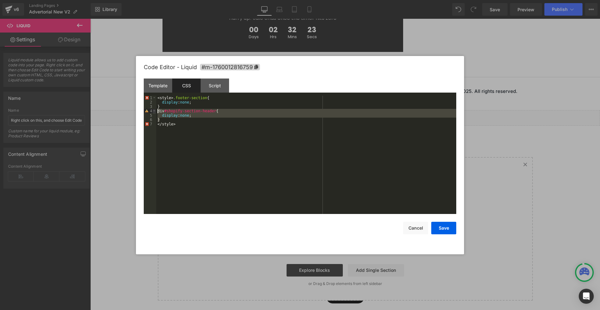
drag, startPoint x: 166, startPoint y: 121, endPoint x: 155, endPoint y: 112, distance: 13.7
click at [155, 112] on pre "1 2 3 4 5 6 7 < style > .footer-section { display : none ; } div #shopify-secti…" at bounding box center [300, 155] width 312 height 118
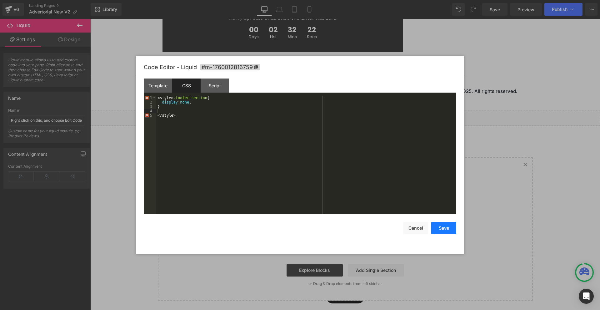
click at [452, 227] on button "Save" at bounding box center [443, 227] width 25 height 12
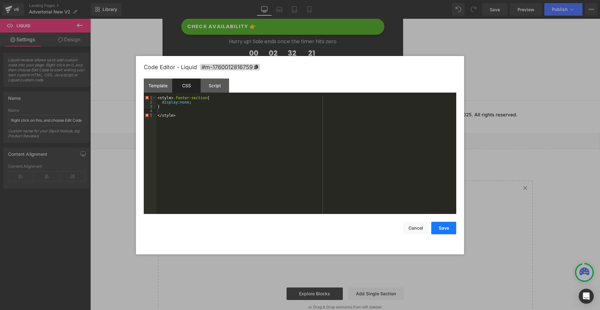
scroll to position [3377, 0]
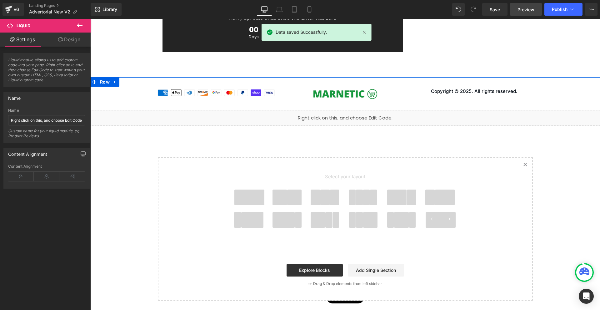
click at [522, 8] on span "Preview" at bounding box center [525, 9] width 17 height 7
click at [277, 10] on icon at bounding box center [279, 9] width 6 height 6
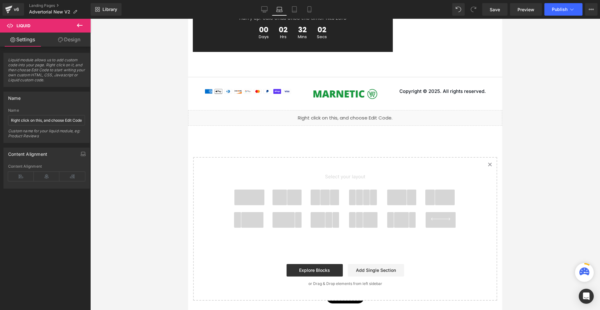
scroll to position [3400, 0]
click at [302, 99] on link at bounding box center [345, 94] width 88 height 12
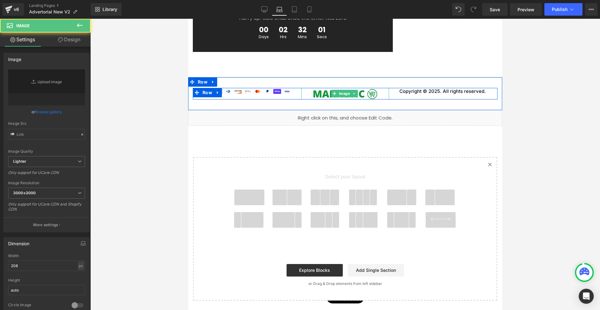
type input "[URL][DOMAIN_NAME]"
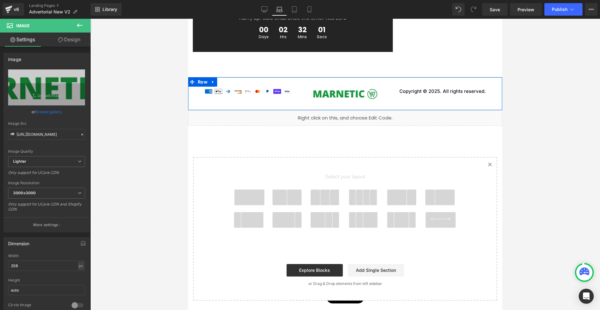
click at [308, 86] on div "Image Image Copyright © 2025. All rights reserved. Text Block Row Row 34px" at bounding box center [345, 93] width 314 height 33
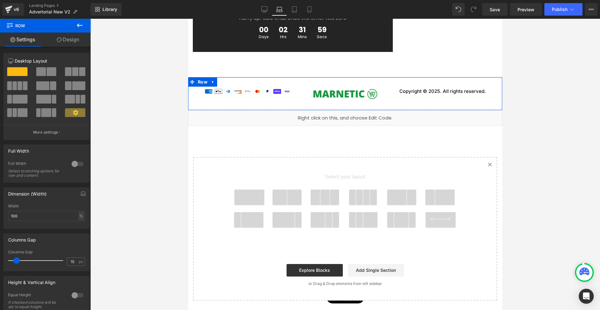
click at [60, 45] on link "Design" at bounding box center [67, 39] width 45 height 14
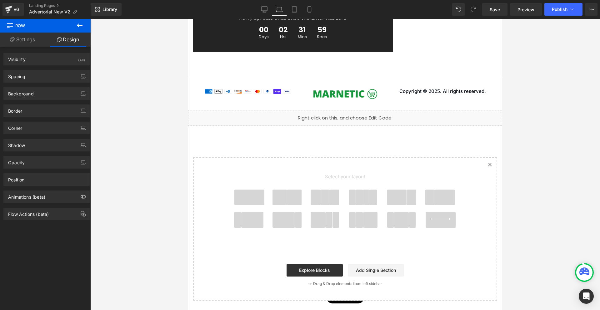
type input "0"
type input "34"
type input "0"
type input "34"
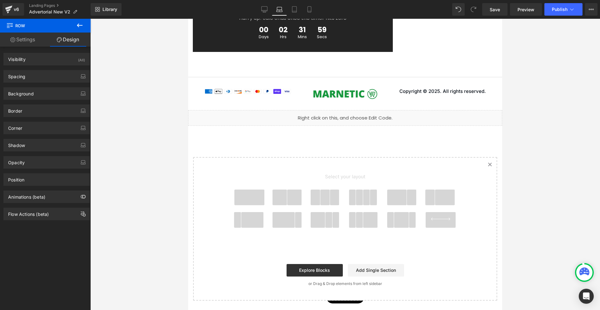
type input "0"
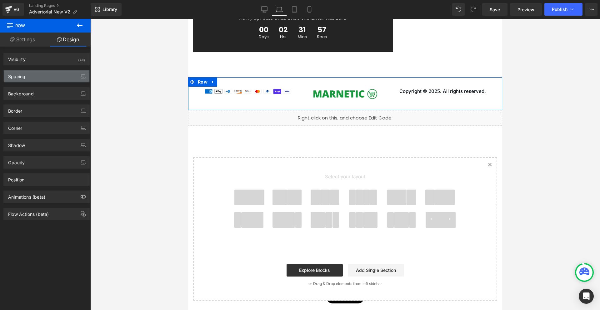
click at [36, 75] on div "Spacing" at bounding box center [47, 76] width 86 height 12
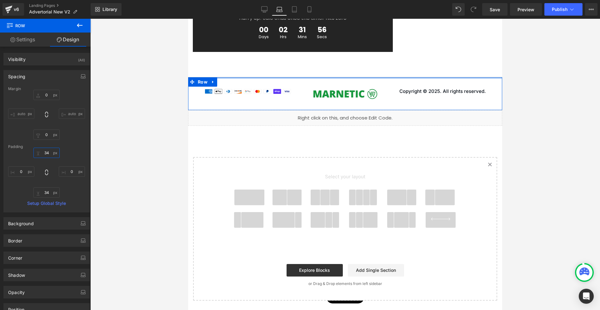
click at [45, 153] on input "34" at bounding box center [46, 152] width 26 height 10
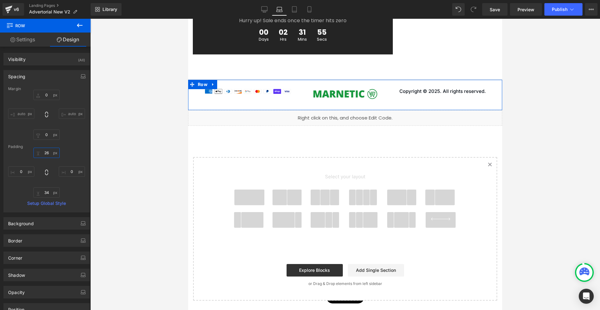
type input "26"
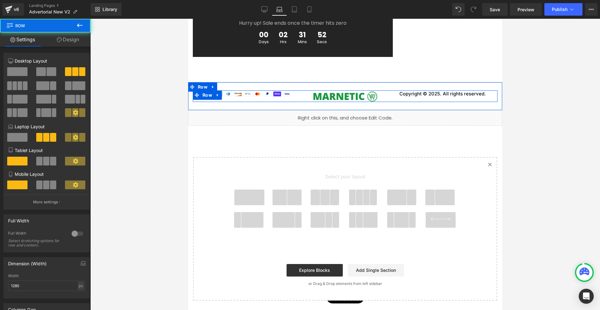
click at [390, 98] on div "Image" at bounding box center [344, 96] width 97 height 12
click at [399, 100] on div "Image Image Copyright © 2025. All rights reserved. Text Block Row" at bounding box center [345, 96] width 305 height 12
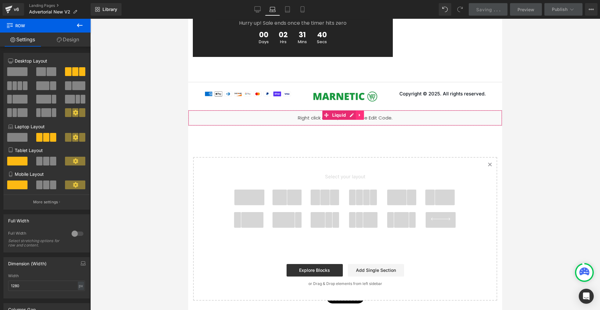
click at [359, 116] on icon at bounding box center [359, 114] width 1 height 3
click at [364, 117] on icon at bounding box center [363, 115] width 4 height 4
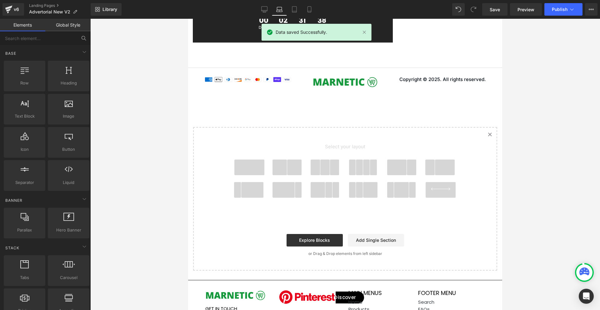
click at [541, 157] on div at bounding box center [345, 164] width 510 height 291
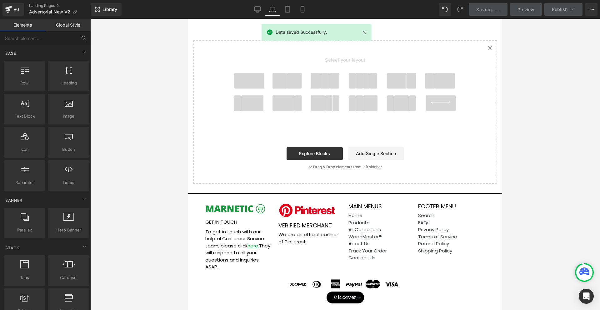
scroll to position [3347, 0]
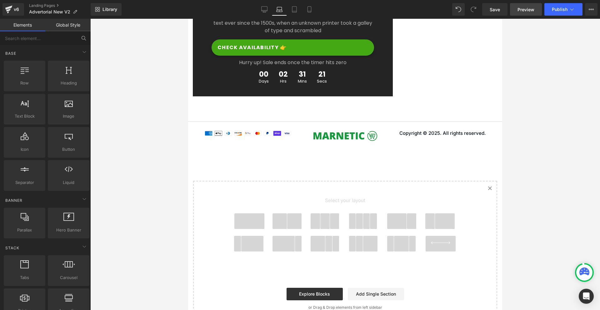
click at [529, 10] on span "Preview" at bounding box center [525, 9] width 17 height 7
click at [264, 9] on icon at bounding box center [264, 9] width 6 height 6
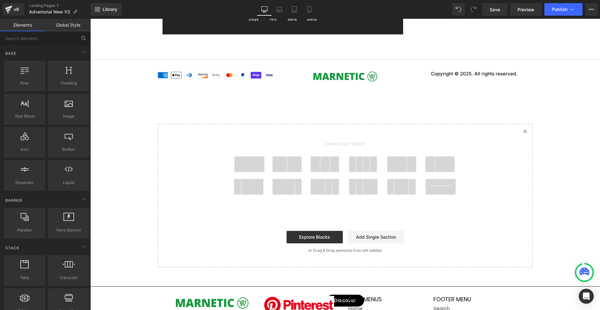
scroll to position [3402, 0]
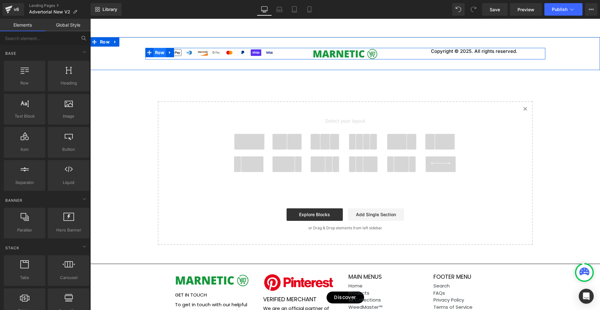
click at [158, 57] on span "Row" at bounding box center [159, 52] width 13 height 9
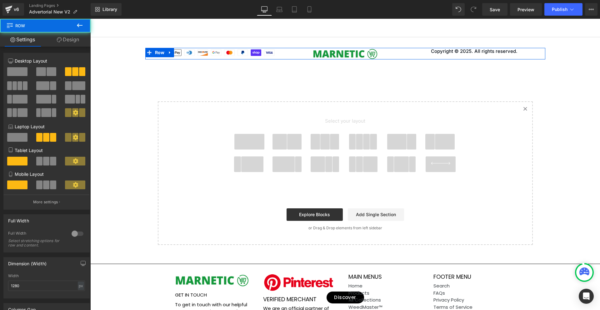
click at [67, 42] on link "Design" at bounding box center [67, 39] width 45 height 14
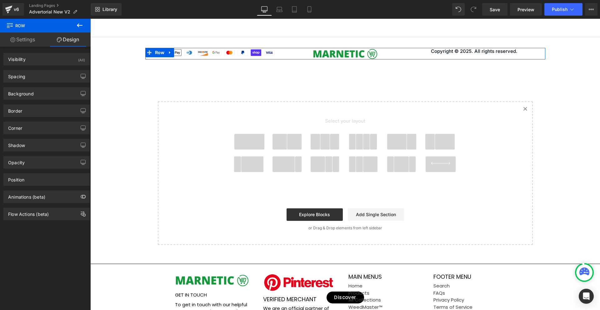
click at [34, 37] on link "Settings" at bounding box center [22, 39] width 45 height 14
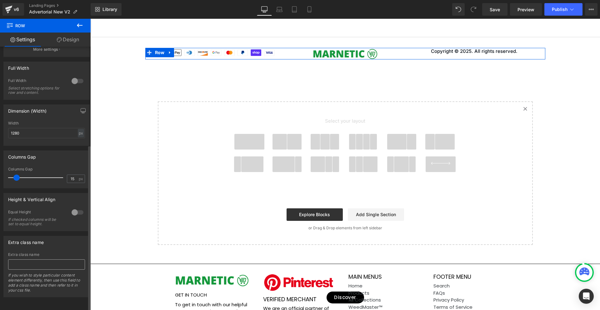
scroll to position [157, 0]
click at [42, 260] on input "text" at bounding box center [46, 264] width 77 height 10
type input "footer_bar"
click at [67, 243] on div "Extra class name footer_bar Extra class name footer_bar If you wish to style pa…" at bounding box center [46, 266] width 86 height 61
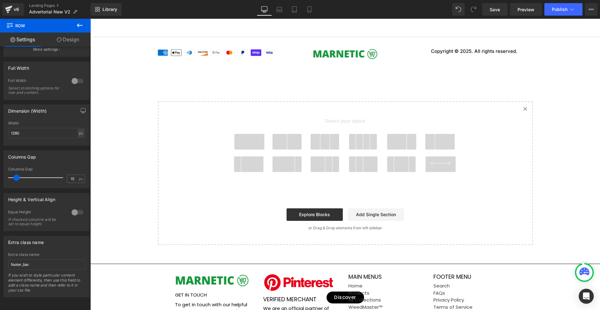
click at [284, 118] on div "Select your layout" at bounding box center [345, 148] width 250 height 92
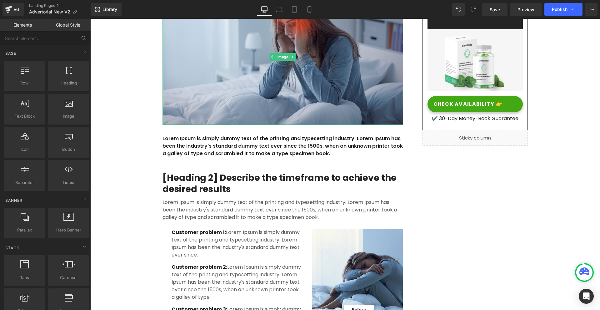
scroll to position [0, 0]
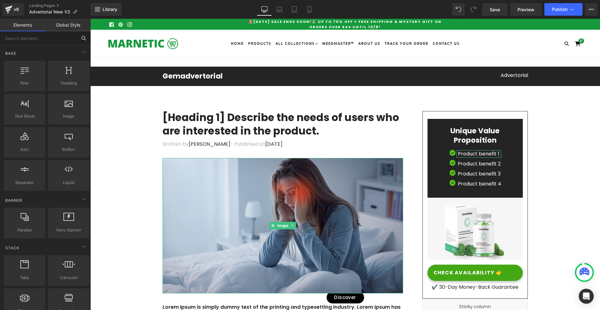
click at [41, 37] on input "text" at bounding box center [38, 38] width 77 height 14
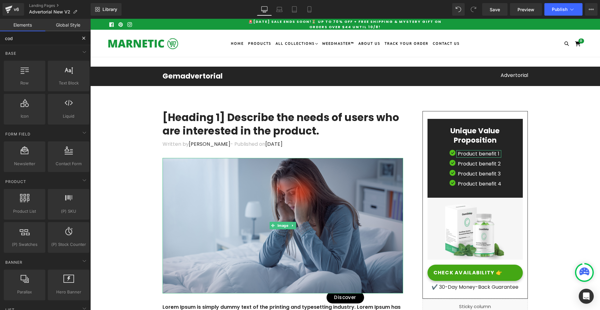
type input "code"
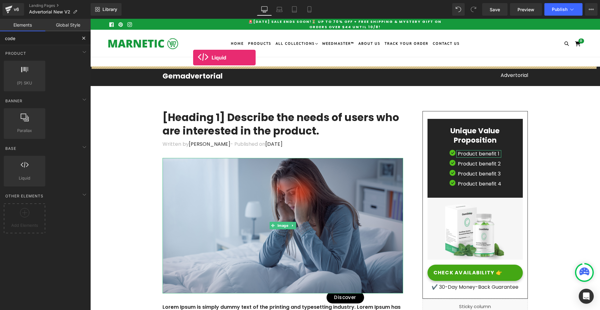
drag, startPoint x: 111, startPoint y: 188, endPoint x: 193, endPoint y: 57, distance: 154.1
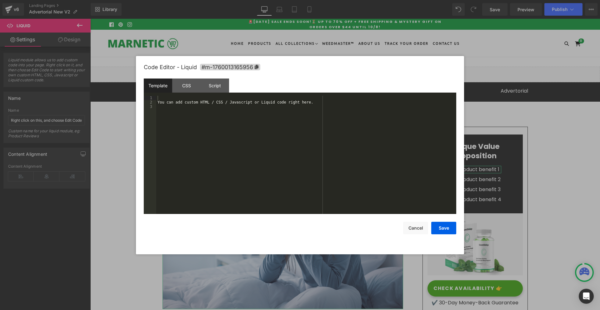
click at [351, 71] on div "Liquid" at bounding box center [345, 75] width 510 height 16
click at [177, 86] on div "CSS" at bounding box center [186, 85] width 28 height 14
click at [191, 114] on div "#m-1760013165956 { }" at bounding box center [306, 159] width 300 height 127
click at [191, 114] on div ".footer_bar { display : flex ; align-items : center ; }" at bounding box center [306, 159] width 300 height 127
click at [447, 227] on button "Save" at bounding box center [443, 227] width 25 height 12
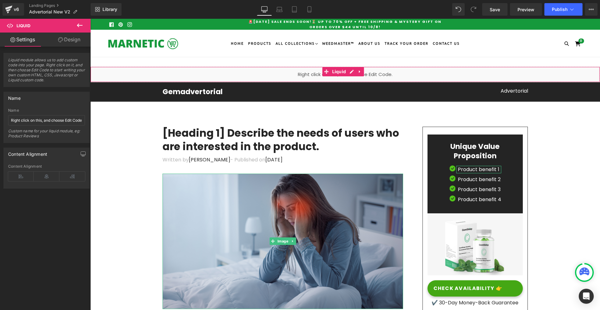
click at [352, 70] on div "Liquid" at bounding box center [345, 75] width 510 height 16
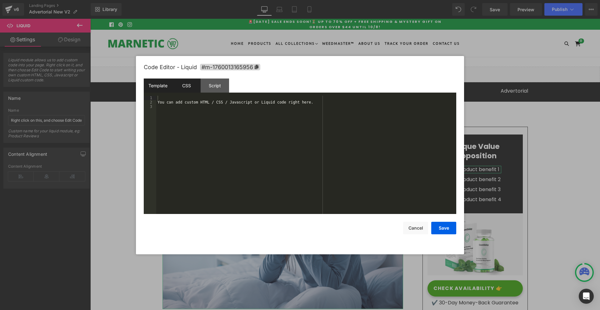
click at [195, 87] on div "CSS" at bounding box center [186, 85] width 28 height 14
click at [187, 122] on div ".footer_bar { display : flex ; align-items : center ; }" at bounding box center [306, 159] width 300 height 127
click at [445, 227] on button "Save" at bounding box center [443, 227] width 25 height 12
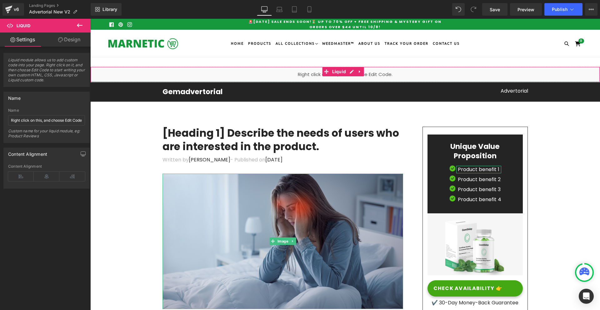
click at [302, 75] on div "Liquid" at bounding box center [345, 75] width 510 height 16
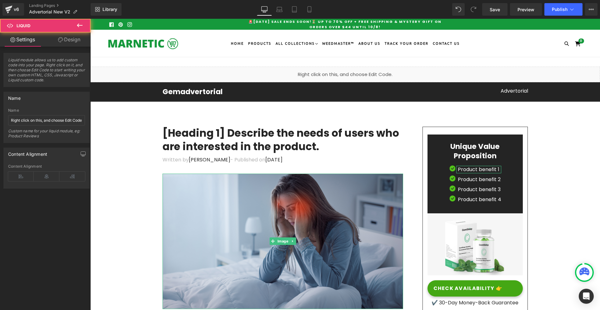
click at [349, 70] on div "Liquid" at bounding box center [345, 75] width 510 height 16
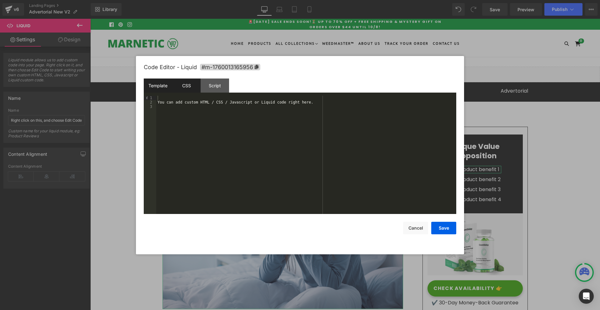
click at [192, 86] on div "CSS" at bounding box center [186, 85] width 28 height 14
click at [186, 128] on div ".footer_bar { display : flex ; align-items : center ; } .footer-section { displ…" at bounding box center [306, 159] width 300 height 127
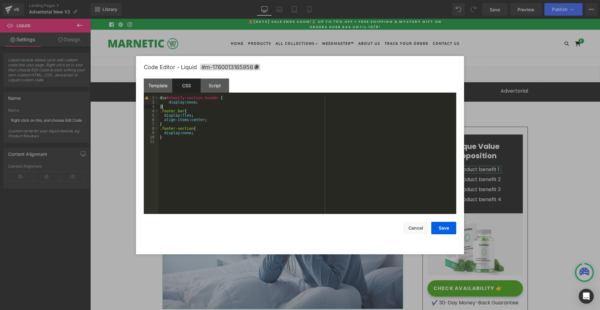
click at [204, 102] on div "div #shopify-section-header { display : none ; } .footer_bar { display : flex ;…" at bounding box center [307, 159] width 298 height 127
click at [442, 224] on button "Save" at bounding box center [443, 227] width 25 height 12
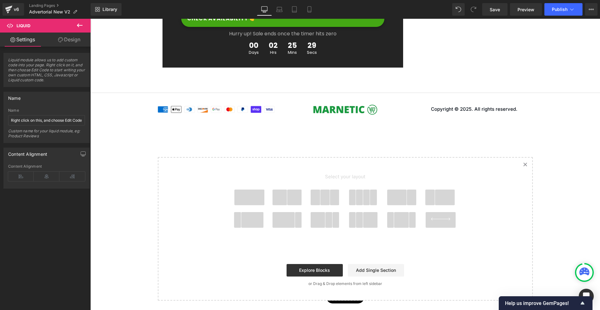
drag, startPoint x: 599, startPoint y: 48, endPoint x: 650, endPoint y: 315, distance: 271.5
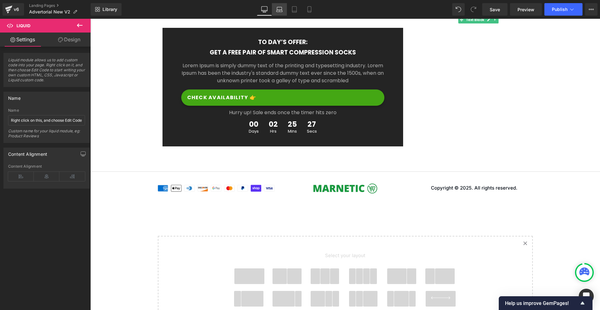
click at [273, 8] on link "Laptop" at bounding box center [279, 9] width 15 height 12
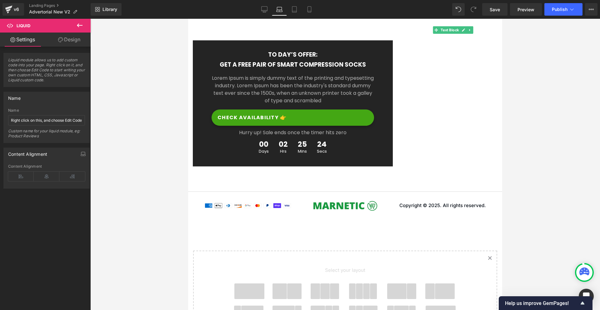
scroll to position [3313, 0]
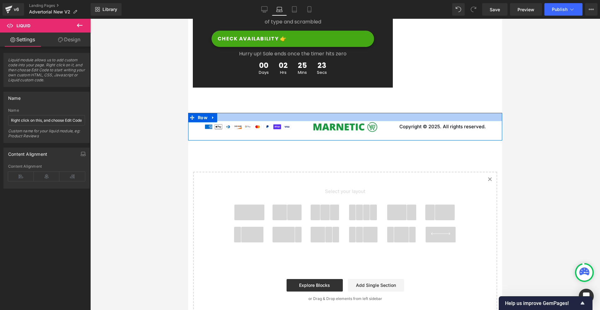
click at [383, 121] on div at bounding box center [345, 117] width 314 height 8
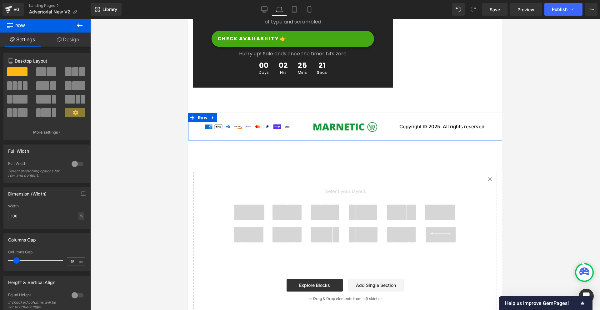
click at [76, 45] on link "Design" at bounding box center [67, 39] width 45 height 14
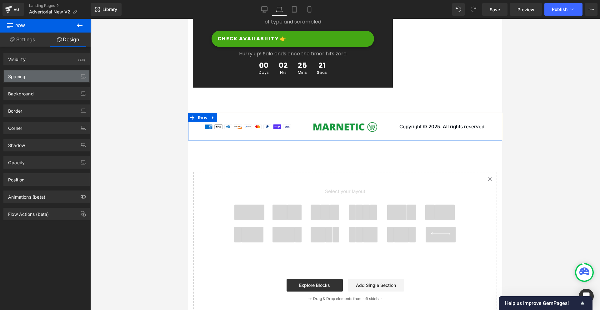
type input "0"
type input "26"
type input "0"
type input "26"
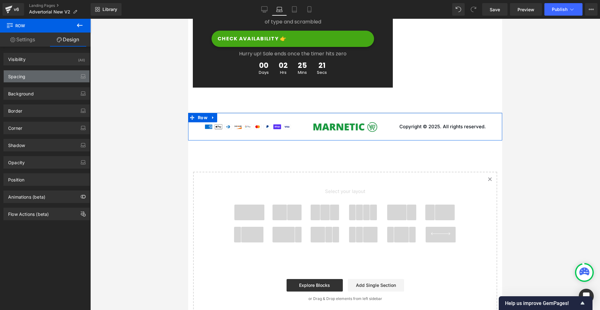
type input "0"
click at [45, 78] on div "Spacing" at bounding box center [47, 76] width 86 height 12
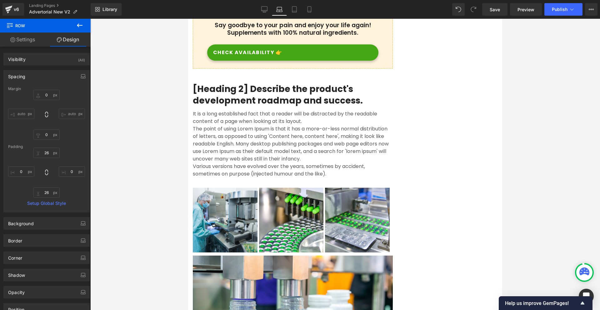
scroll to position [0, 0]
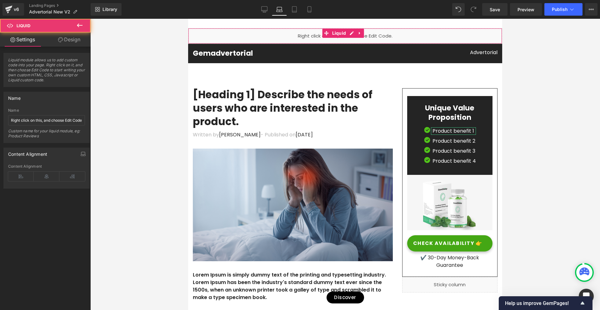
click at [275, 34] on div "Liquid" at bounding box center [345, 36] width 314 height 16
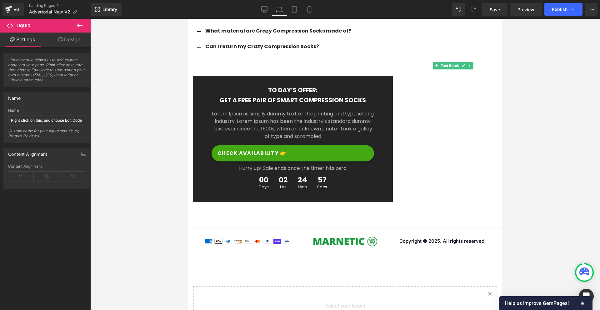
drag, startPoint x: 497, startPoint y: 37, endPoint x: 691, endPoint y: 318, distance: 341.4
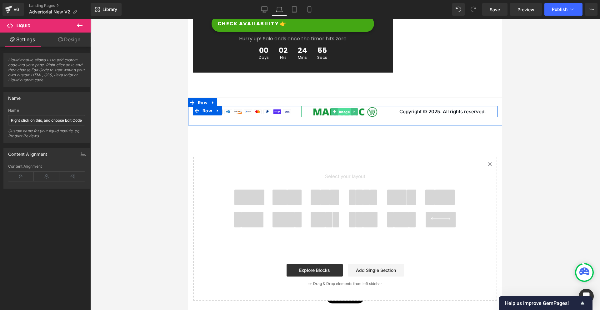
click at [344, 113] on span "Image" at bounding box center [344, 111] width 13 height 7
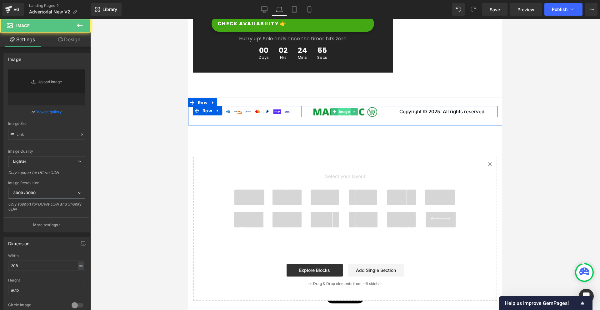
type input "[URL][DOMAIN_NAME]"
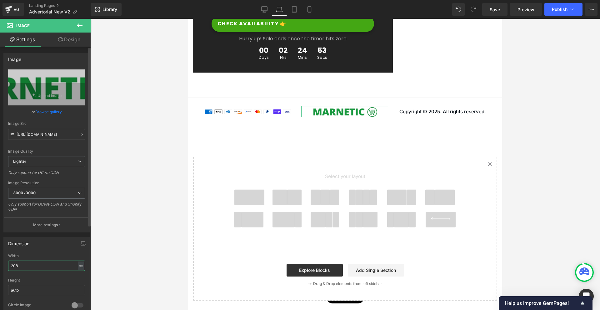
click at [26, 261] on input "208" at bounding box center [46, 265] width 77 height 10
type input "160"
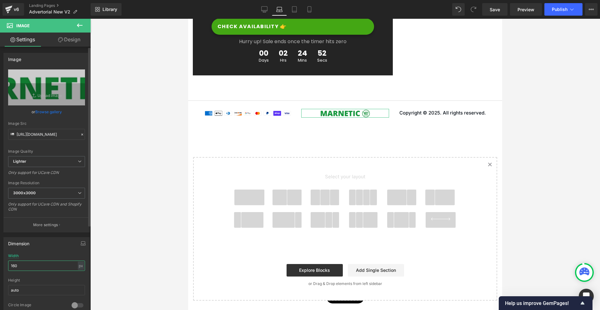
scroll to position [3342, 0]
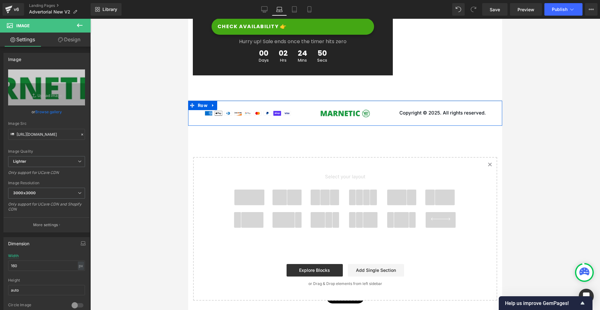
click at [286, 103] on div at bounding box center [345, 105] width 314 height 8
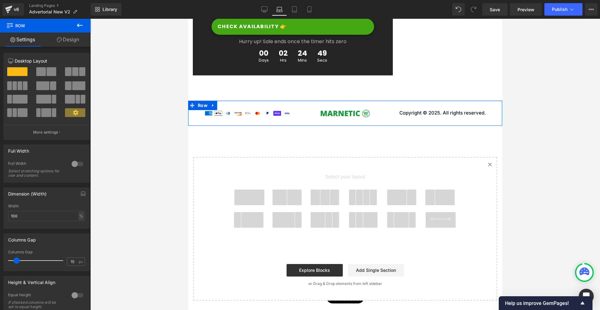
click at [62, 42] on link "Design" at bounding box center [67, 39] width 45 height 14
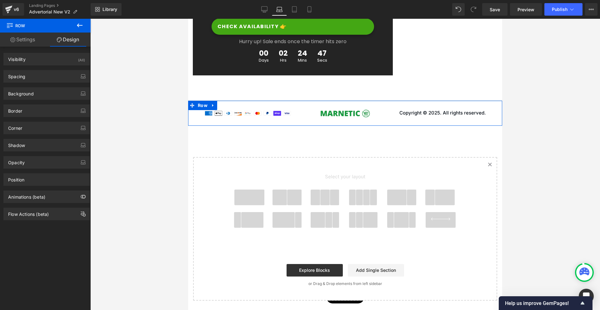
drag, startPoint x: 39, startPoint y: 76, endPoint x: 43, endPoint y: 100, distance: 24.4
click at [39, 77] on div "Spacing" at bounding box center [47, 76] width 86 height 12
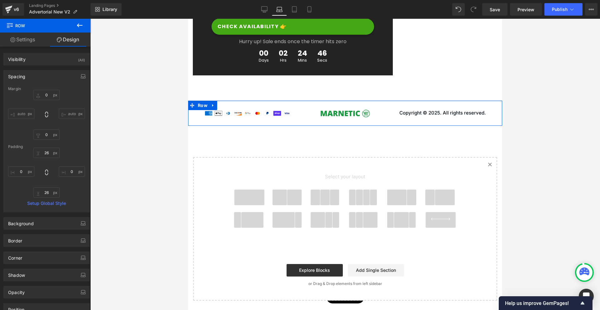
click at [47, 146] on div "Padding" at bounding box center [46, 146] width 77 height 4
click at [47, 148] on div "Padding" at bounding box center [46, 146] width 77 height 4
click at [47, 150] on input "26" at bounding box center [46, 152] width 26 height 10
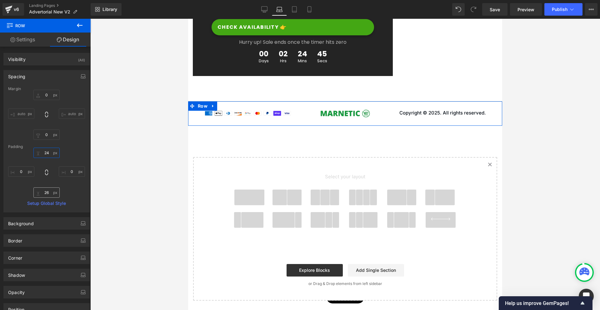
type input "24"
click at [48, 197] on input "26" at bounding box center [46, 192] width 26 height 10
type input "24"
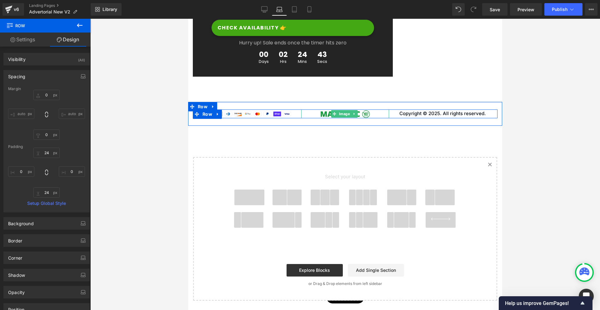
click at [307, 114] on link at bounding box center [345, 113] width 88 height 9
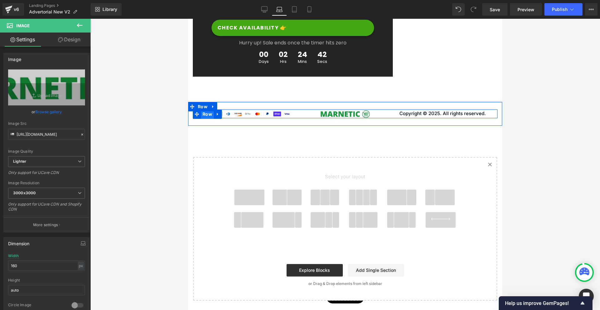
click at [204, 115] on span "Row" at bounding box center [207, 113] width 13 height 9
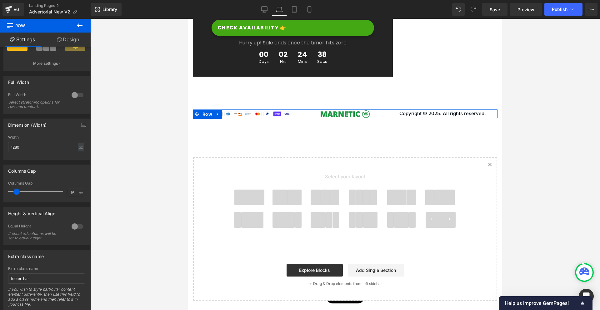
scroll to position [125, 0]
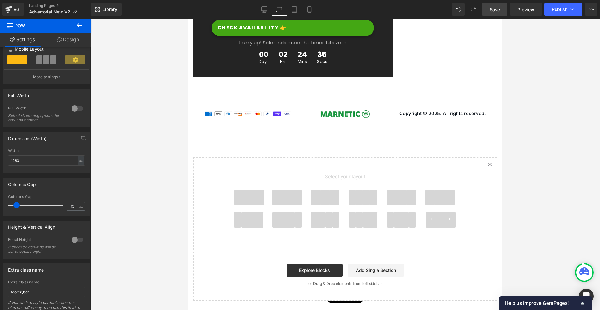
click at [501, 8] on link "Save" at bounding box center [494, 9] width 25 height 12
click at [292, 10] on icon at bounding box center [294, 9] width 6 height 6
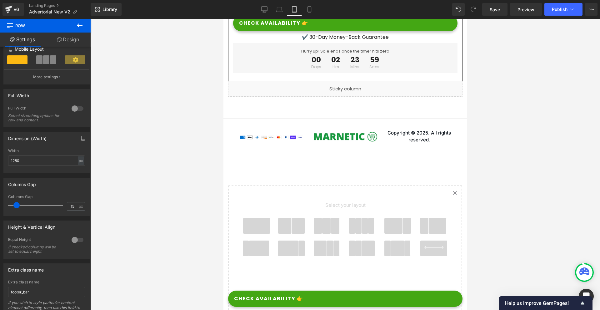
scroll to position [4163, 0]
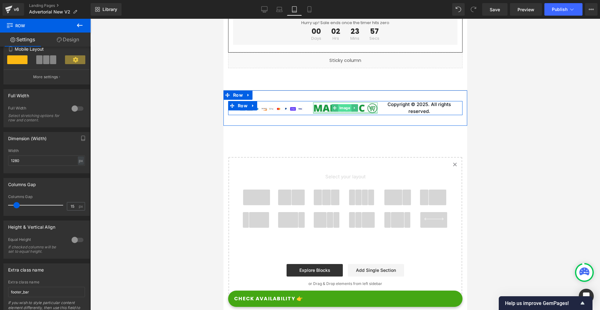
drag, startPoint x: 345, startPoint y: 121, endPoint x: 345, endPoint y: 113, distance: 7.2
click at [345, 114] on div "Image" at bounding box center [345, 108] width 65 height 12
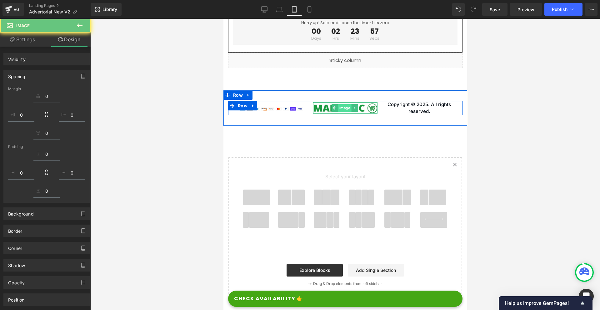
click at [345, 112] on span "Image" at bounding box center [343, 107] width 13 height 7
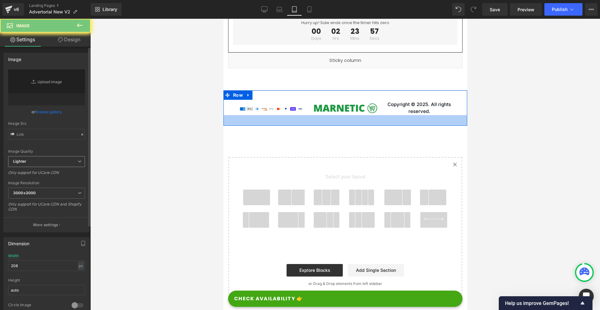
type input "[URL][DOMAIN_NAME]"
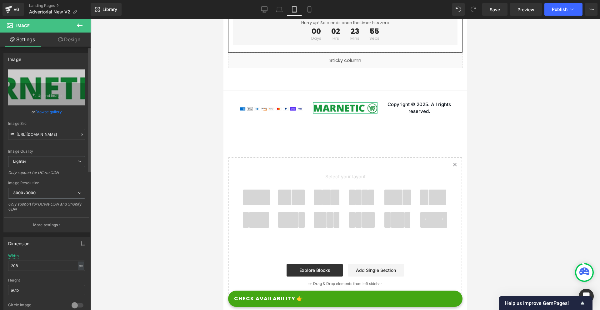
click at [44, 271] on div "Width 208 px % px" at bounding box center [46, 265] width 77 height 24
click at [44, 267] on input "208" at bounding box center [46, 265] width 77 height 10
click at [44, 267] on input "160" at bounding box center [46, 265] width 77 height 10
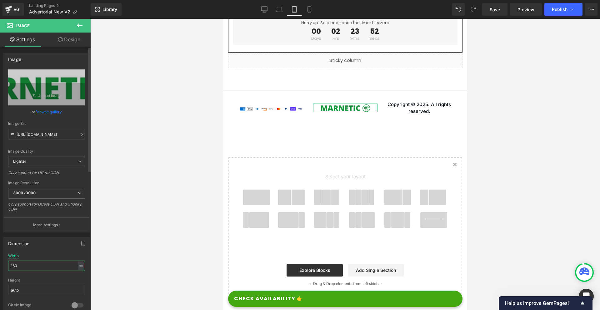
click at [44, 267] on input "160" at bounding box center [46, 265] width 77 height 10
type input "140"
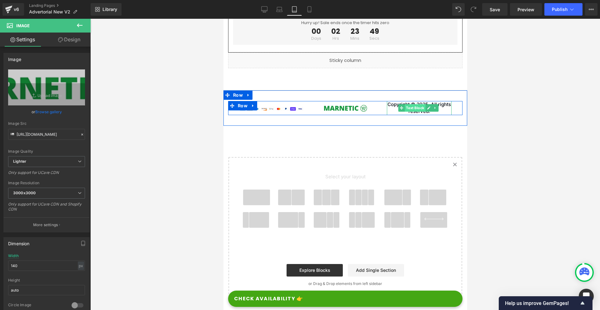
click at [405, 112] on span "Text Block" at bounding box center [415, 107] width 21 height 7
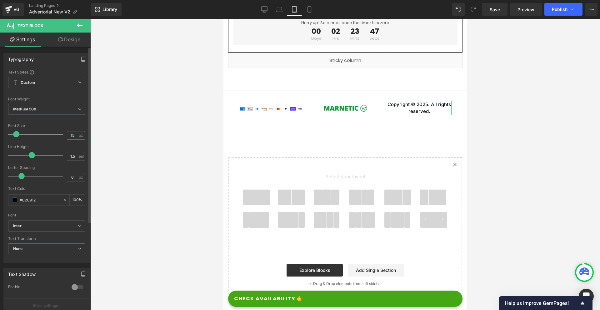
click at [73, 135] on input "15" at bounding box center [72, 135] width 11 height 8
type input "14"
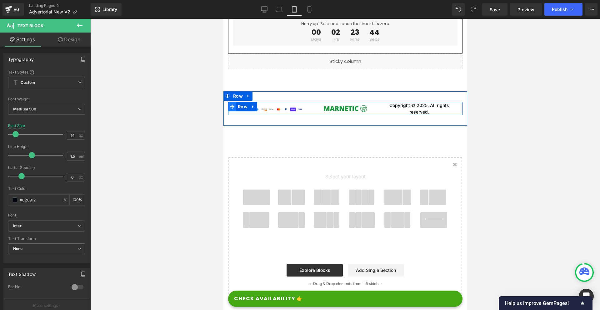
click at [234, 111] on span at bounding box center [232, 106] width 8 height 9
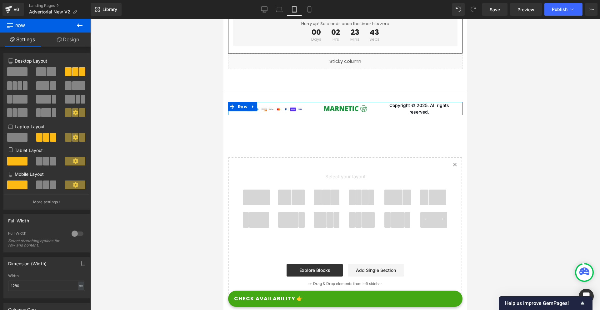
click at [79, 40] on link "Design" at bounding box center [67, 39] width 45 height 14
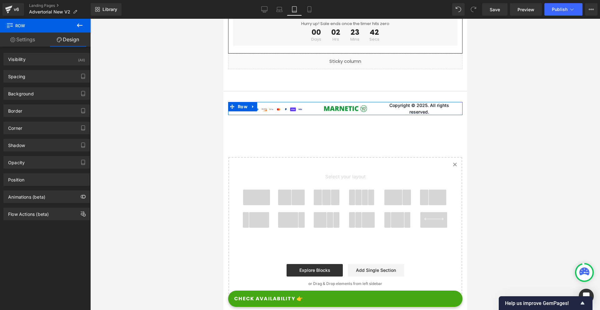
type input "0"
type input "20"
type input "0"
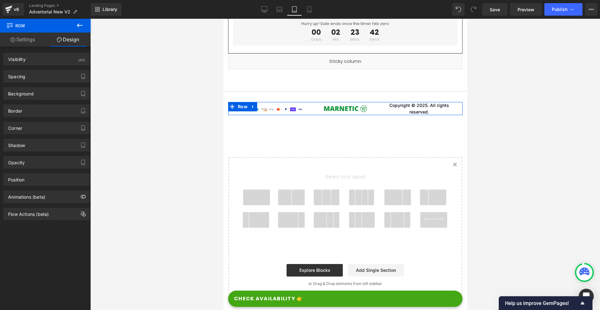
type input "20"
click at [39, 77] on div "Spacing" at bounding box center [47, 76] width 86 height 12
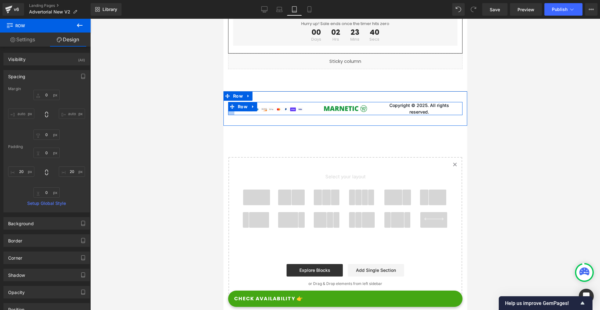
click at [228, 115] on div at bounding box center [231, 108] width 6 height 13
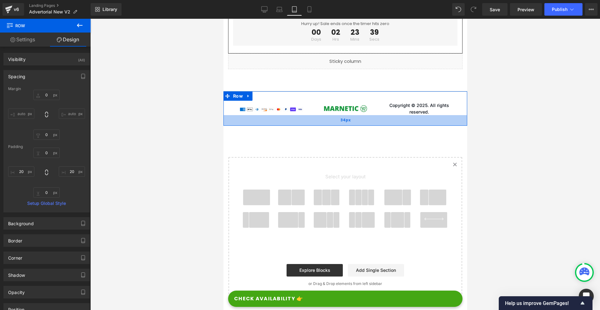
click at [226, 126] on div "34px" at bounding box center [345, 120] width 244 height 11
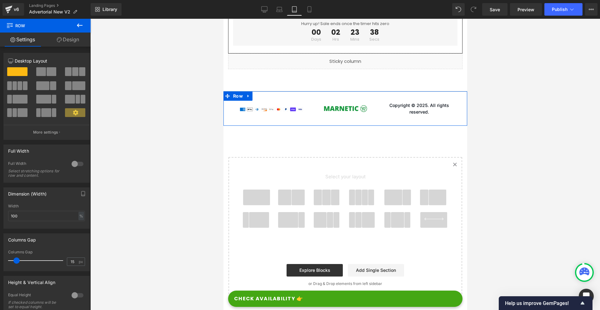
click at [73, 38] on link "Design" at bounding box center [67, 39] width 45 height 14
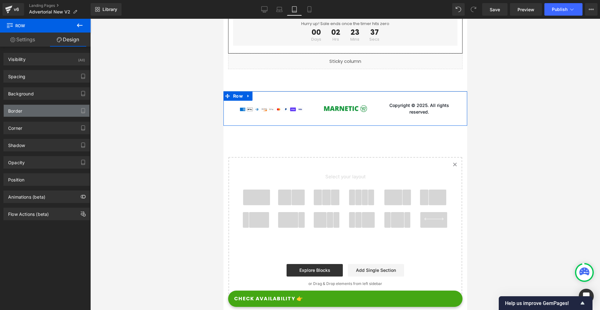
type input "0"
type input "34"
type input "0"
type input "34"
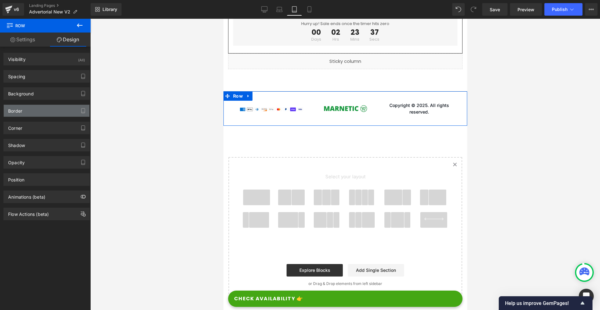
type input "0"
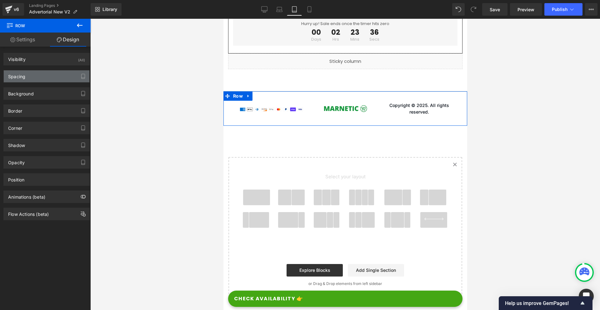
click at [46, 80] on div "Spacing" at bounding box center [47, 76] width 86 height 12
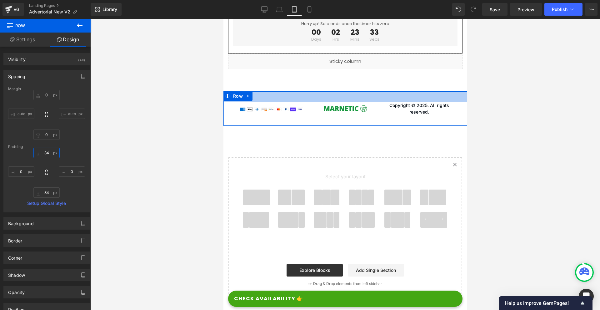
click at [48, 151] on input "34" at bounding box center [46, 152] width 26 height 10
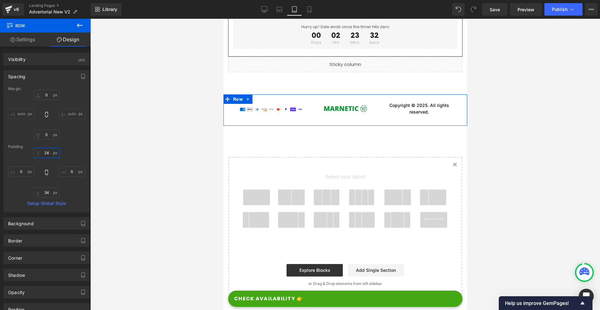
type input "24"
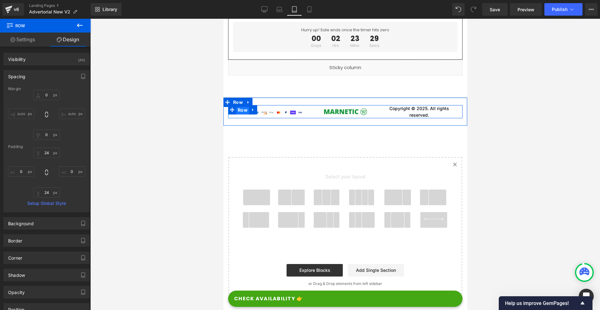
click at [244, 113] on span "Row" at bounding box center [242, 109] width 13 height 9
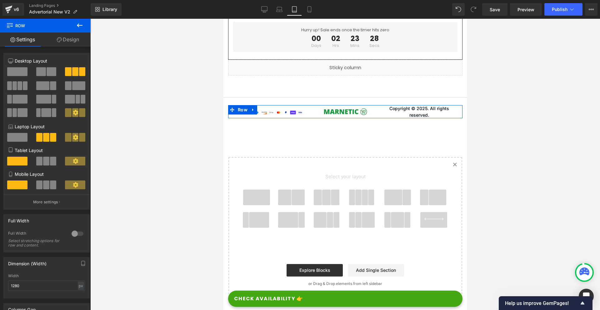
scroll to position [94, 0]
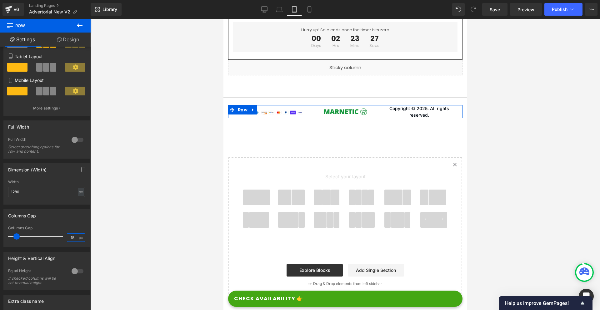
click at [75, 236] on input "15" at bounding box center [72, 237] width 11 height 8
click at [75, 236] on input "0" at bounding box center [72, 237] width 11 height 8
type input "10"
click at [72, 271] on div at bounding box center [77, 271] width 15 height 10
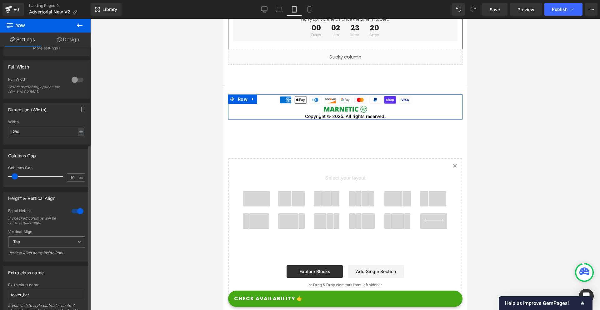
scroll to position [156, 0]
click at [46, 238] on span "Top" at bounding box center [46, 239] width 77 height 11
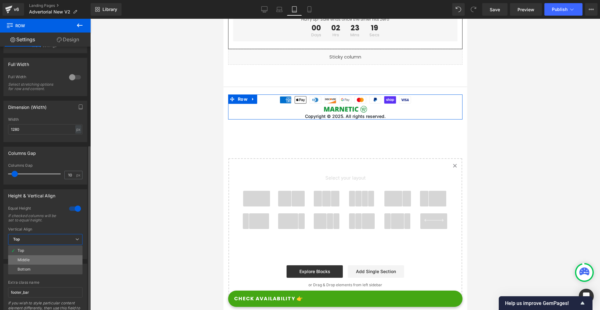
click at [46, 256] on li "Middle" at bounding box center [45, 259] width 74 height 9
click at [73, 211] on div at bounding box center [77, 208] width 15 height 10
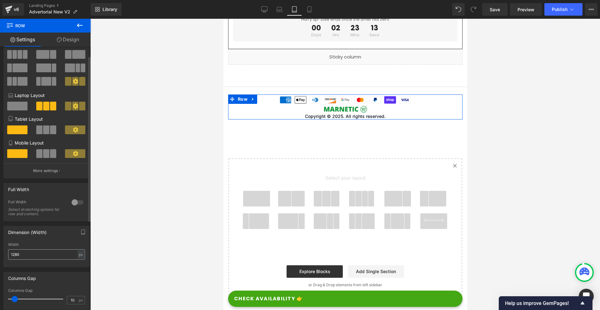
scroll to position [0, 0]
